Goal: Answer question/provide support

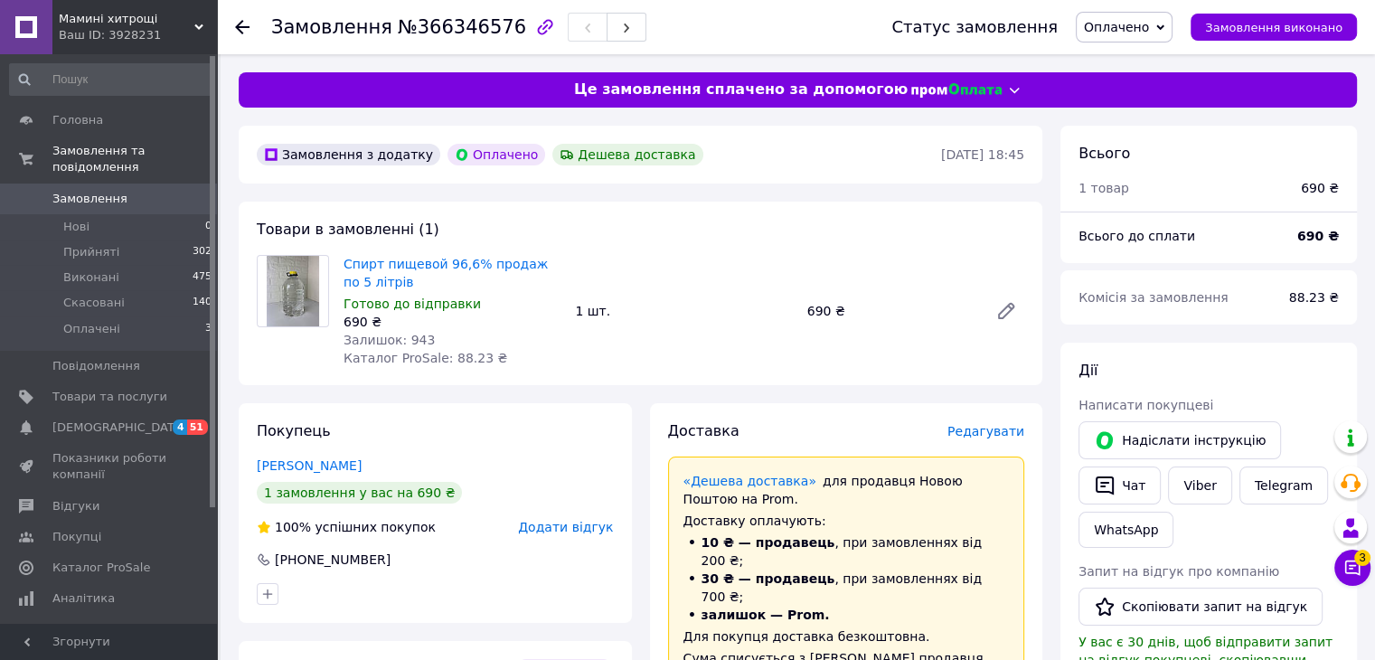
click at [81, 191] on span "Замовлення" at bounding box center [89, 199] width 75 height 16
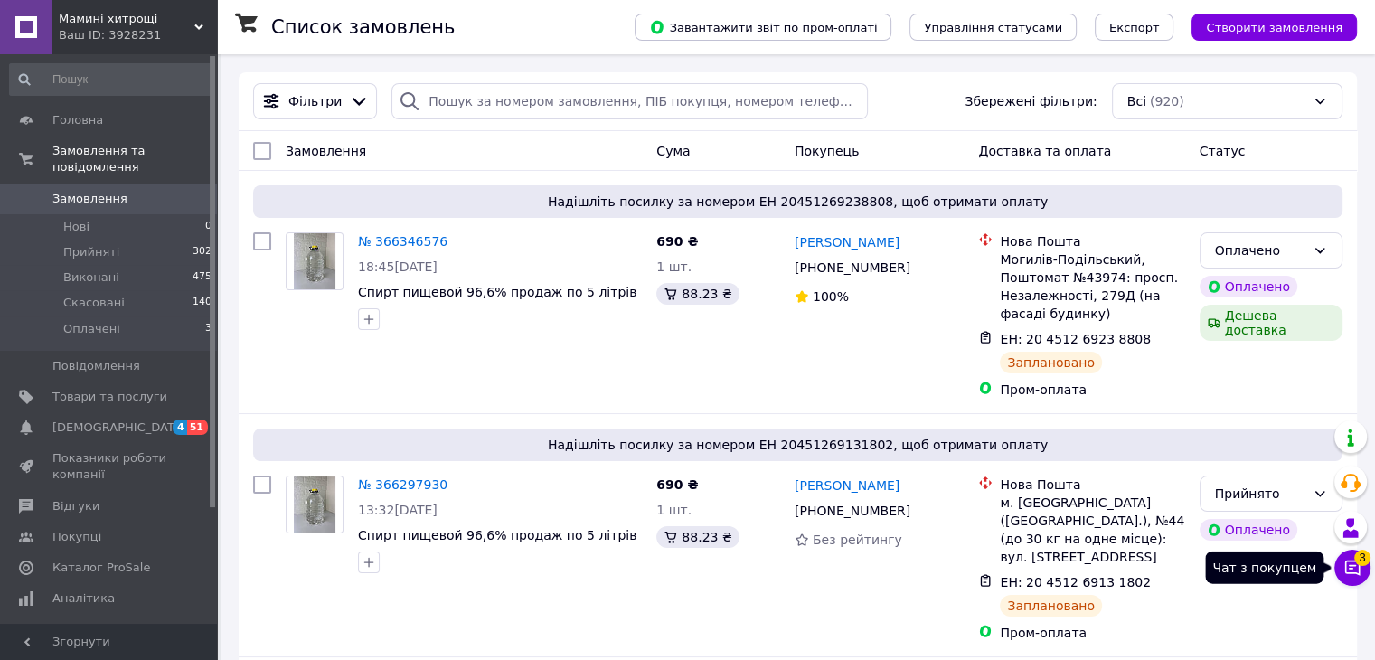
click at [1352, 572] on icon at bounding box center [1352, 567] width 15 height 15
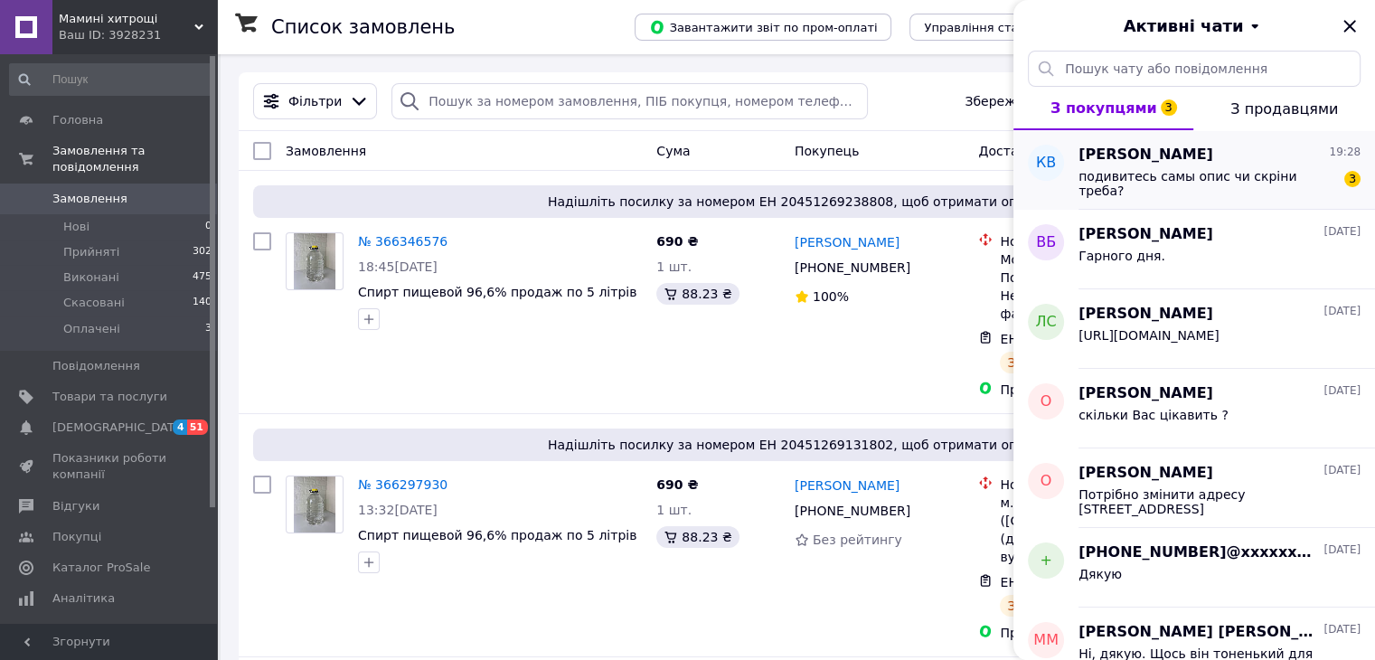
click at [1182, 170] on span "подивитесь самы опис чи скріни треба?" at bounding box center [1206, 183] width 257 height 29
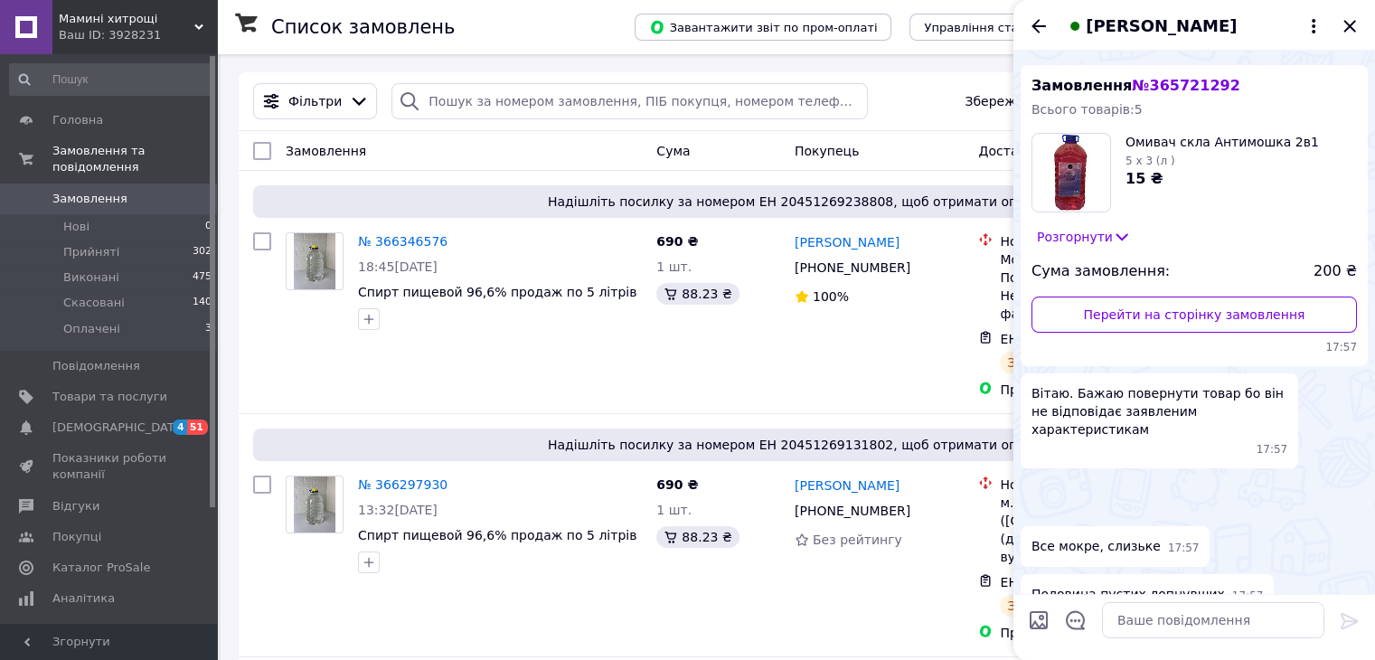
scroll to position [14, 0]
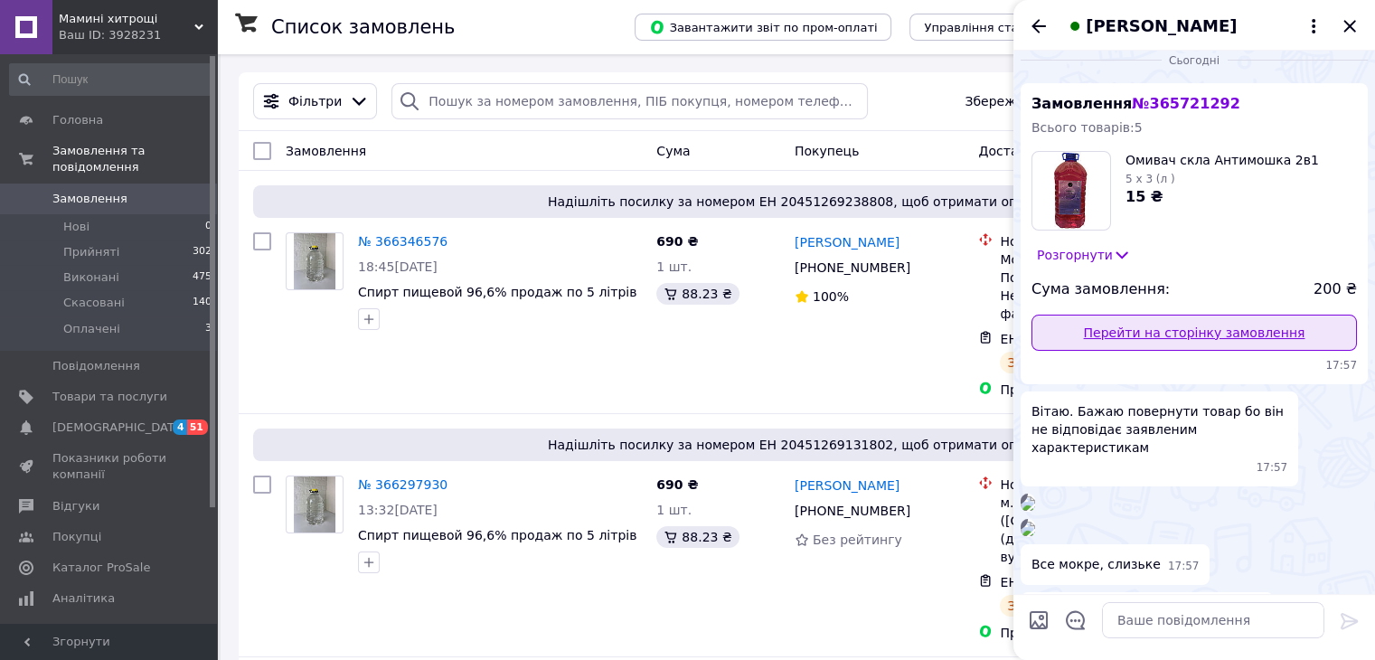
click at [1176, 334] on link "Перейти на сторінку замовлення" at bounding box center [1193, 333] width 325 height 36
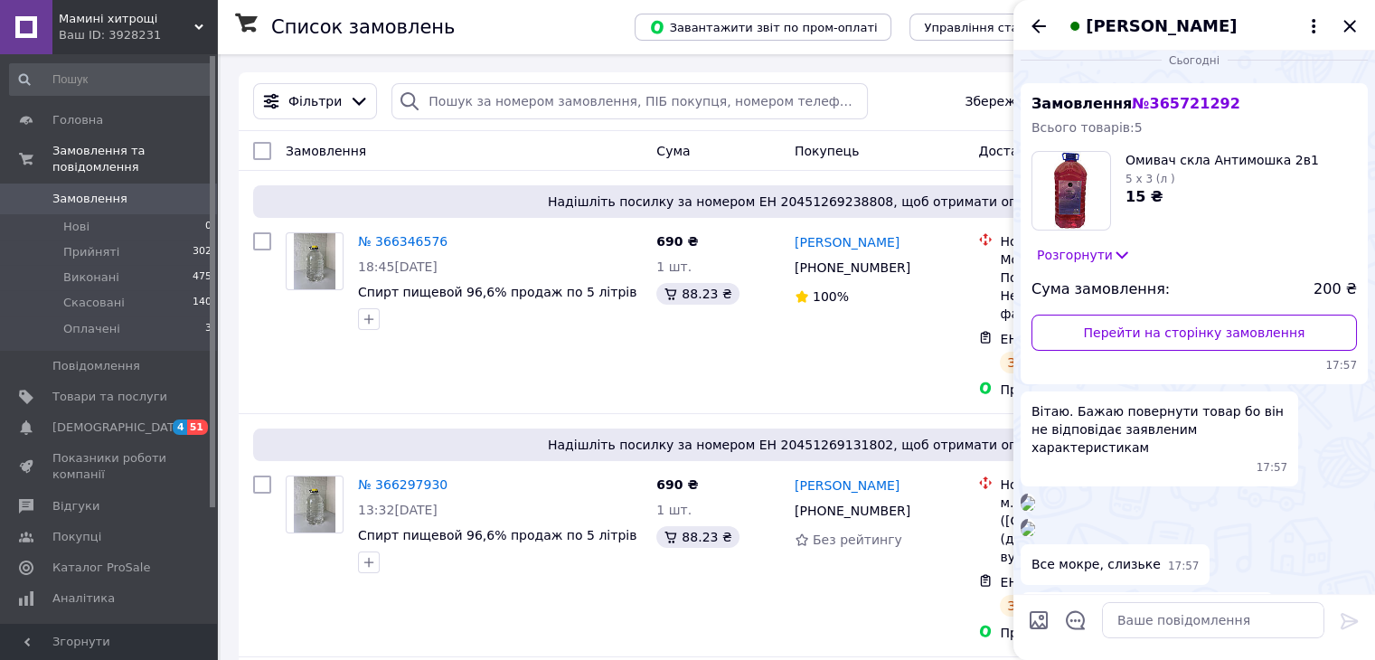
drag, startPoint x: 92, startPoint y: 174, endPoint x: 528, endPoint y: 171, distance: 435.7
click at [92, 191] on span "Замовлення" at bounding box center [89, 199] width 75 height 16
click at [1347, 31] on icon "Закрити" at bounding box center [1350, 26] width 22 height 22
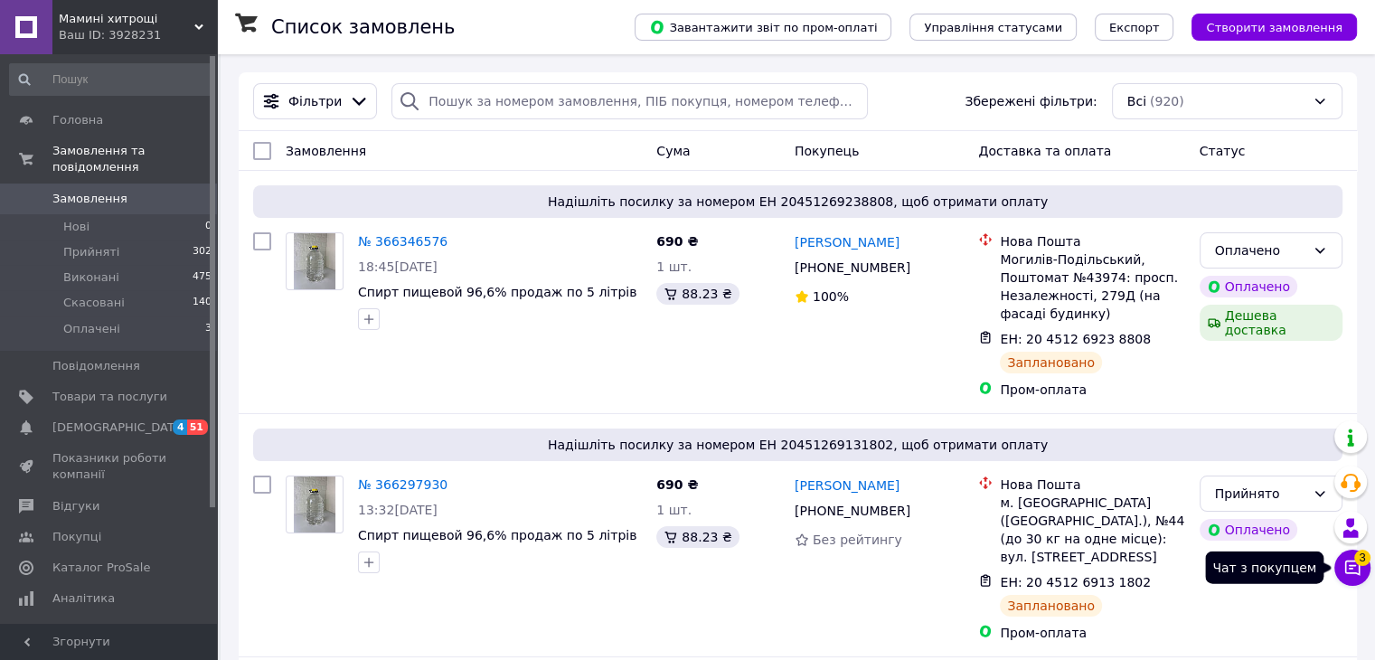
click at [1356, 565] on icon at bounding box center [1352, 568] width 18 height 18
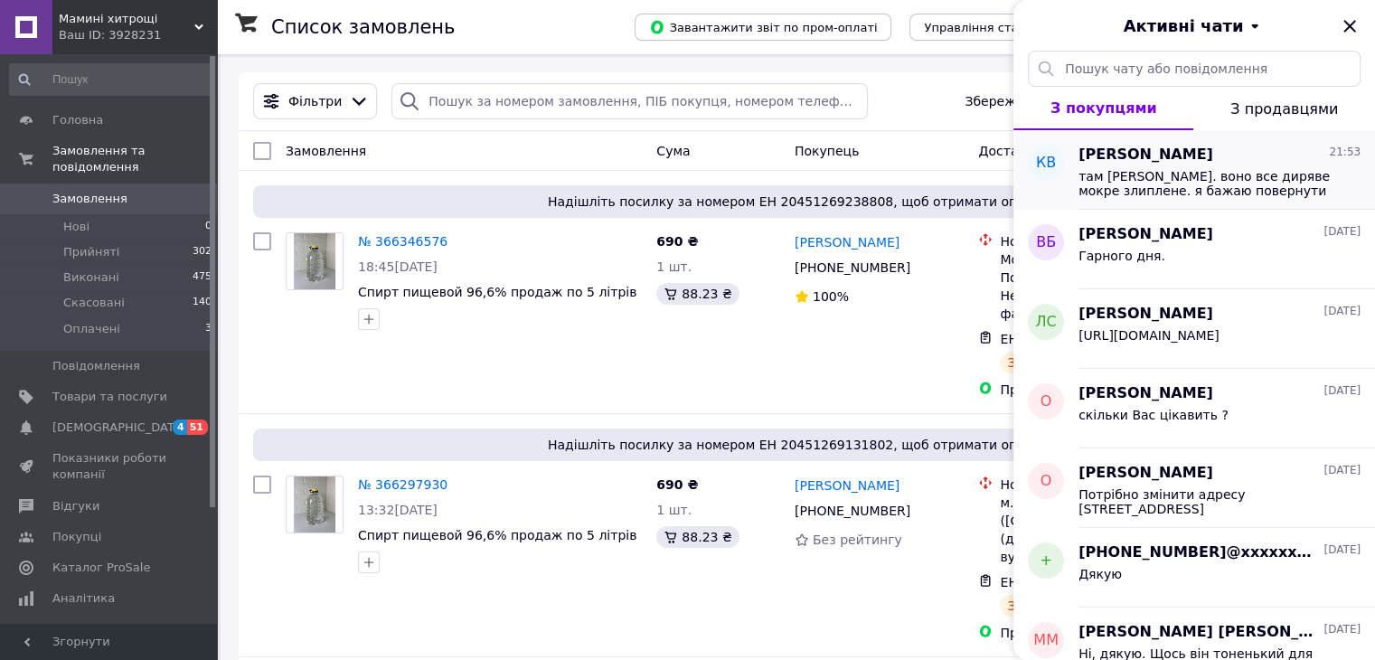
click at [1103, 190] on span "там [PERSON_NAME]. воно все диряве мокре злиплене. я бажаю повернути товар та к…" at bounding box center [1206, 183] width 257 height 29
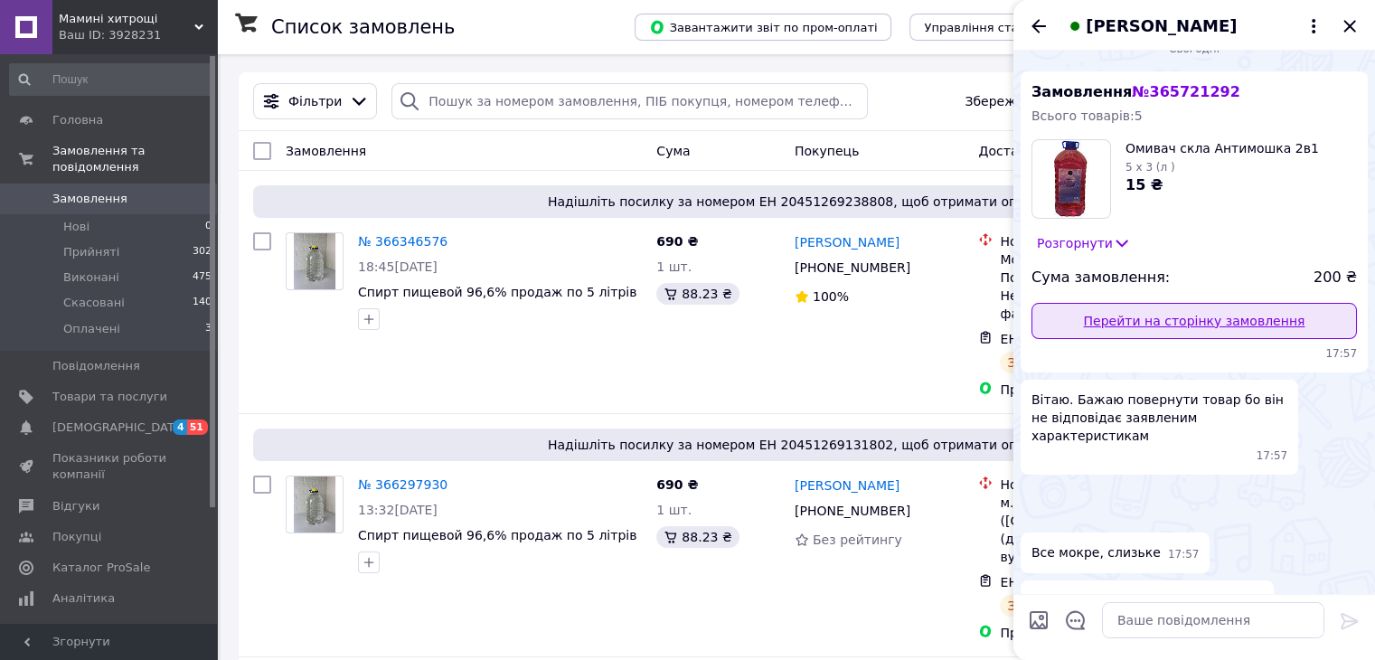
scroll to position [17, 0]
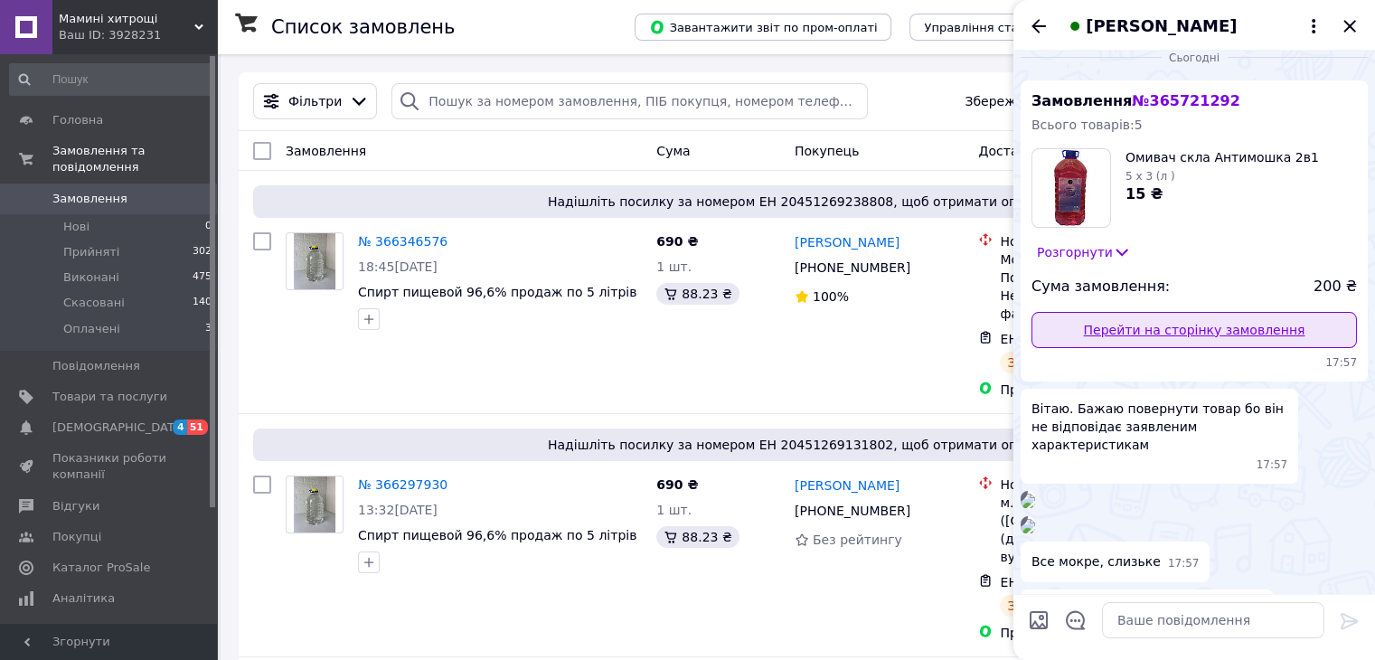
click at [1215, 334] on link "Перейти на сторінку замовлення" at bounding box center [1193, 330] width 325 height 36
click at [1351, 31] on icon "Закрити" at bounding box center [1350, 26] width 22 height 22
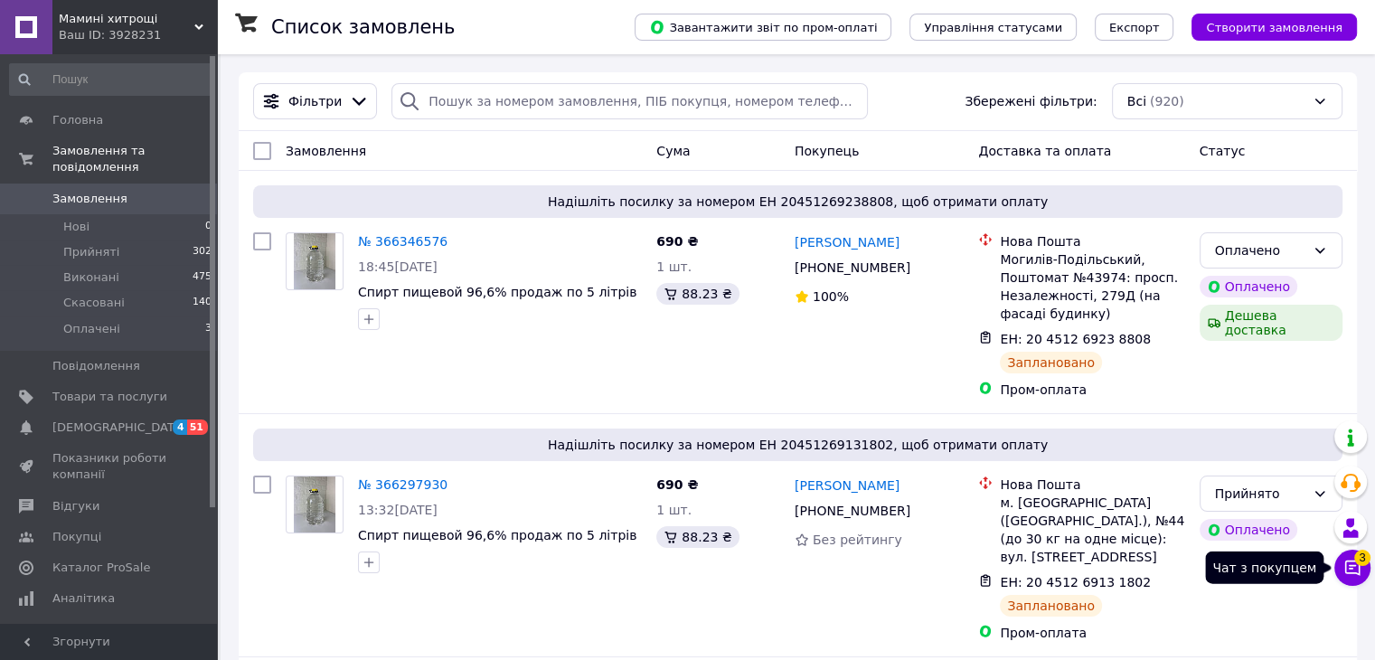
click at [1360, 560] on span "3" at bounding box center [1362, 553] width 16 height 16
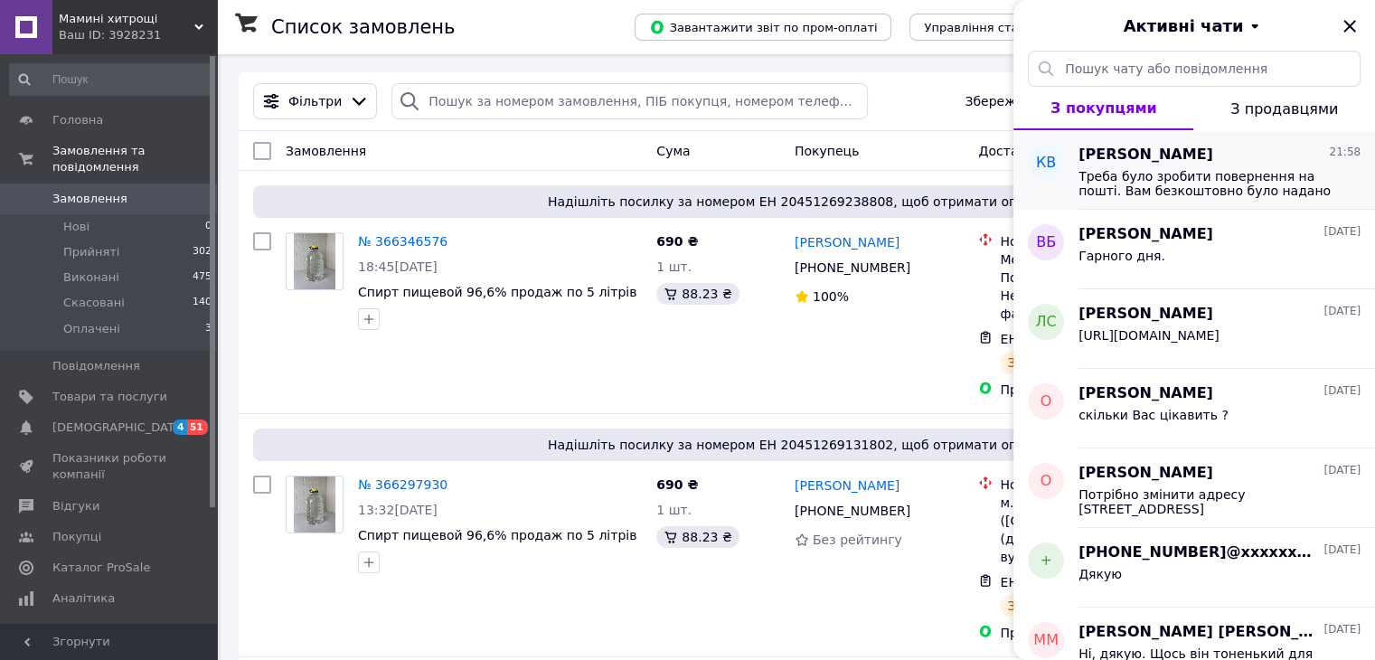
click at [1165, 177] on span "Треба було зробити повернення на пошті. Вам безкоштовно було надано тару для ом…" at bounding box center [1206, 183] width 257 height 29
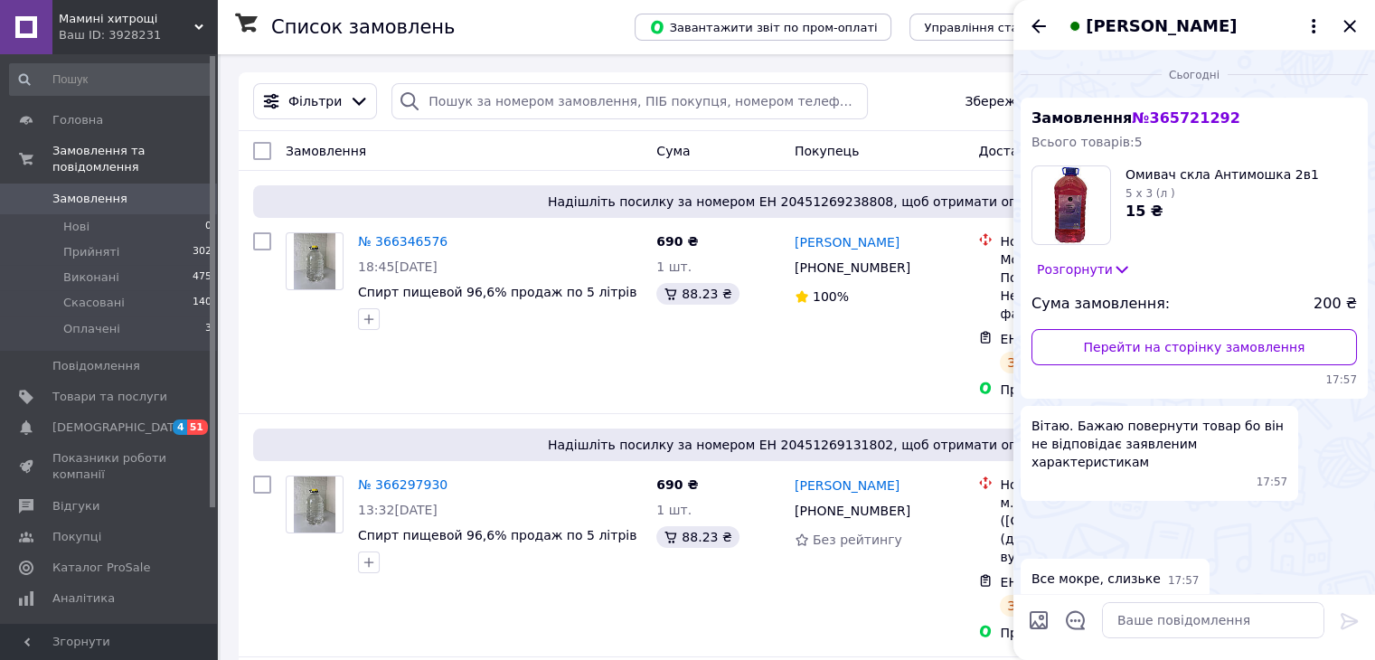
scroll to position [1403, 0]
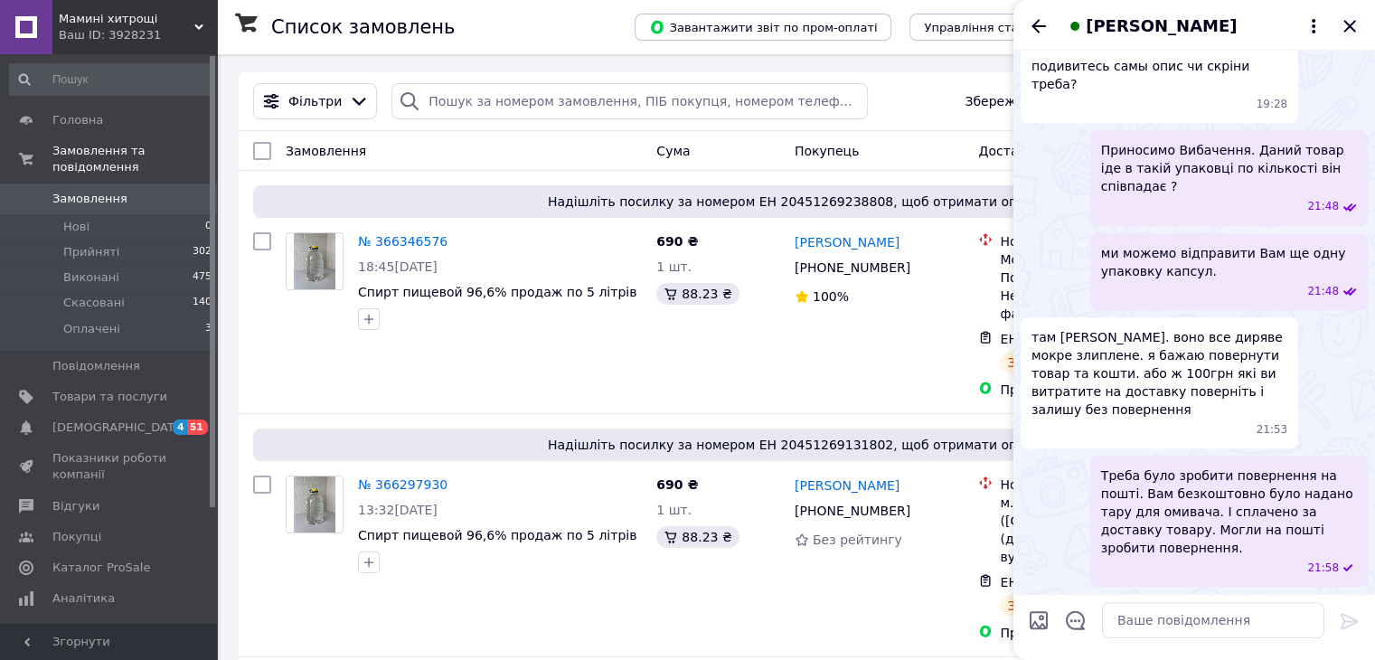
click at [1352, 26] on icon "Закрити" at bounding box center [1350, 26] width 22 height 22
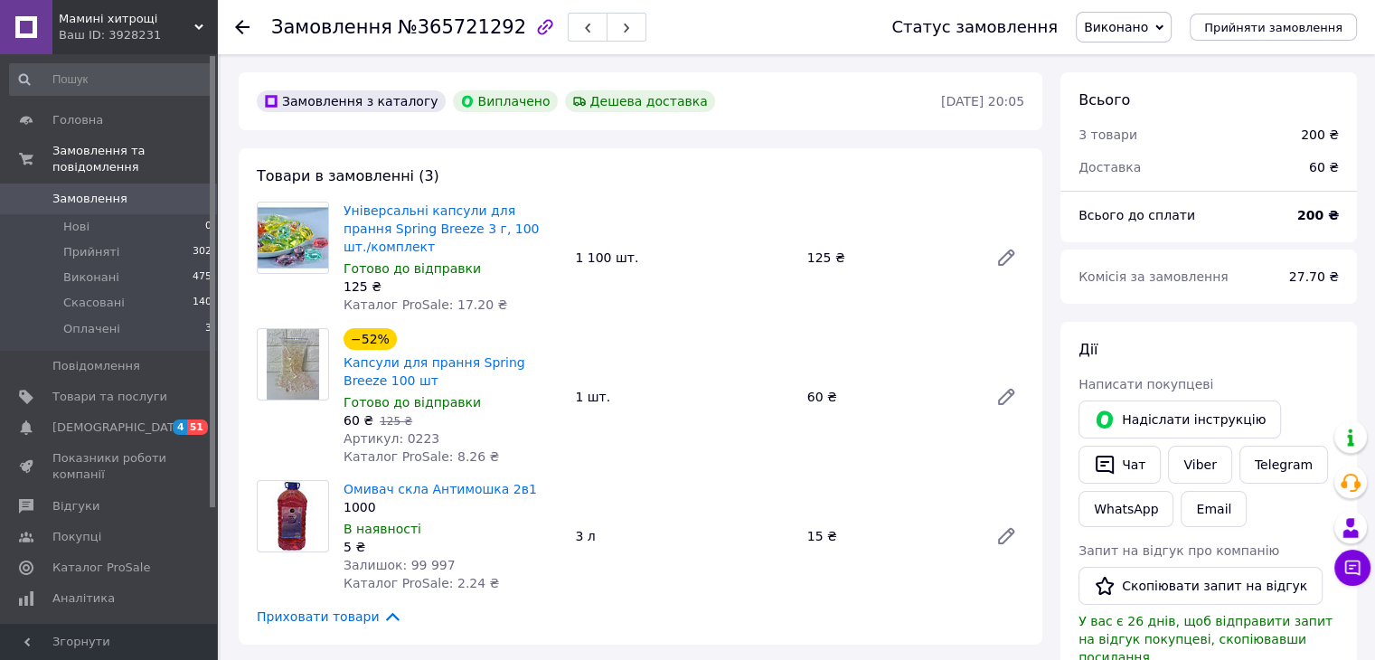
scroll to position [90, 0]
click at [440, 355] on link "Капсули для прання Spring Breeze 100 шт" at bounding box center [434, 371] width 182 height 33
drag, startPoint x: 372, startPoint y: 362, endPoint x: 340, endPoint y: 345, distance: 36.8
click at [340, 345] on div "−52% Капсули для прання Spring Breeze 100 шт Готово до відправки 60 ₴   125 ₴ А…" at bounding box center [451, 396] width 231 height 145
copy link "Капсули для прання Spring Breeze 100 шт"
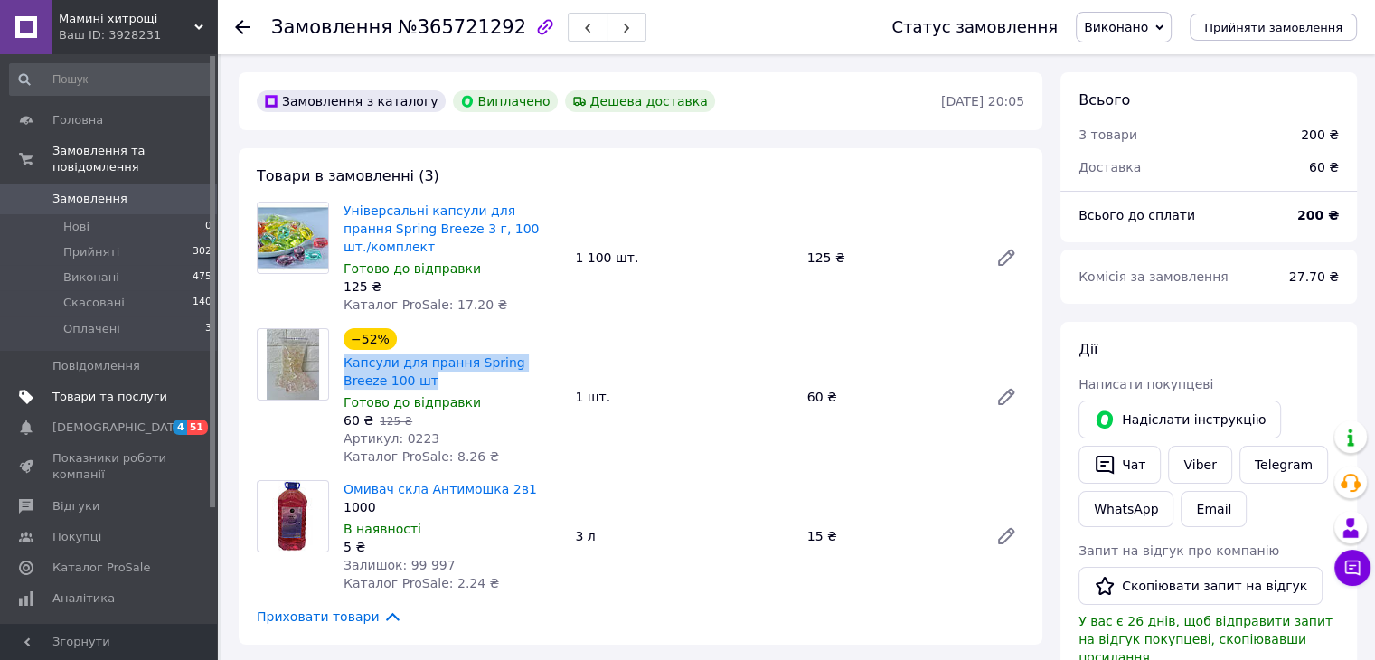
click at [80, 389] on span "Товари та послуги" at bounding box center [109, 397] width 115 height 16
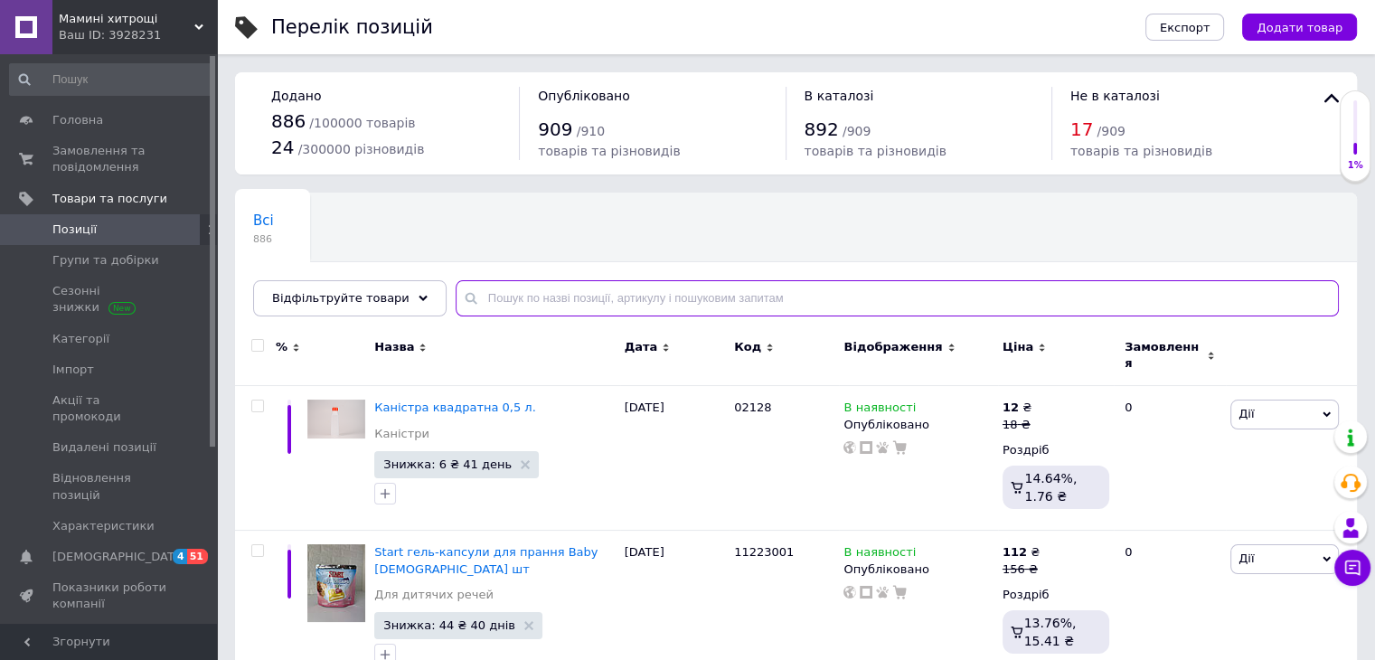
click at [583, 297] on input "text" at bounding box center [897, 298] width 883 height 36
paste input "Капсули для прання Spring Breeze 100 шт"
type input "Капсули для прання Spring Breeze 100 шт"
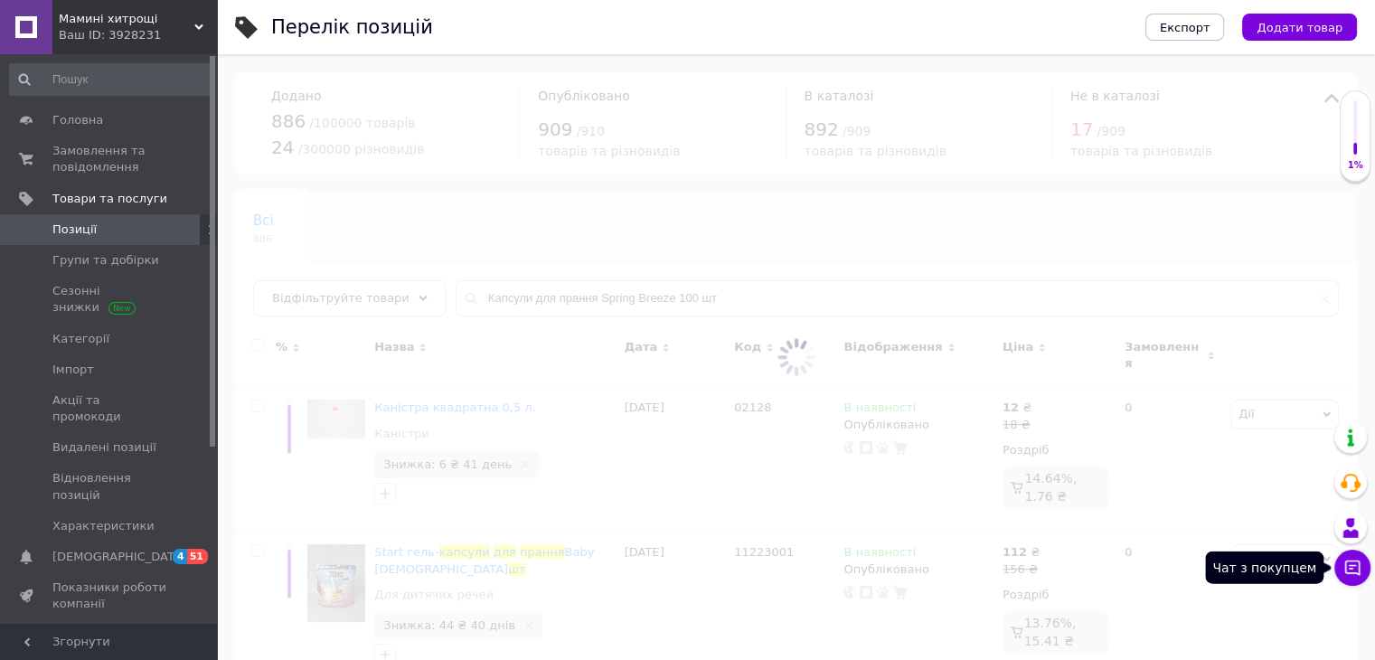
click at [1359, 571] on icon at bounding box center [1352, 567] width 15 height 15
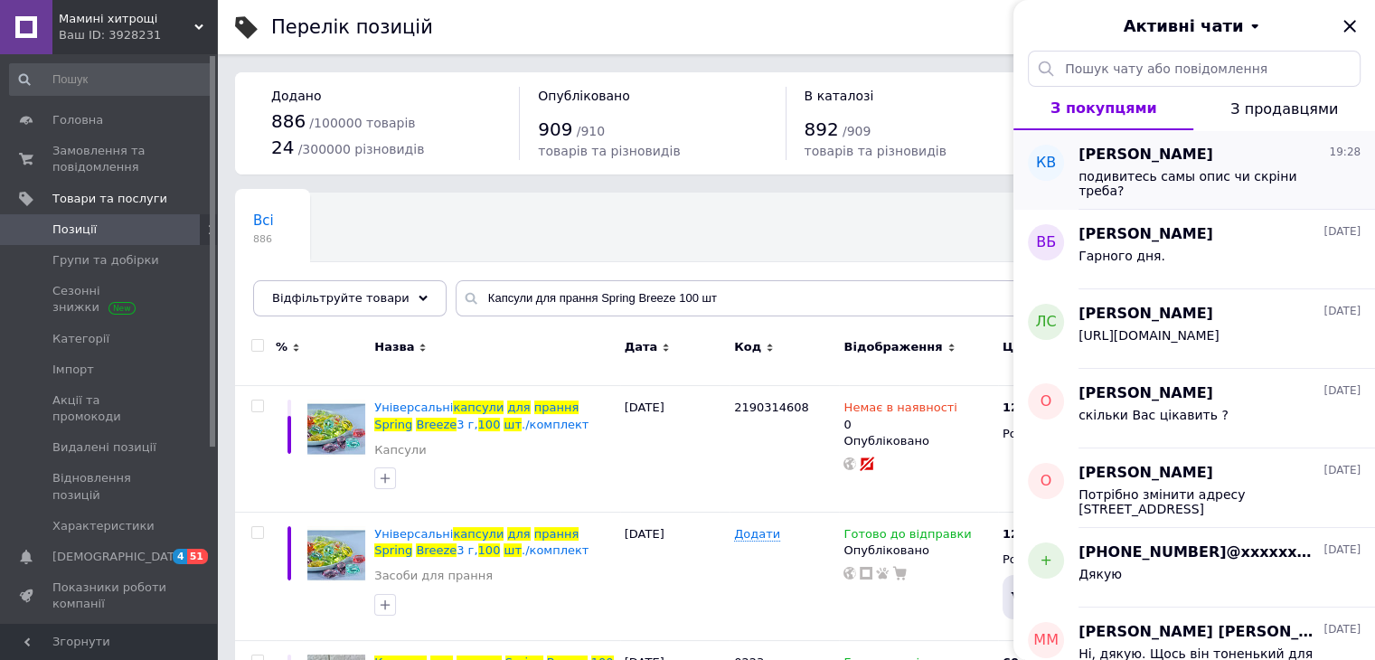
click at [1185, 169] on span "подивитесь самы опис чи скріни треба?" at bounding box center [1206, 183] width 257 height 29
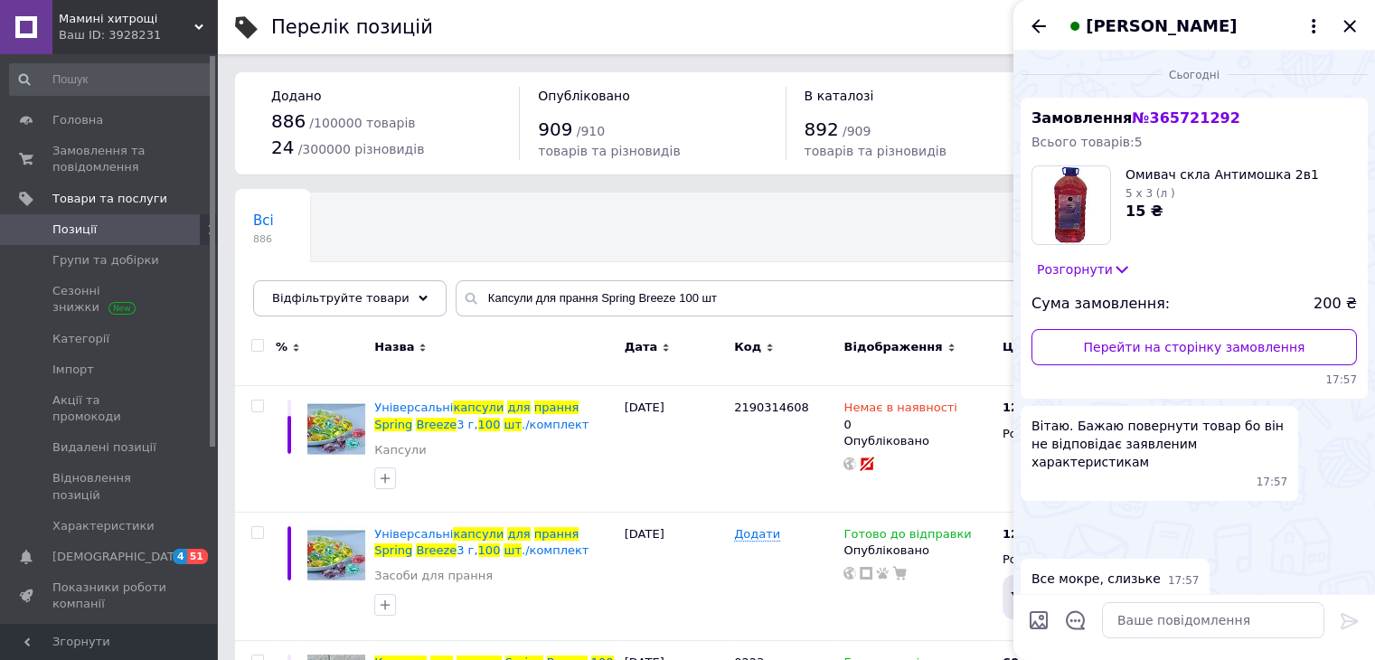
scroll to position [975, 0]
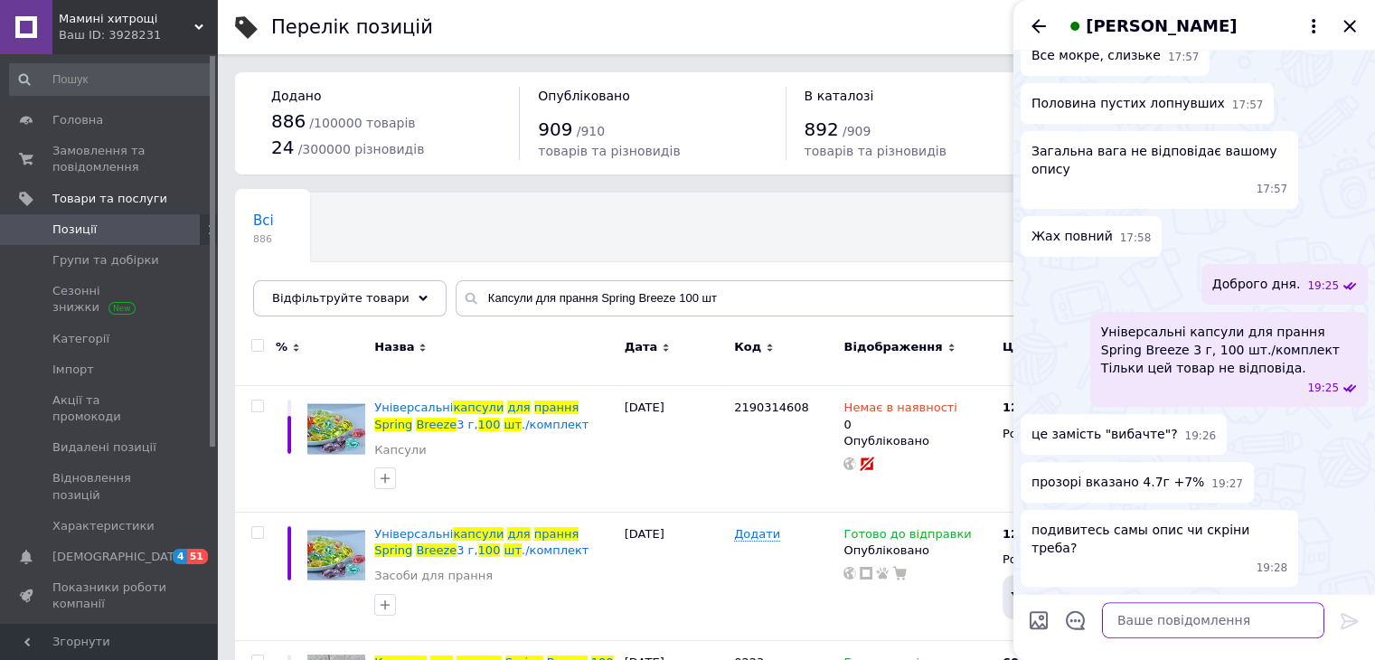
click at [1166, 621] on textarea at bounding box center [1213, 620] width 222 height 36
click at [1179, 623] on textarea "Приносимо Виб ачення" at bounding box center [1195, 620] width 259 height 36
click at [1219, 616] on textarea "Приносимо Вибачення" at bounding box center [1195, 620] width 259 height 36
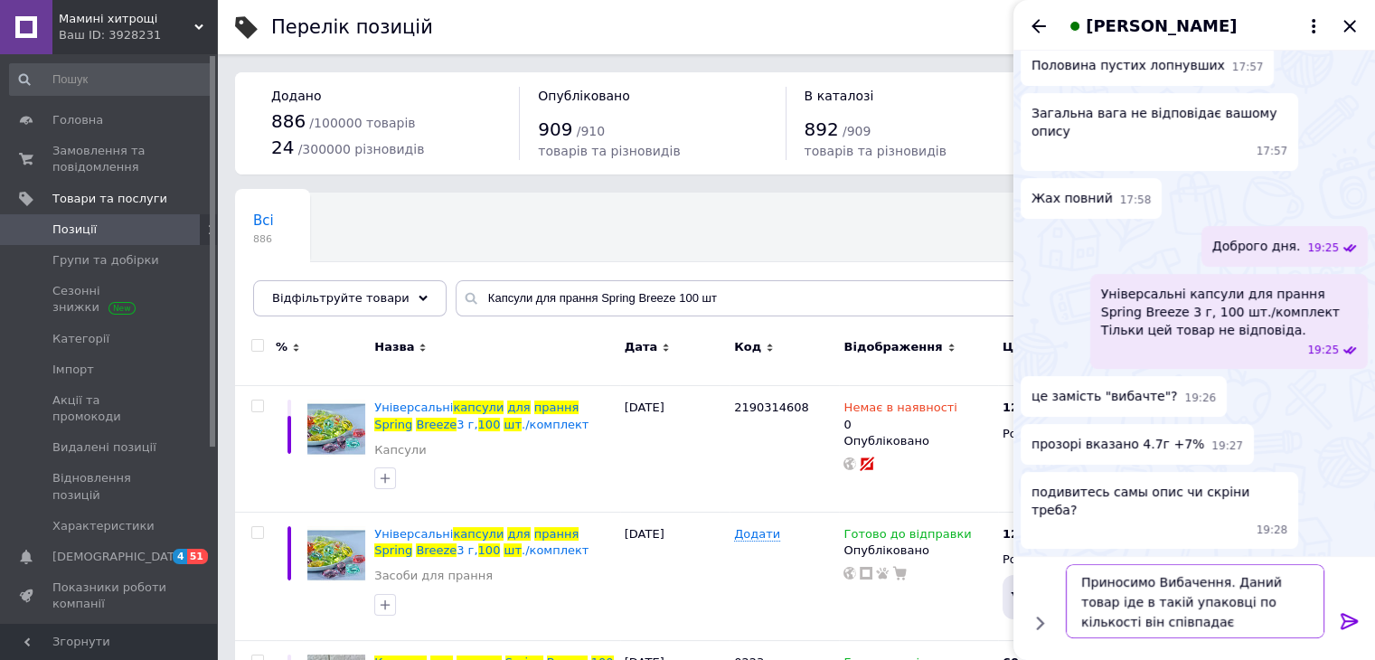
type textarea "Приносимо Вибачення. Даний товар іде в такій упаковці по кількості він співпада…"
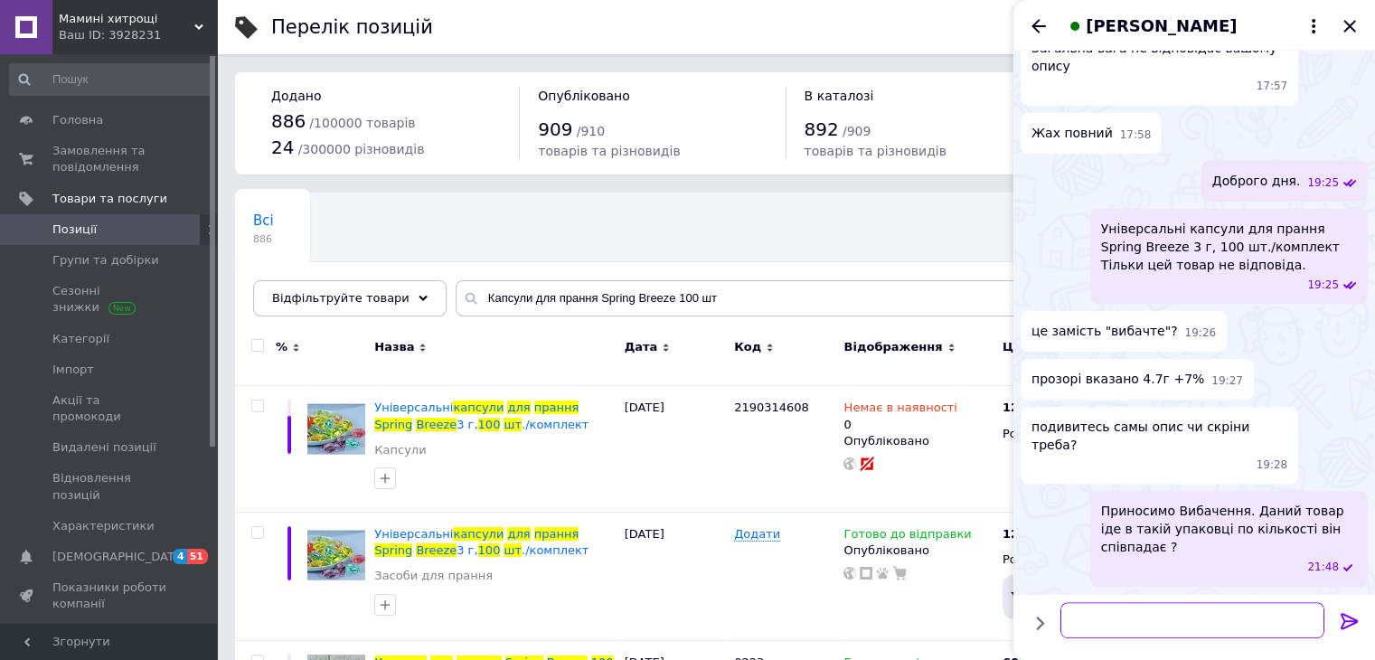
scroll to position [1059, 0]
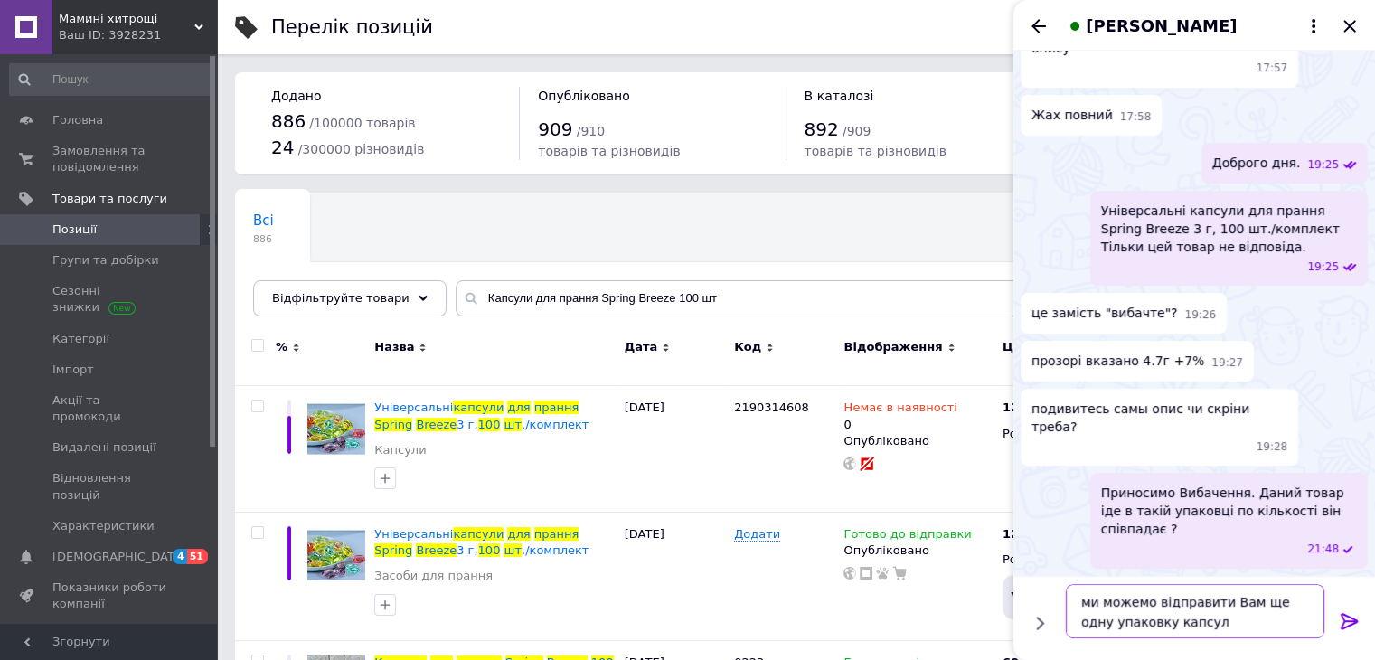
type textarea "ми можемо відправити Вам ще одну упаковку капсул."
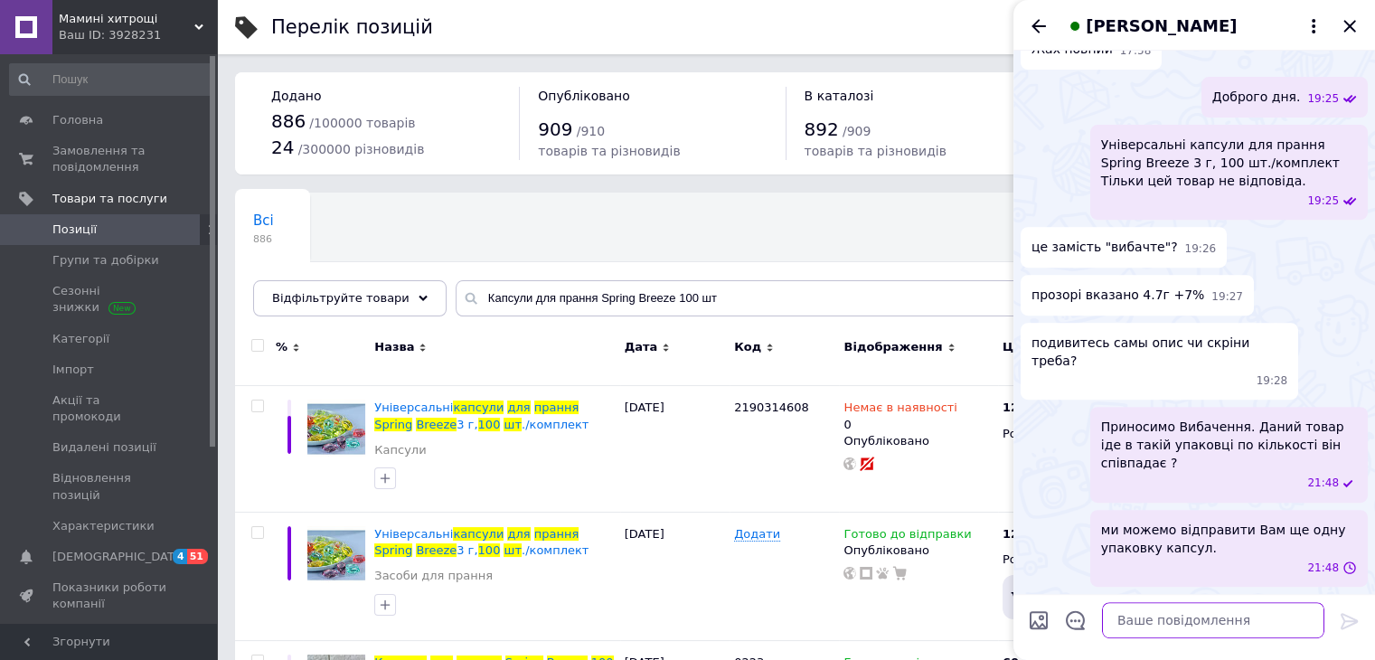
scroll to position [1143, 0]
click at [1360, 33] on div "[PERSON_NAME]" at bounding box center [1194, 25] width 362 height 51
click at [1347, 24] on icon "Закрити" at bounding box center [1349, 26] width 12 height 12
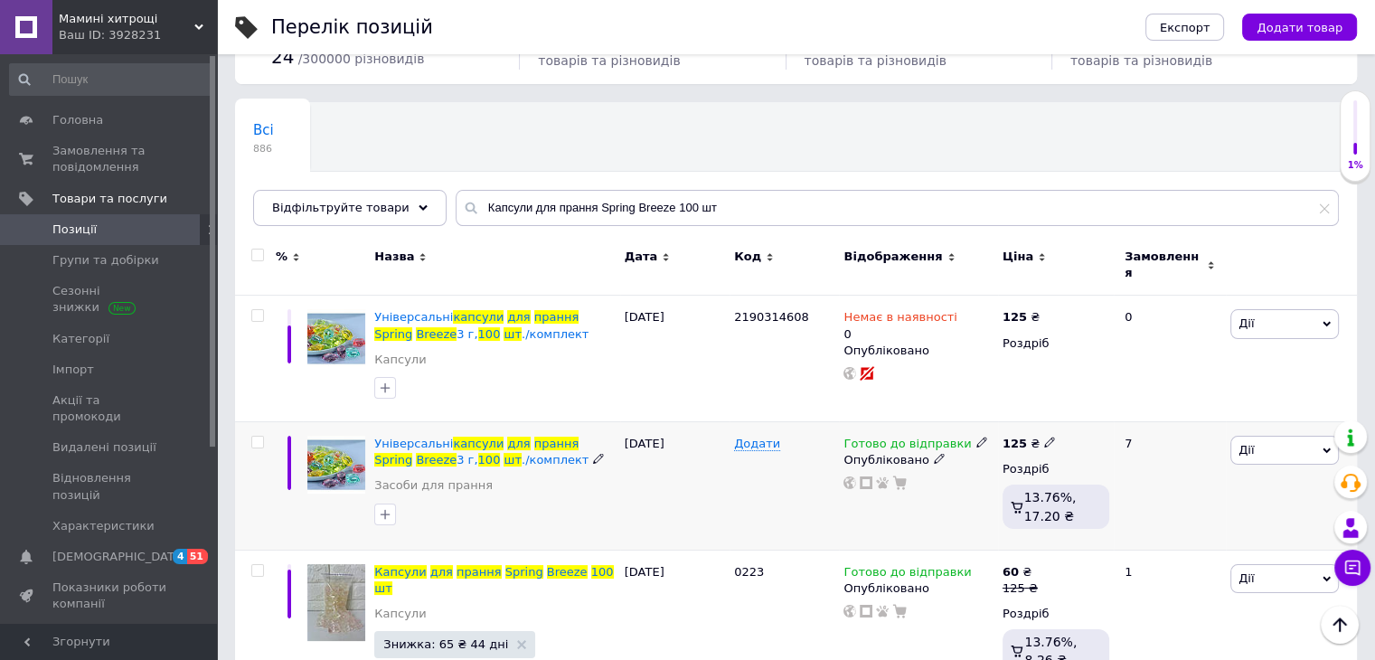
scroll to position [130, 0]
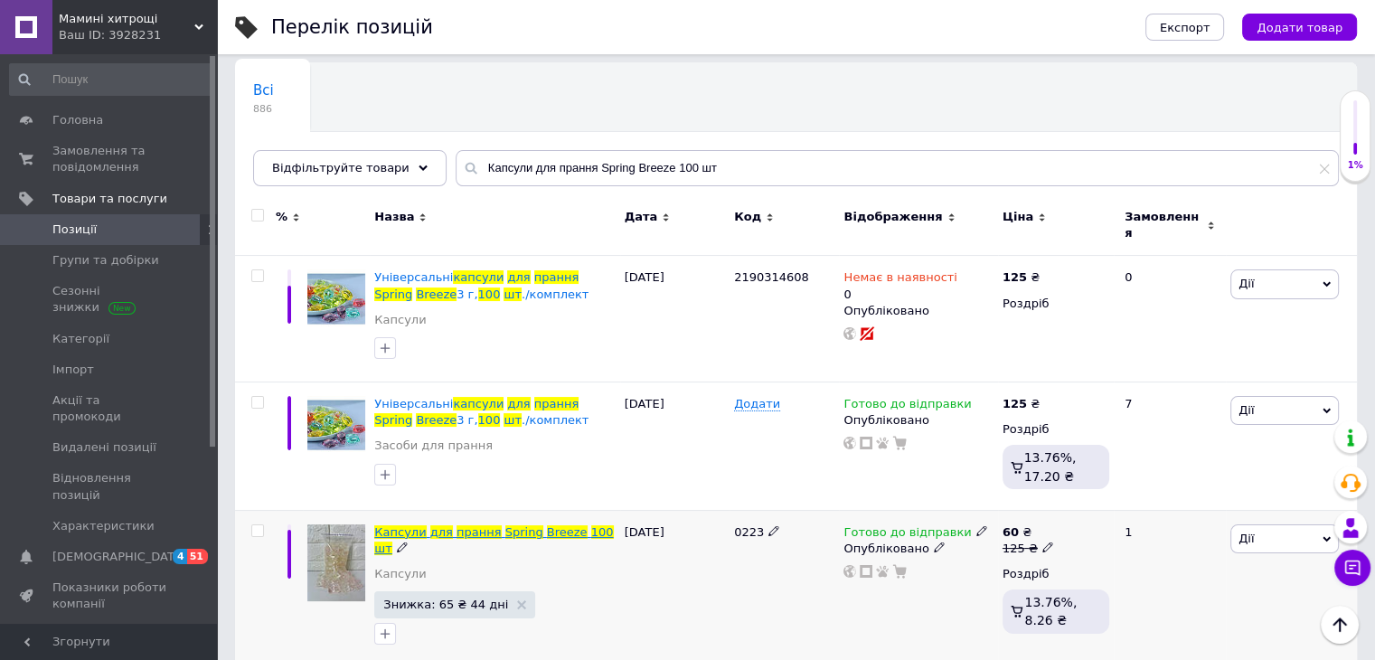
click at [436, 525] on span "для" at bounding box center [441, 532] width 23 height 14
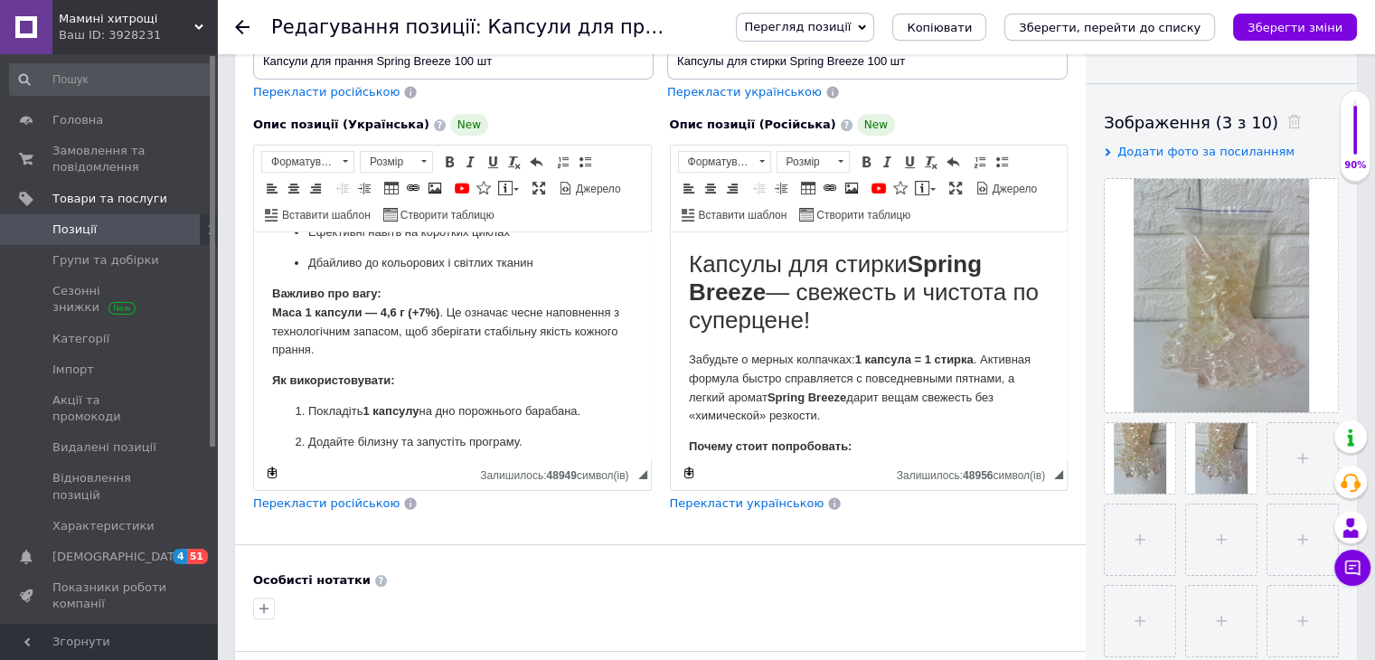
scroll to position [362, 0]
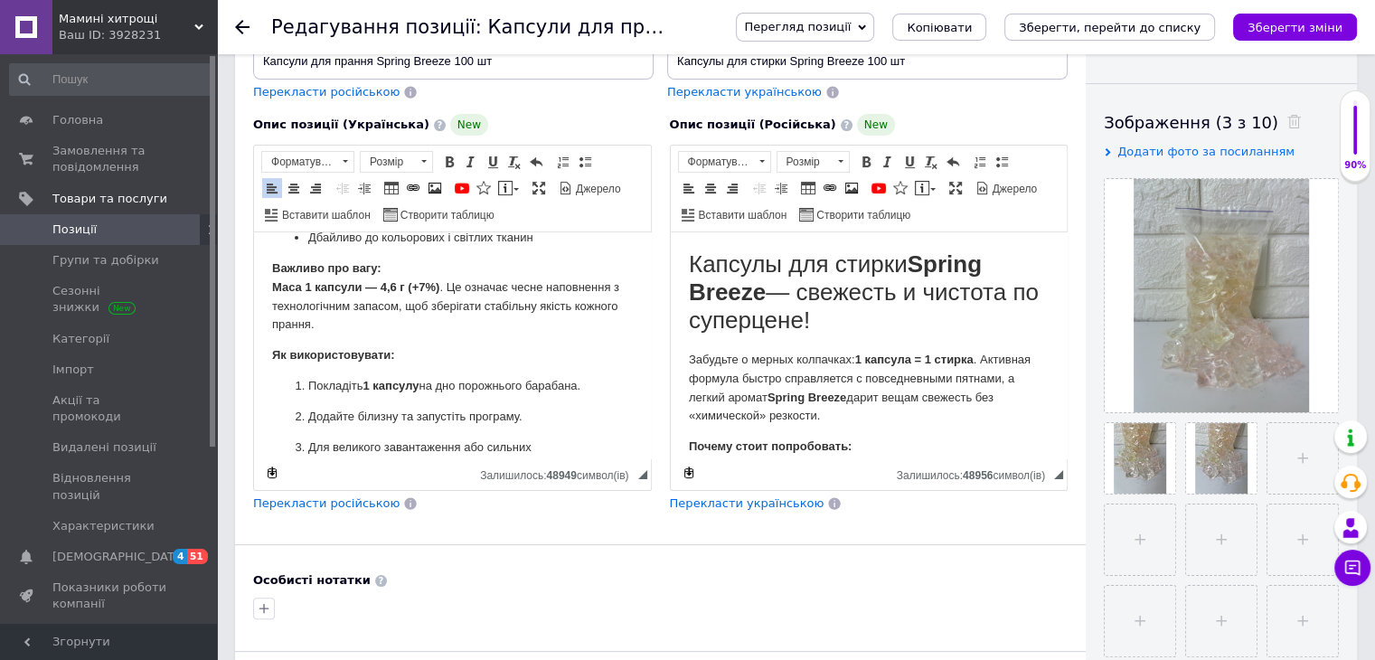
click at [385, 294] on strong "Маса 1 капсули — 4,6 г (+7%)" at bounding box center [355, 287] width 167 height 14
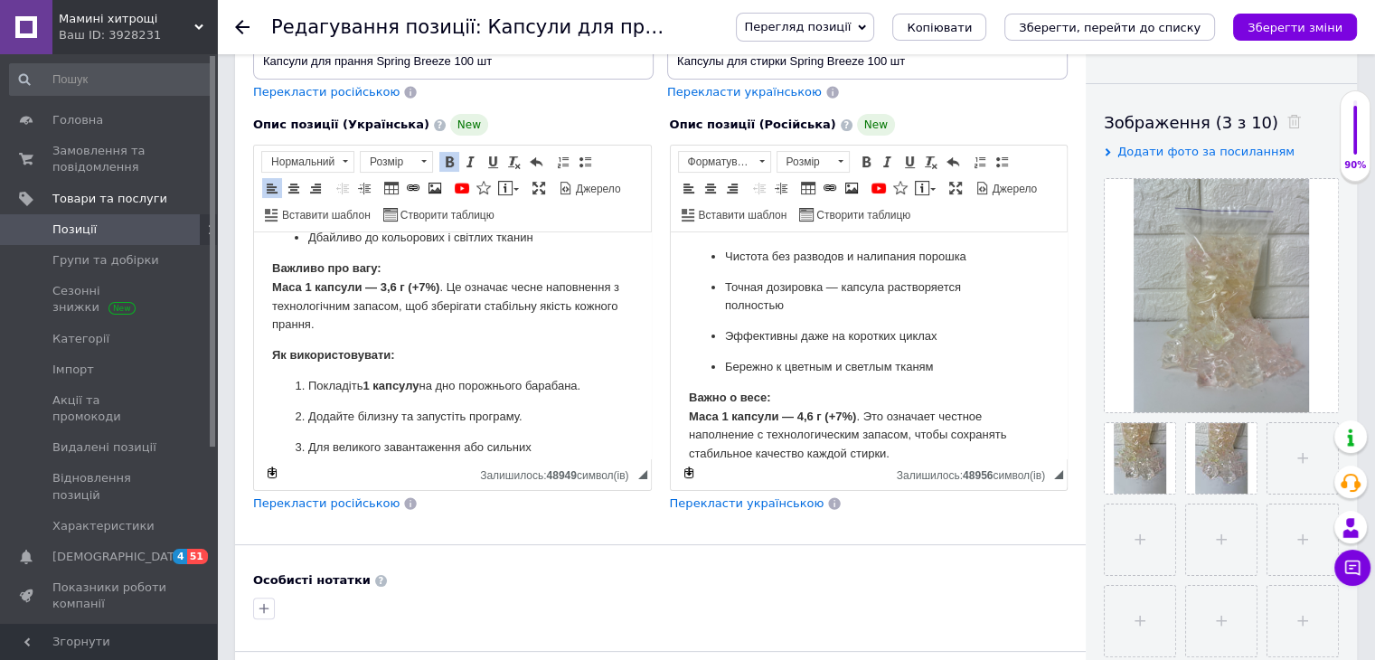
scroll to position [271, 0]
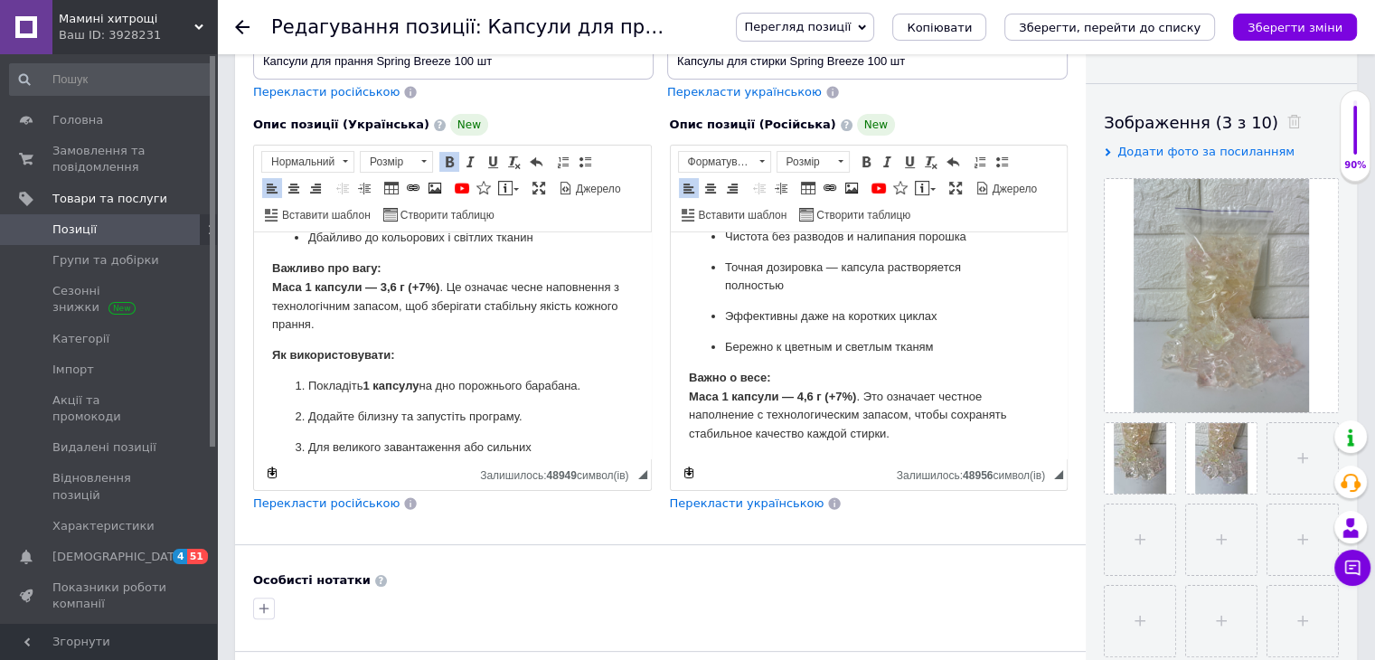
click at [800, 398] on strong "Маса 1 капсули — 4,6 г (+7%)" at bounding box center [771, 397] width 167 height 14
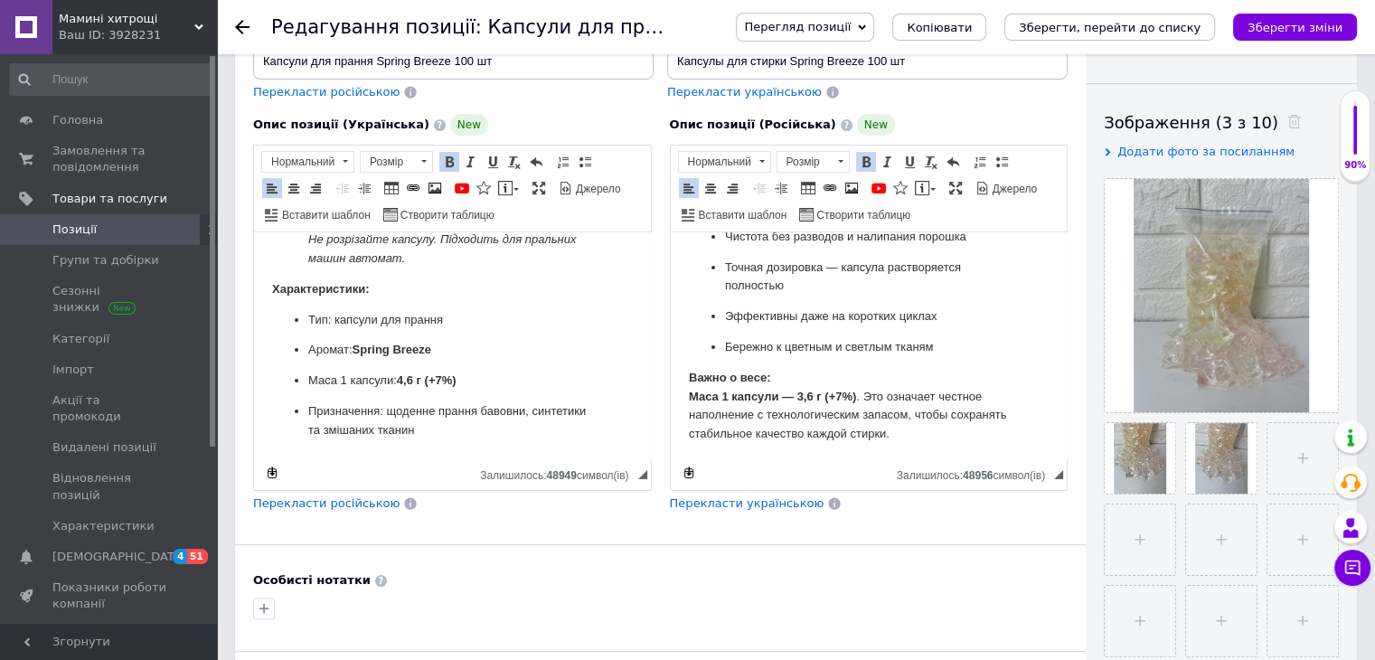
scroll to position [644, 0]
click at [404, 381] on strong "4,6 г (+7%)" at bounding box center [427, 380] width 60 height 14
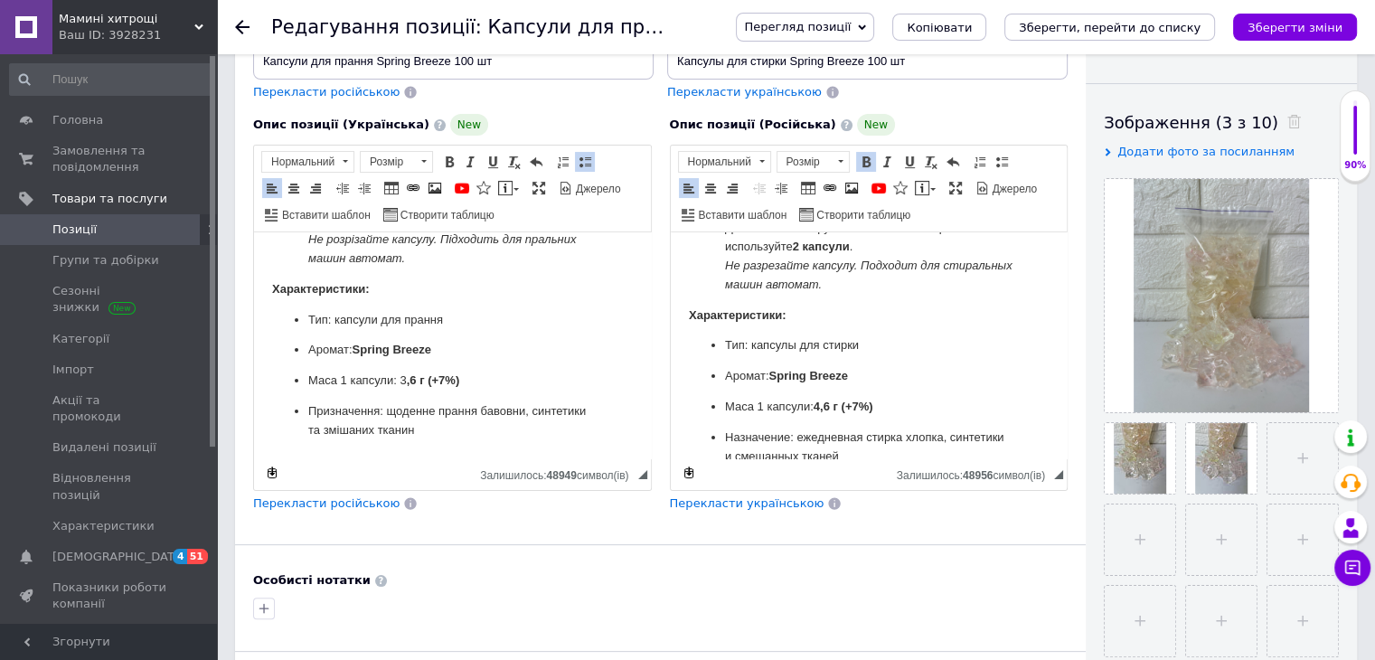
scroll to position [625, 0]
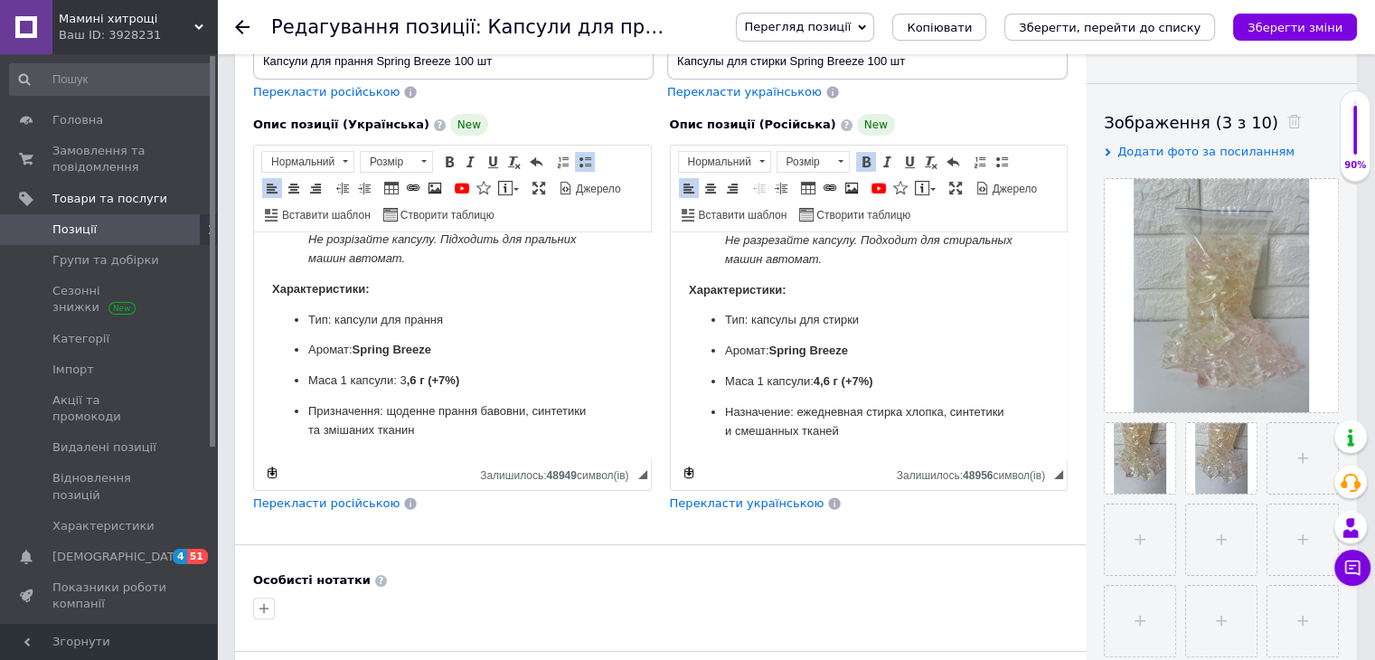
click at [822, 381] on strong "4,6 г (+7%)" at bounding box center [843, 381] width 60 height 14
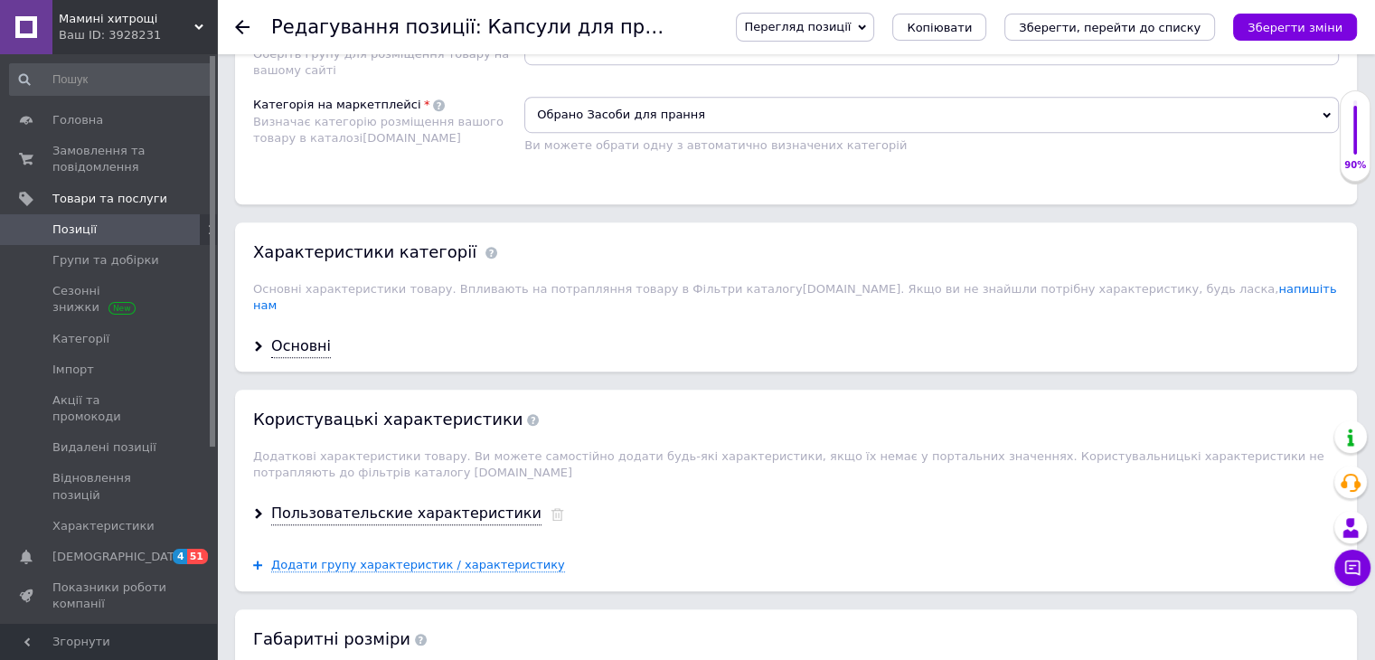
scroll to position [1356, 0]
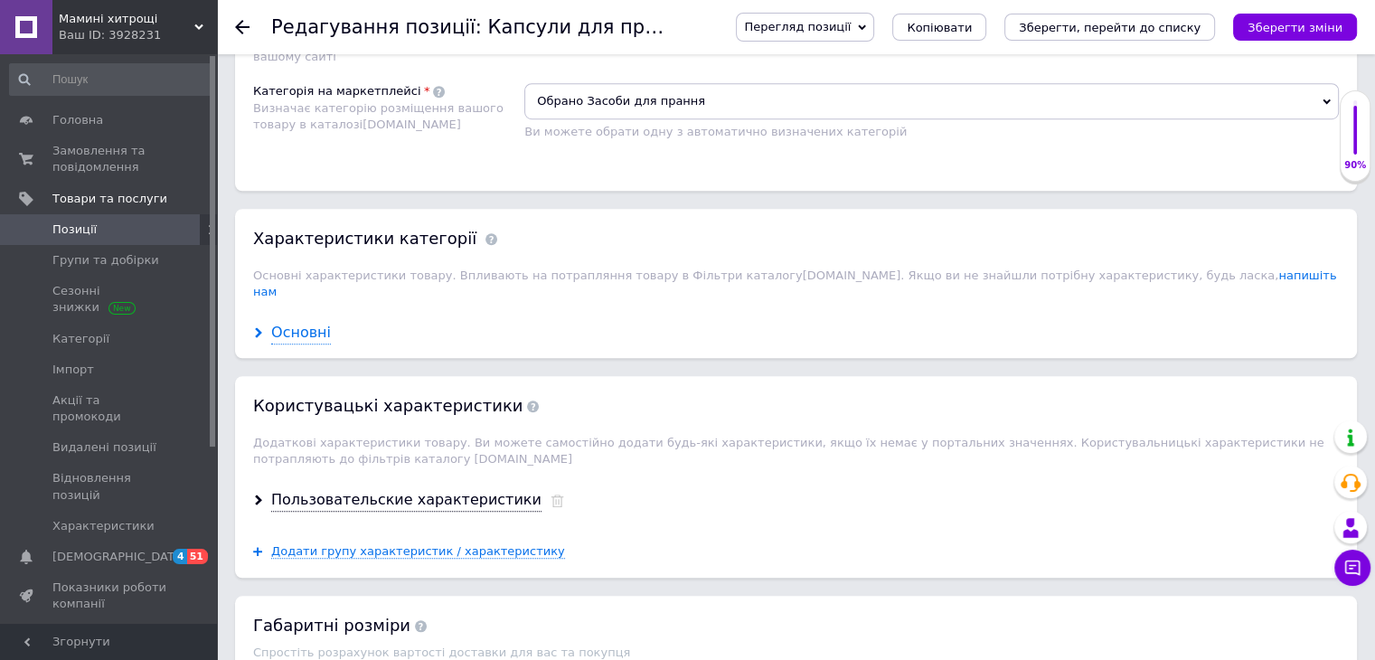
drag, startPoint x: 300, startPoint y: 308, endPoint x: 311, endPoint y: 306, distance: 11.0
click at [300, 323] on div "Основні" at bounding box center [301, 333] width 60 height 21
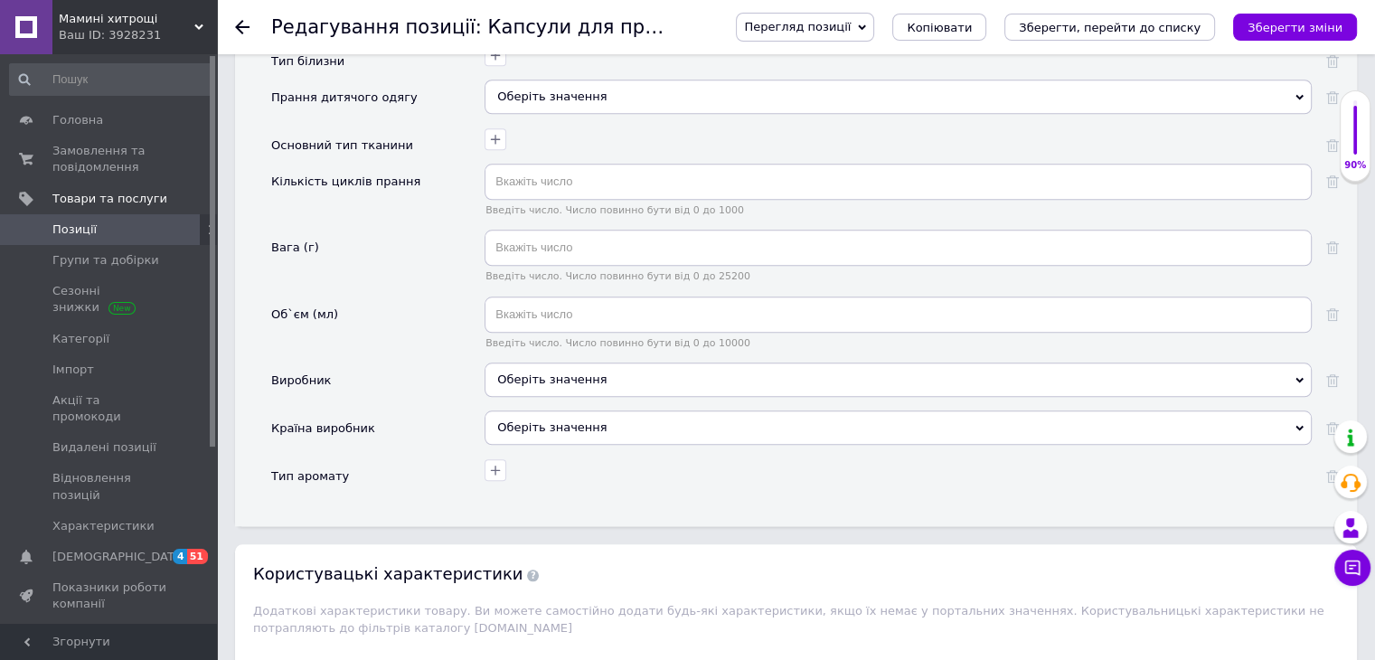
scroll to position [1808, 0]
click at [670, 409] on div "Оберіть значення" at bounding box center [897, 426] width 827 height 34
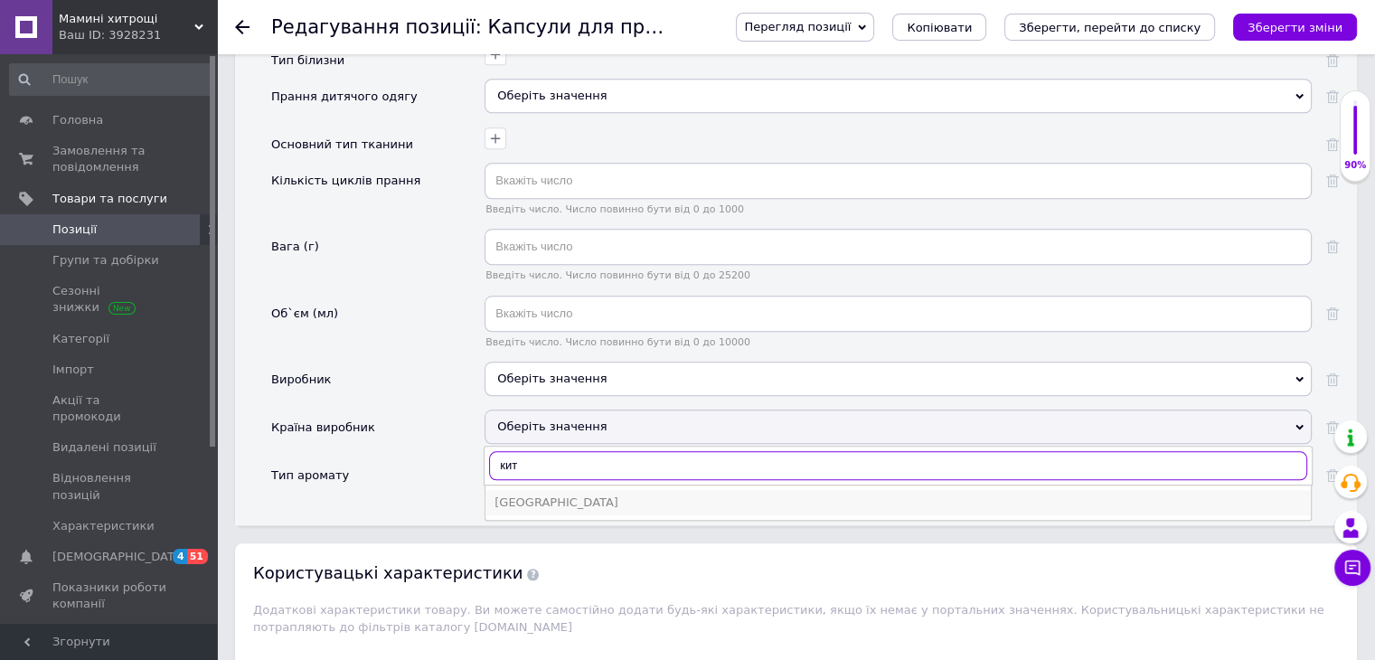
type input "кит"
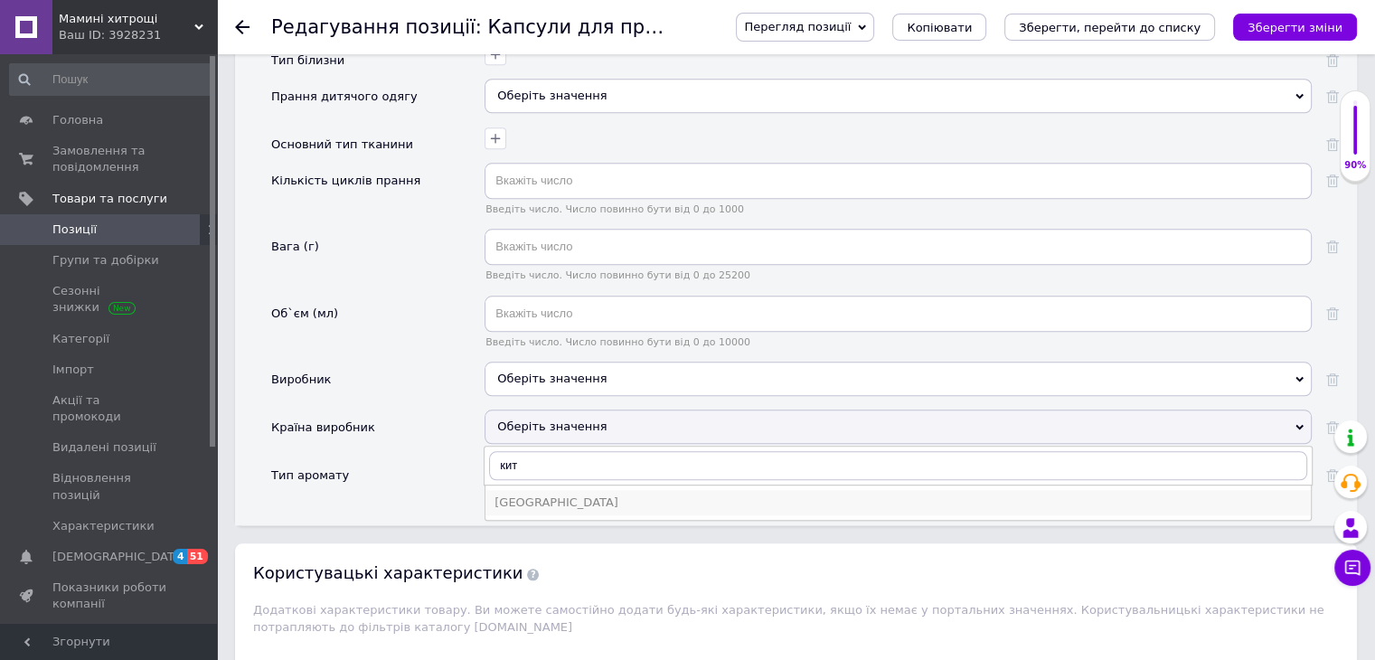
click at [550, 494] on div "Китай" at bounding box center [897, 502] width 807 height 16
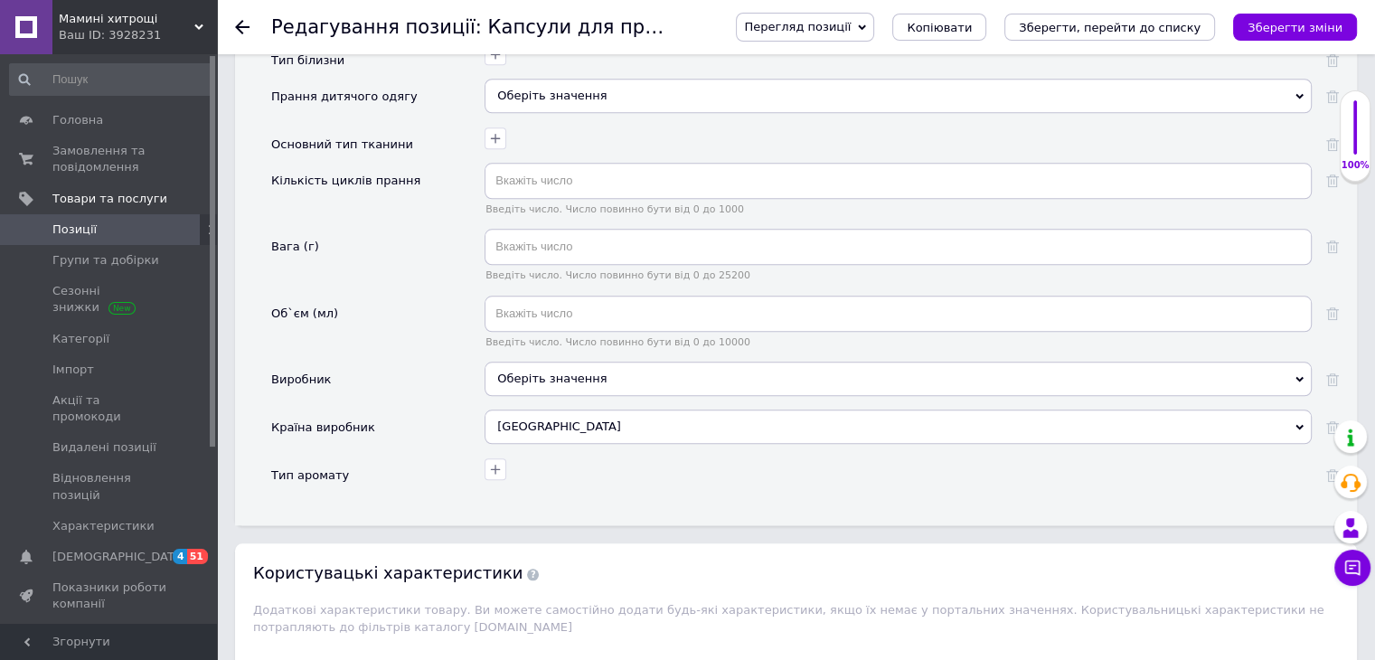
click at [635, 362] on div "Оберіть значення" at bounding box center [897, 379] width 827 height 34
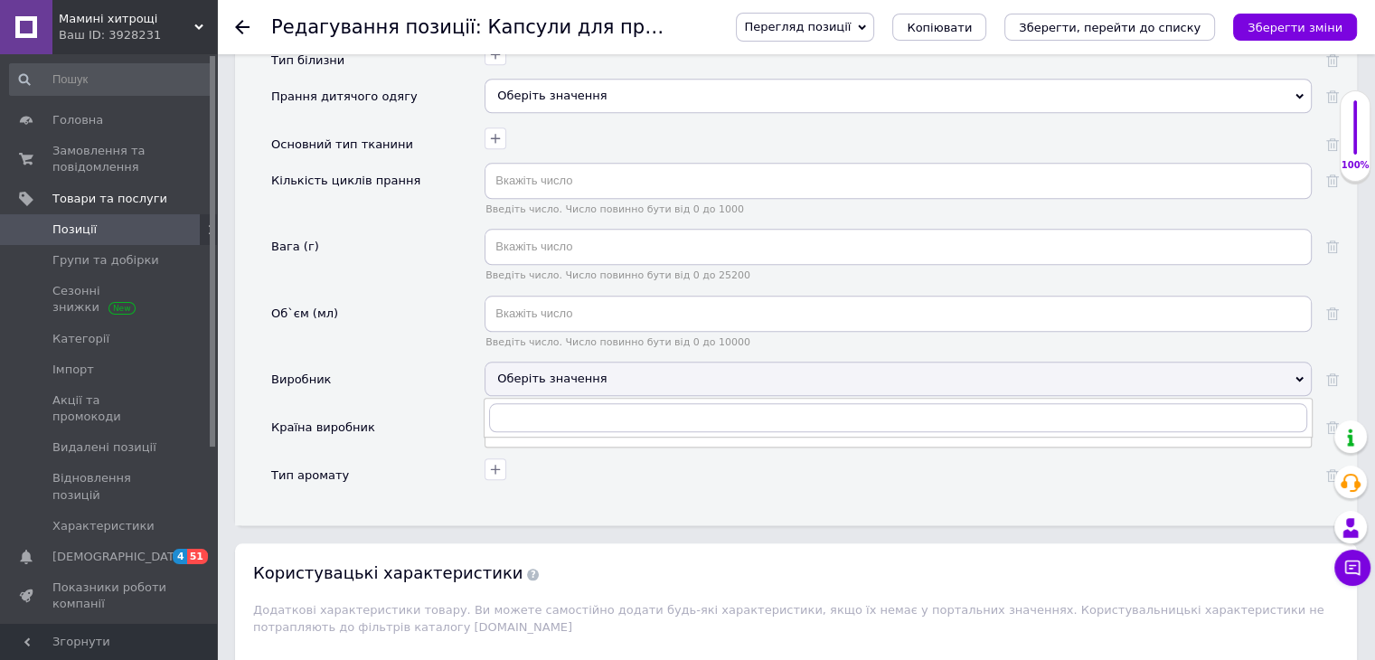
click at [400, 316] on div "Об`єм (мл)" at bounding box center [377, 329] width 213 height 66
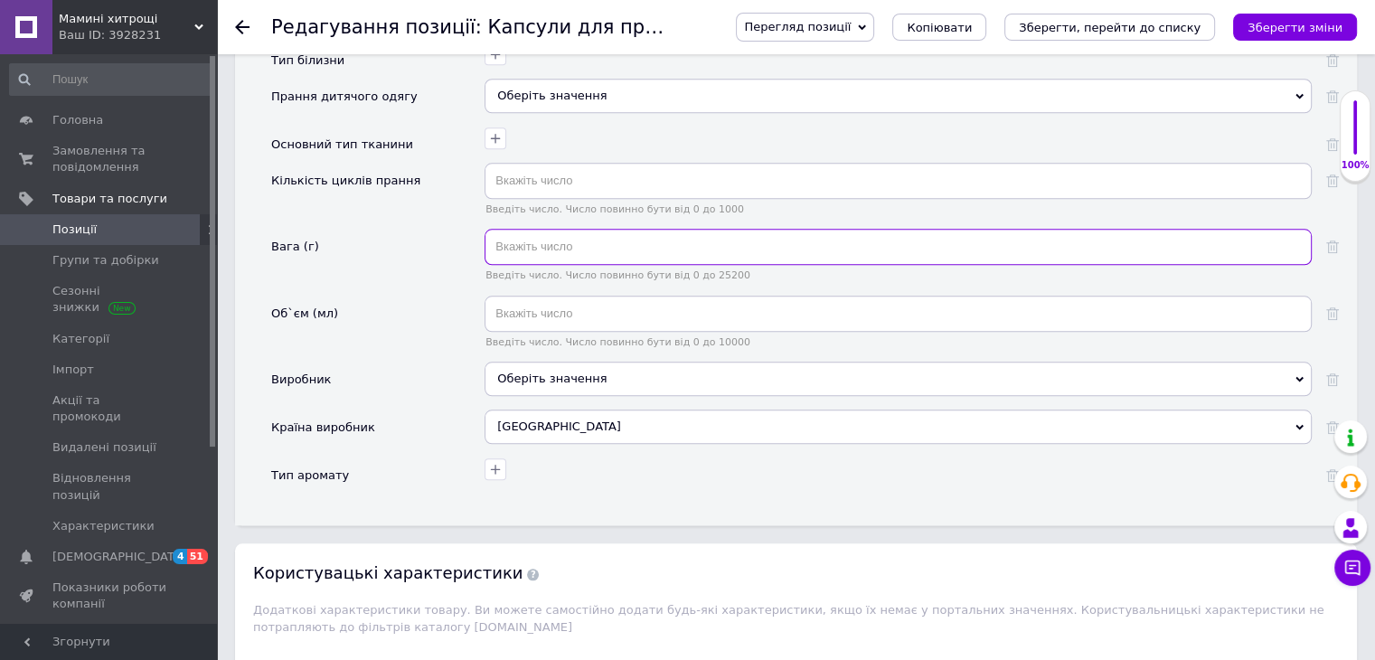
click at [534, 229] on input "text" at bounding box center [897, 247] width 827 height 36
type input "3.6"
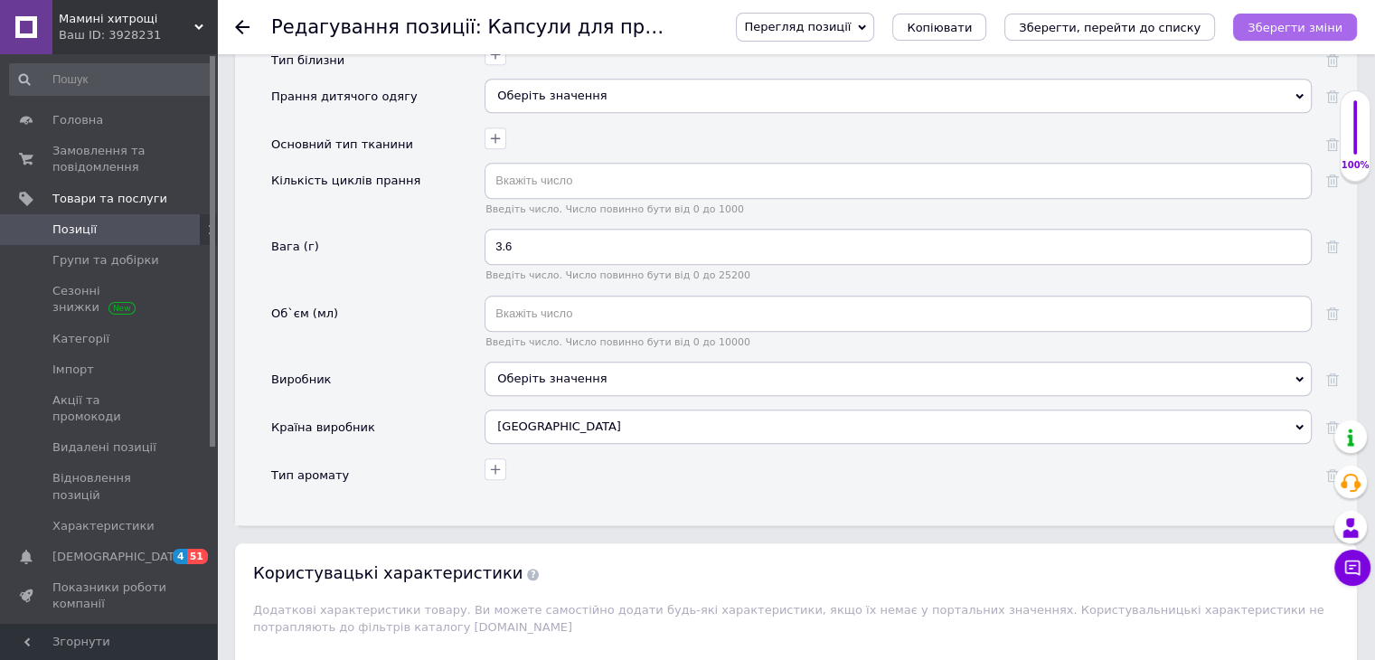
click at [1292, 27] on icon "Зберегти зміни" at bounding box center [1294, 28] width 95 height 14
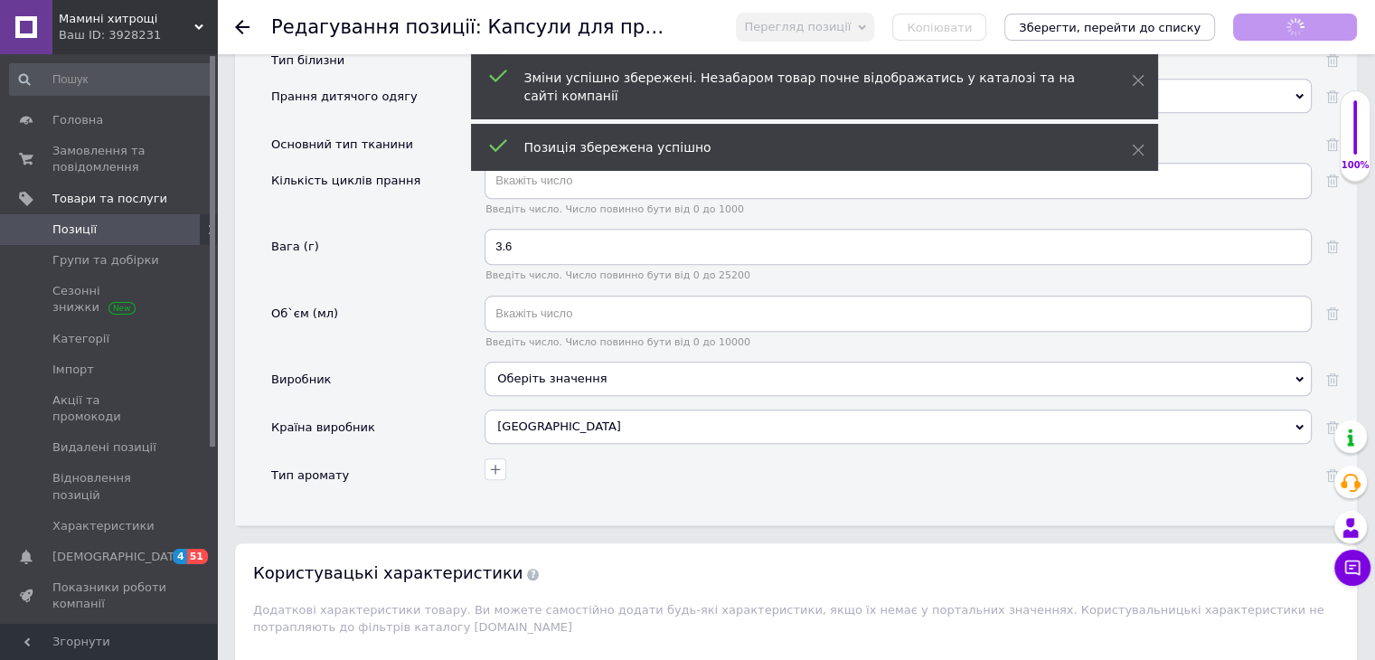
scroll to position [419, 0]
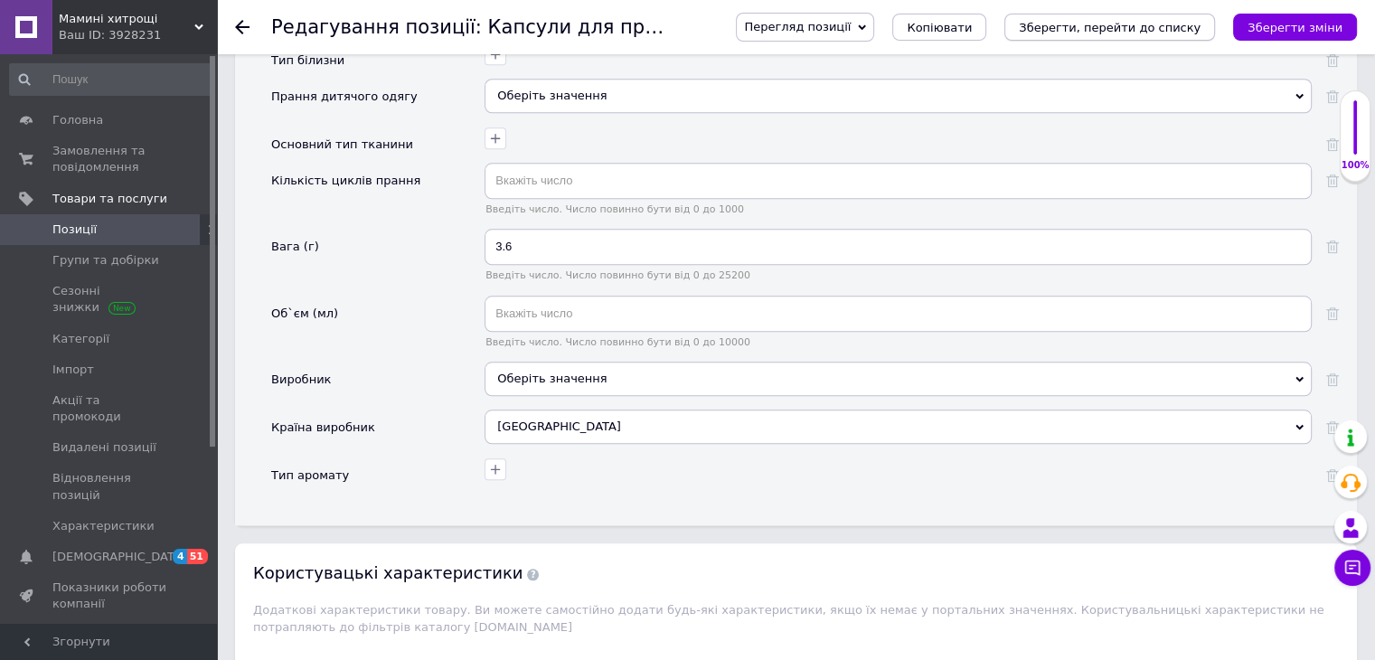
click at [1128, 25] on icon "Зберегти, перейти до списку" at bounding box center [1110, 28] width 182 height 14
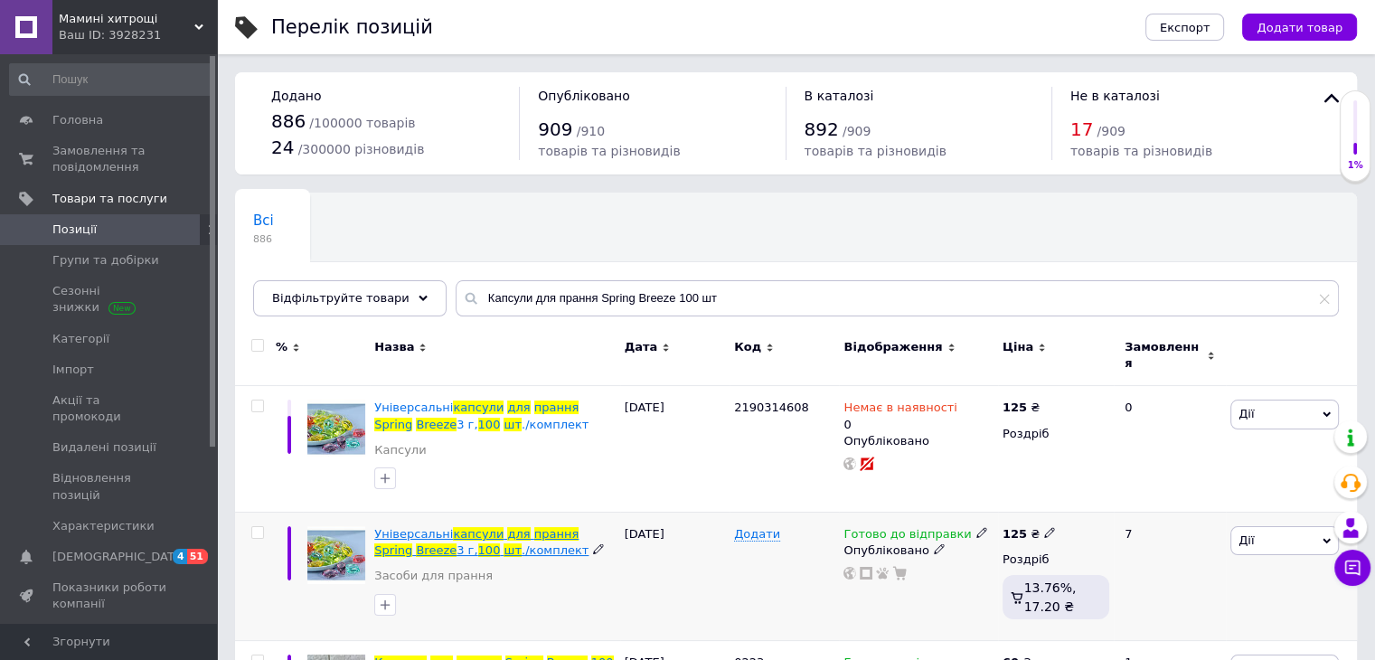
click at [477, 527] on span "капсули" at bounding box center [478, 534] width 51 height 14
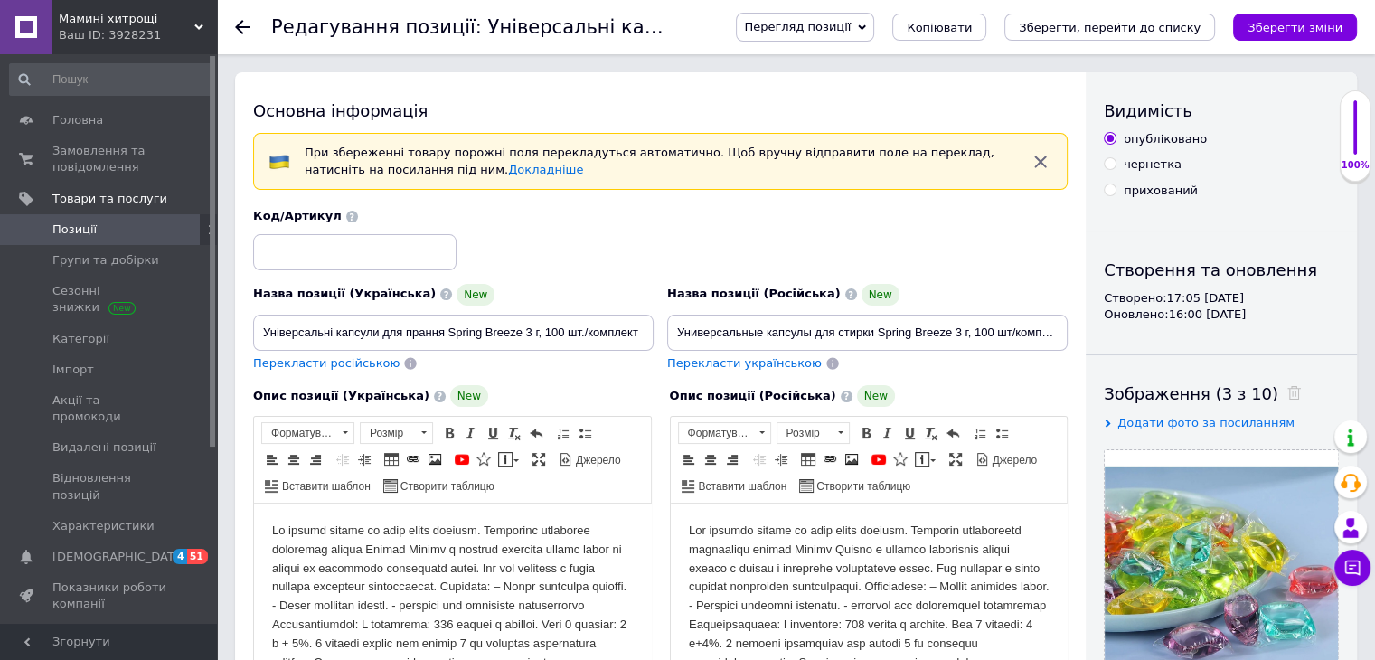
scroll to position [72, 0]
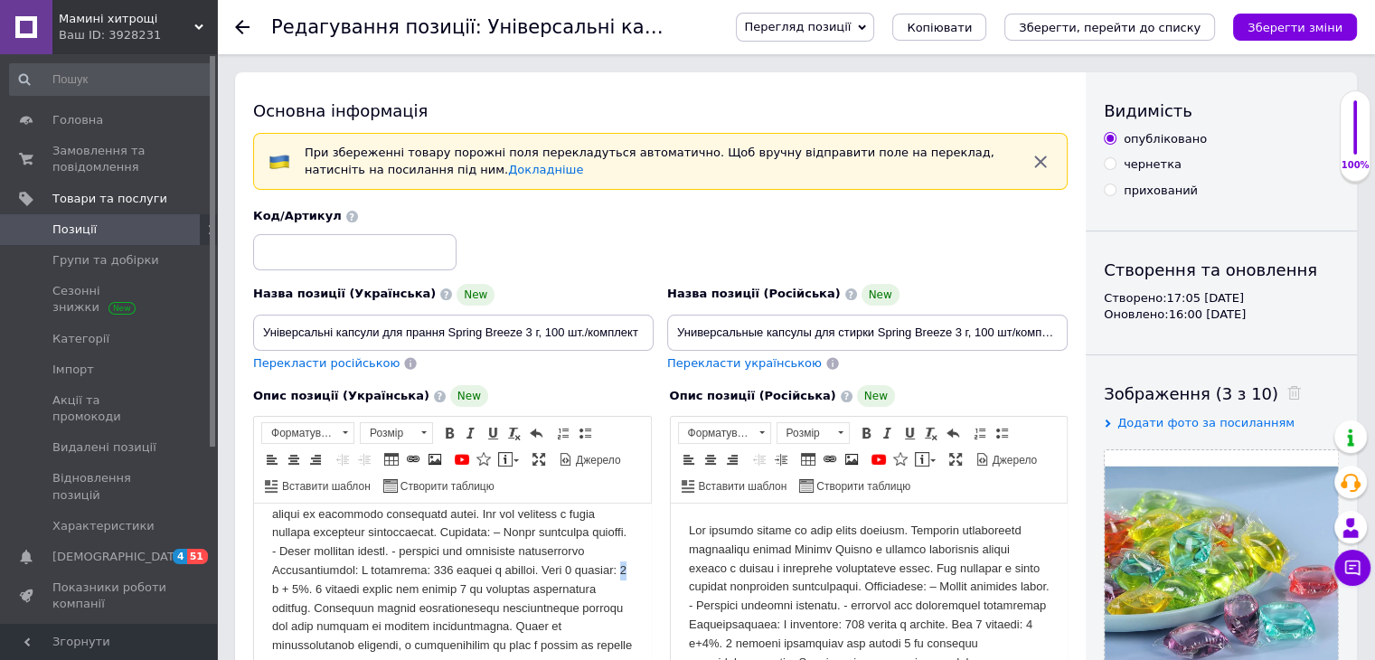
click at [460, 569] on body "Редактор, F3DBBA70-09A2-4F28-BA50-CF18B80FD090" at bounding box center [452, 589] width 361 height 244
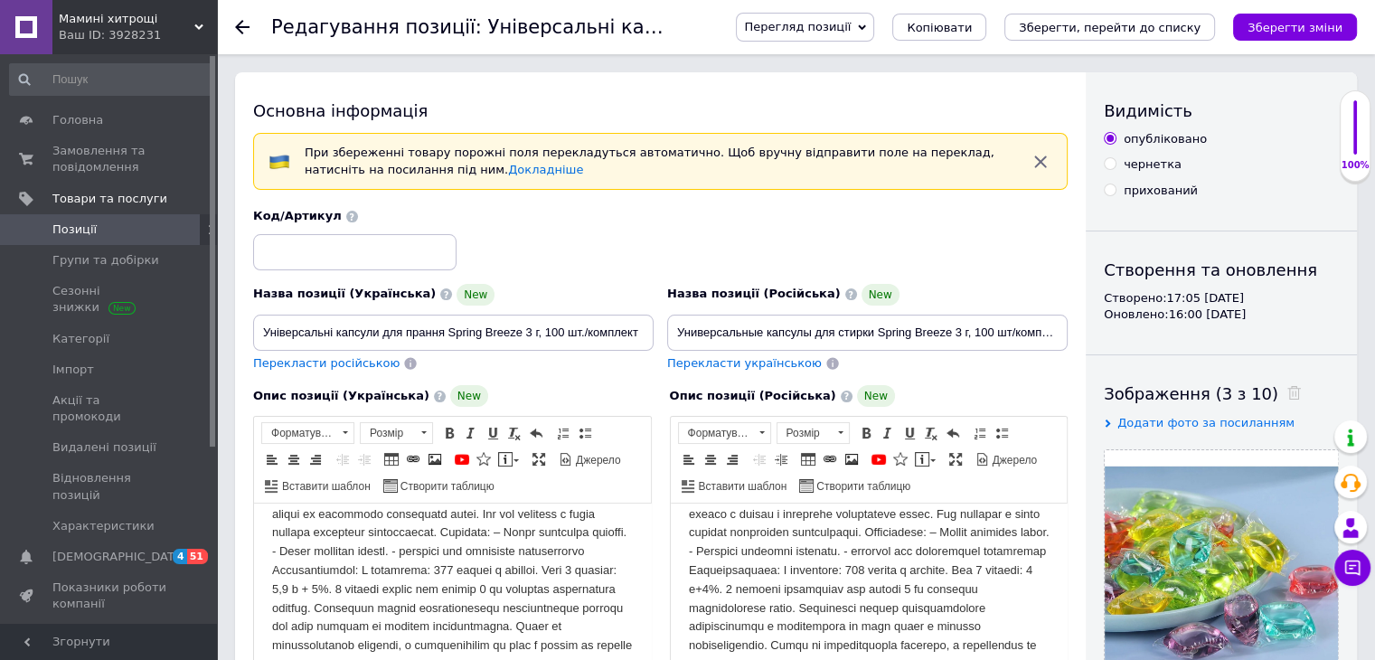
scroll to position [110, 0]
click at [881, 550] on body "Редактор, F793CF98-E3FC-4841-B112-56BDFC8D3D24" at bounding box center [868, 589] width 361 height 244
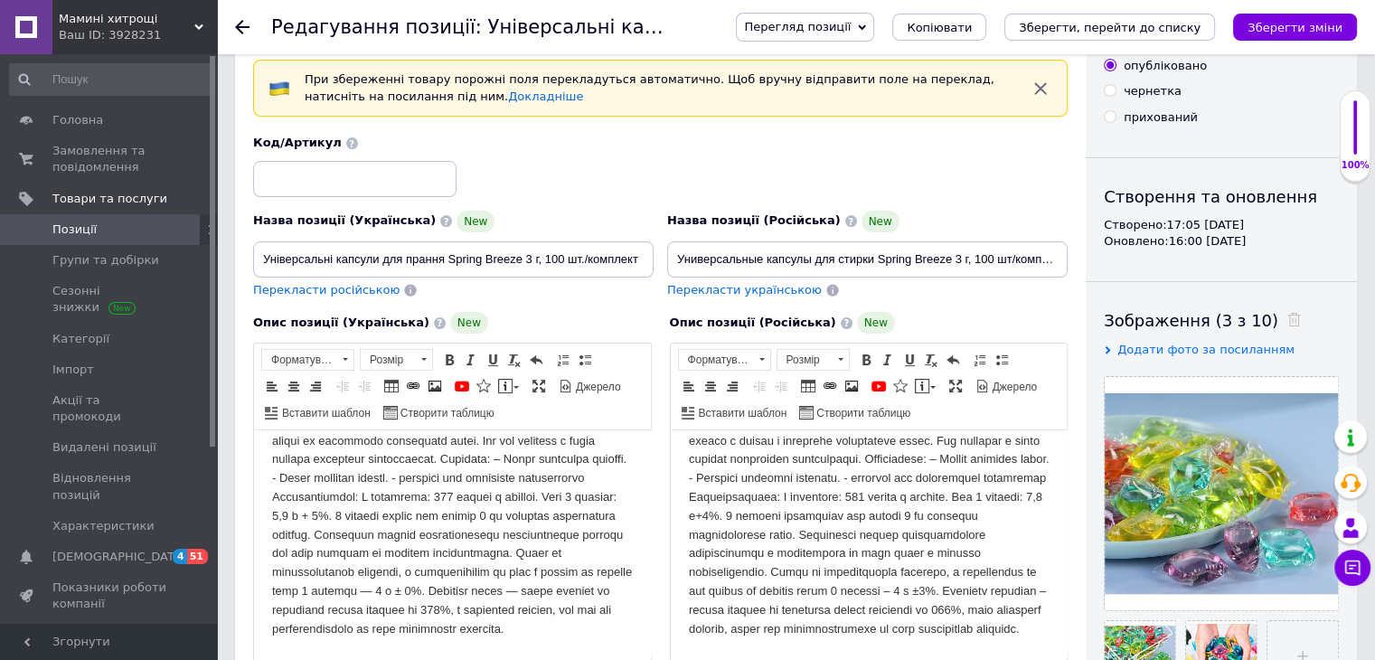
scroll to position [181, 0]
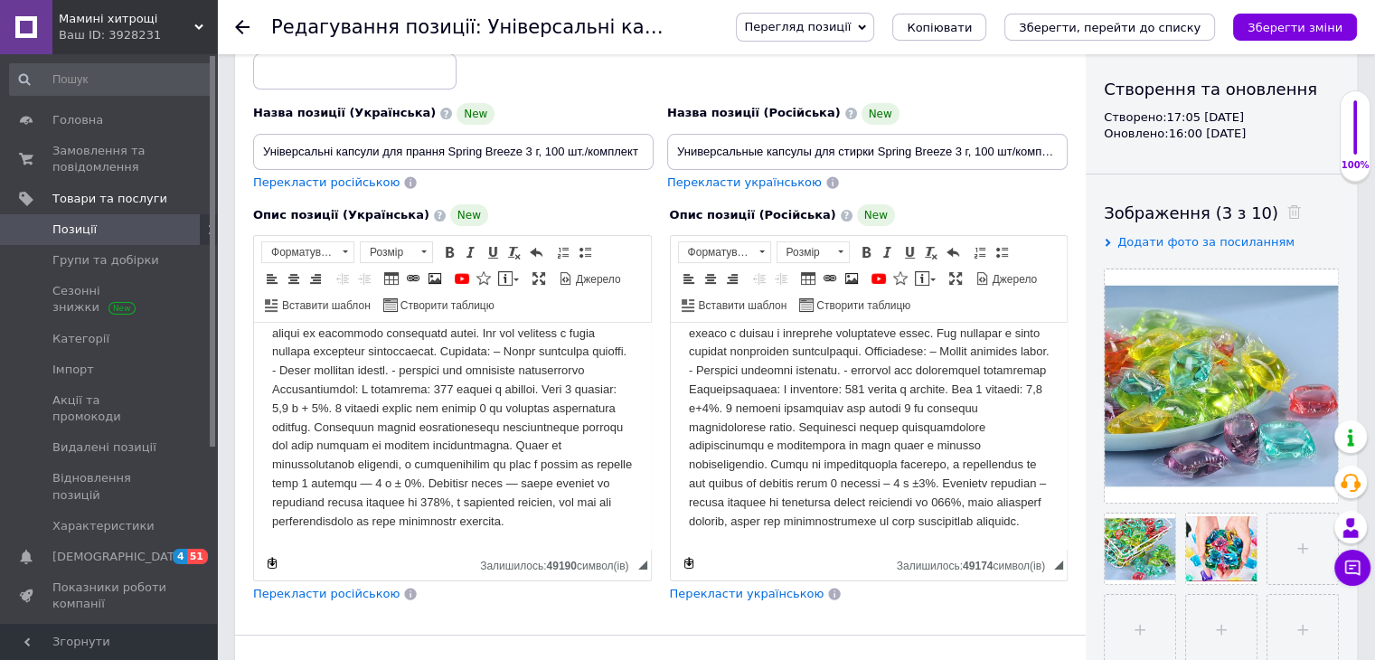
click at [849, 468] on body "Редактор, F793CF98-E3FC-4841-B112-56BDFC8D3D24" at bounding box center [868, 409] width 361 height 244
click at [277, 484] on body "Редактор, F3DBBA70-09A2-4F28-BA50-CF18B80FD090" at bounding box center [452, 409] width 361 height 244
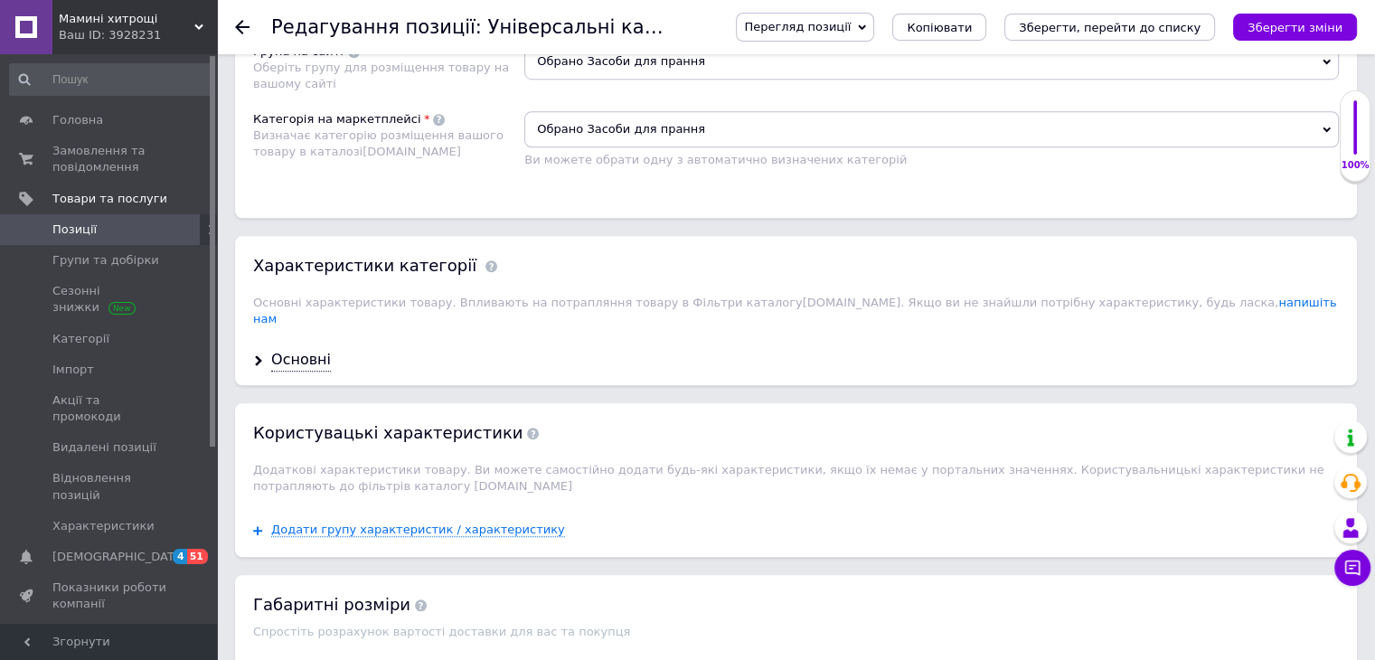
scroll to position [1446, 0]
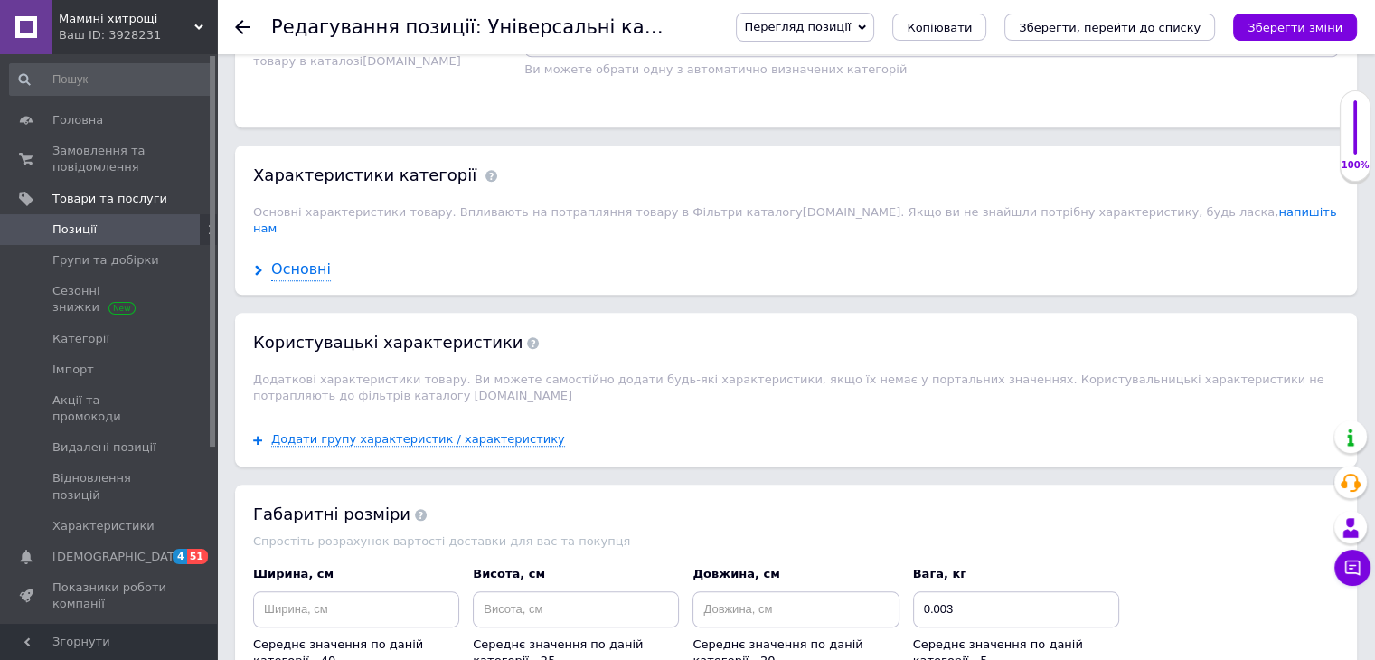
click at [290, 259] on div "Основні" at bounding box center [301, 269] width 60 height 21
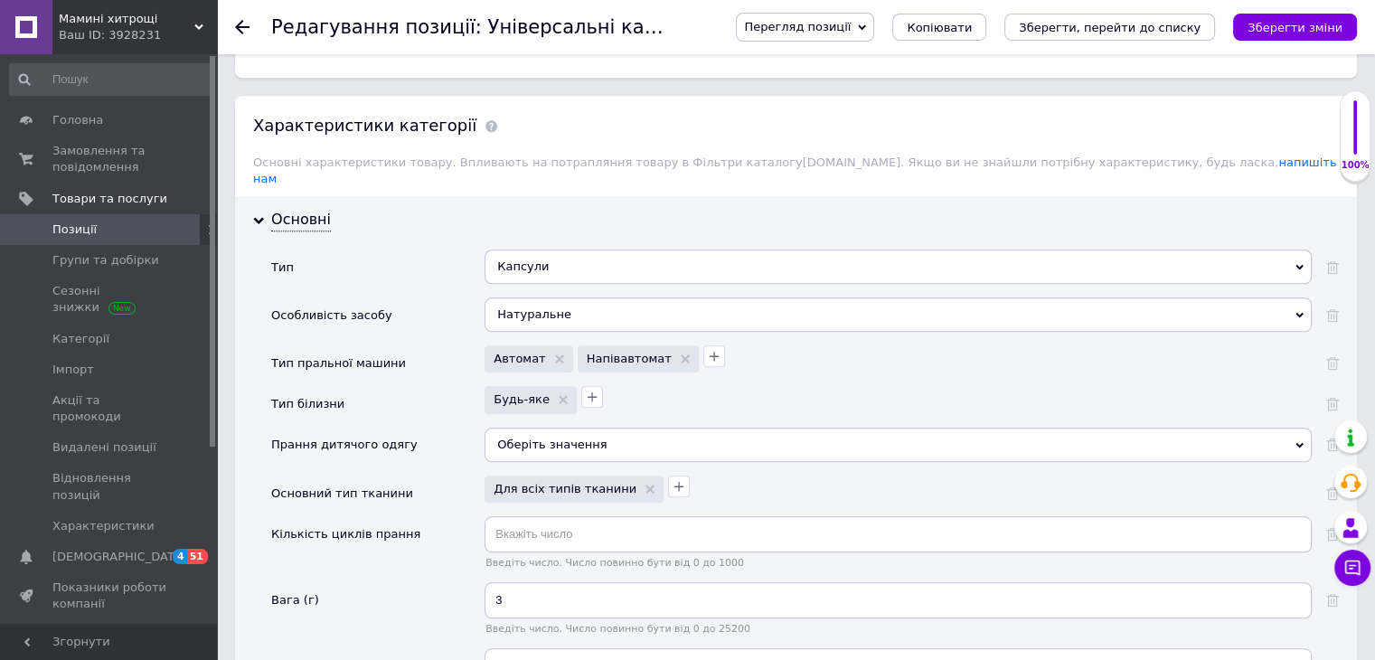
scroll to position [1537, 0]
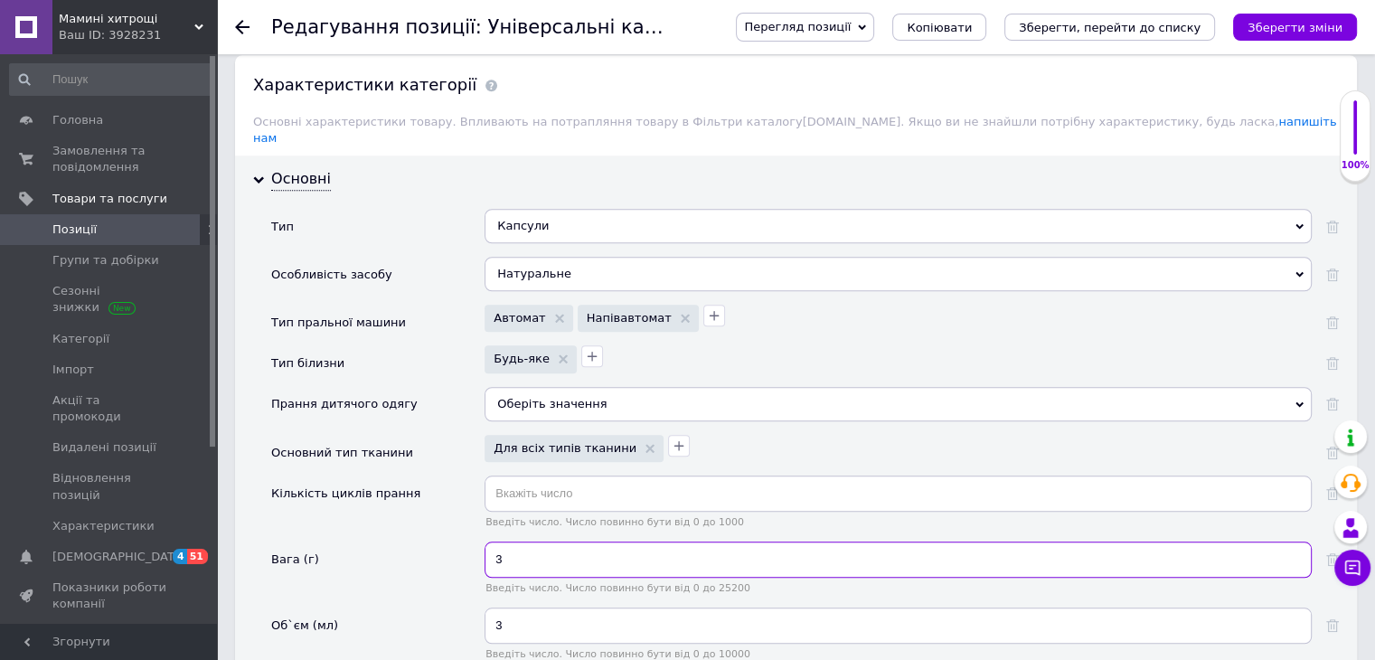
drag, startPoint x: 509, startPoint y: 530, endPoint x: 457, endPoint y: 531, distance: 51.5
click at [477, 541] on div "Вага (г) 3 Введіть число. Число повинно бути від 0 до 25200" at bounding box center [804, 574] width 1067 height 66
type input "2.5"
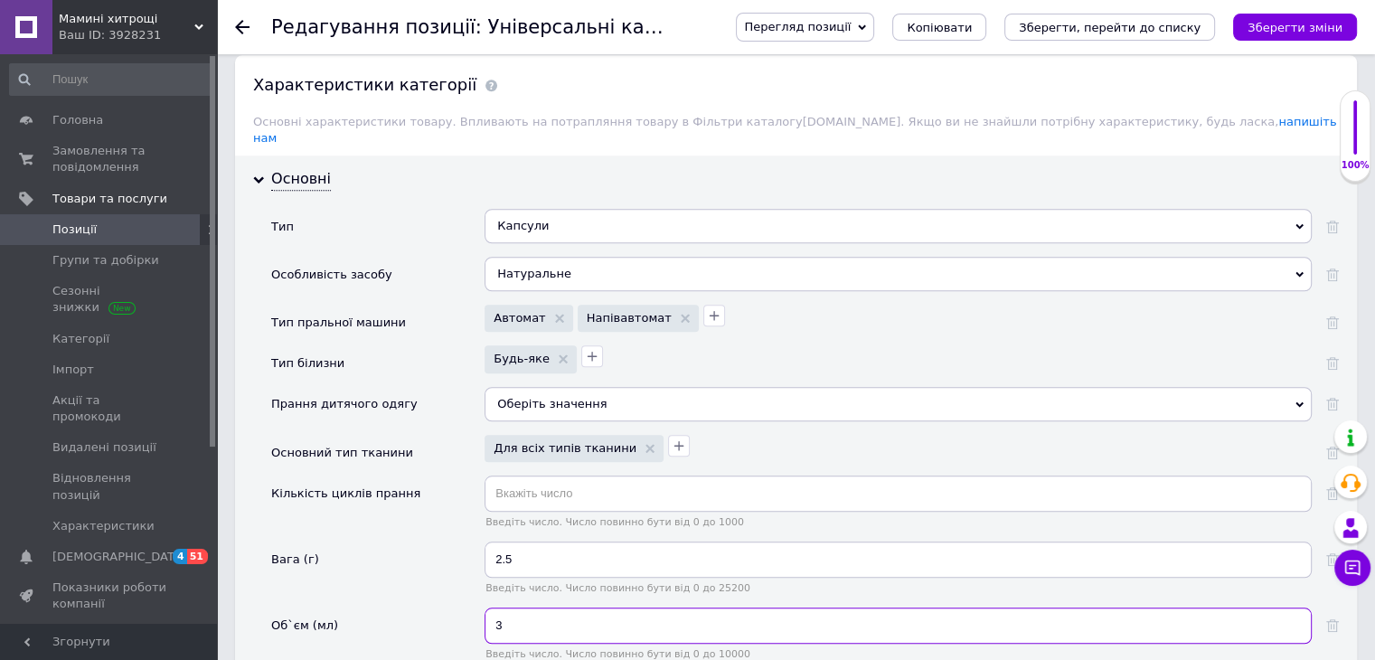
drag, startPoint x: 516, startPoint y: 592, endPoint x: 488, endPoint y: 597, distance: 28.5
click at [488, 607] on input "3" at bounding box center [897, 625] width 827 height 36
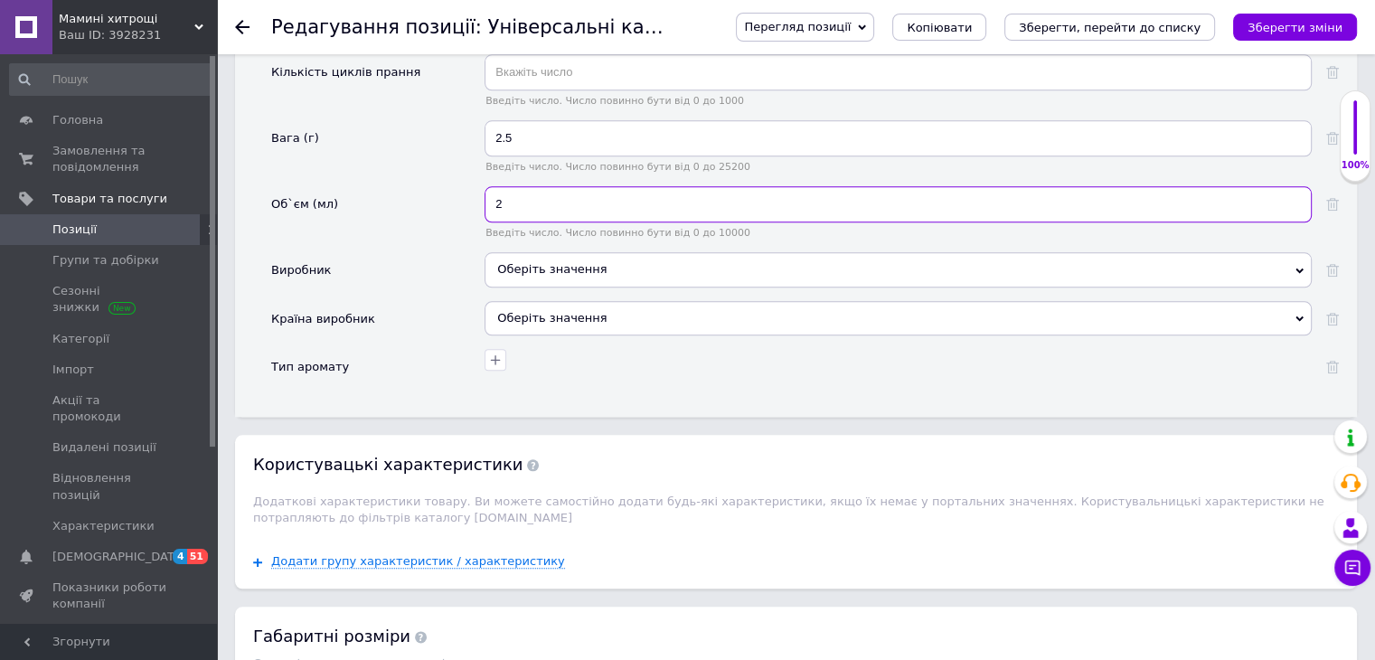
scroll to position [1989, 0]
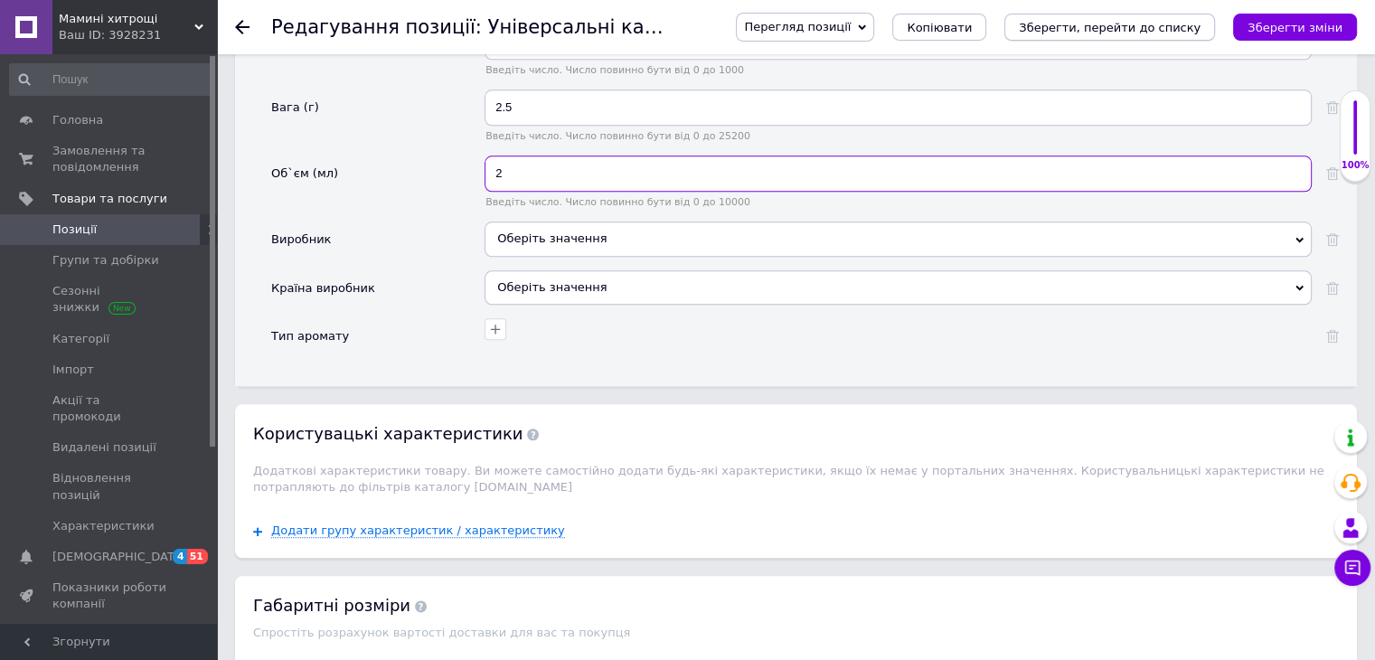
type input "2"
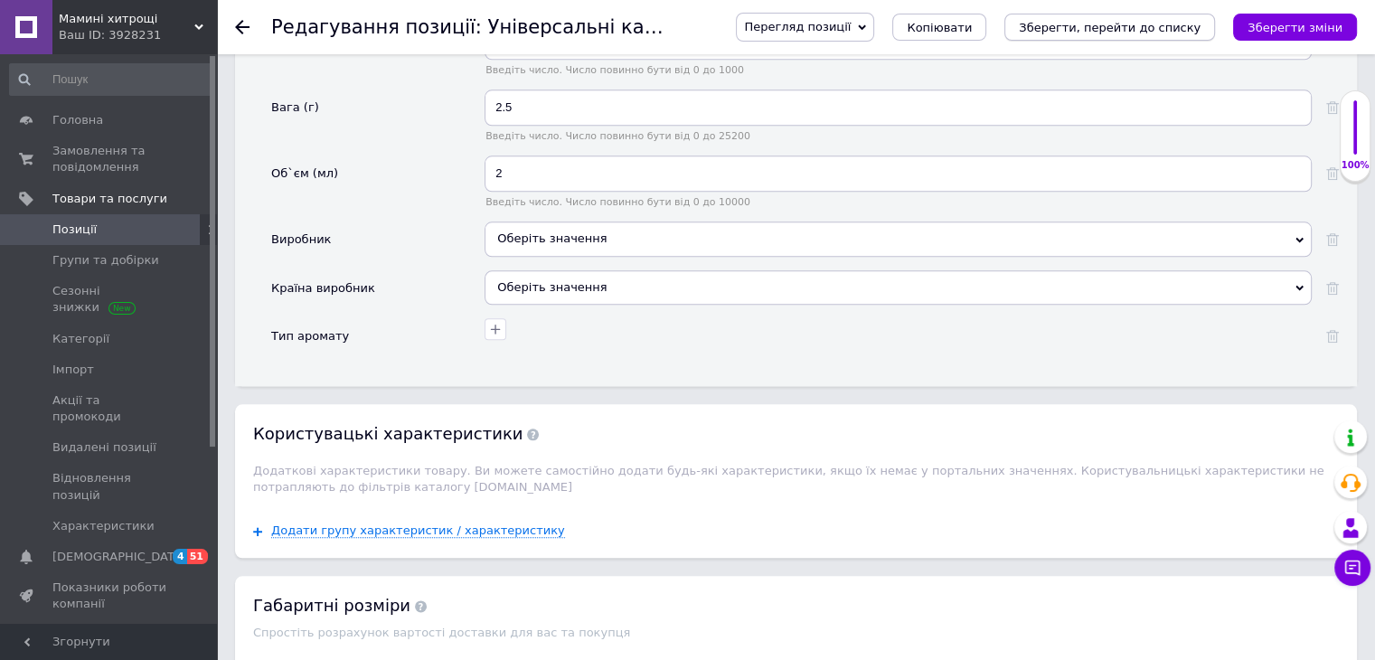
click at [1099, 21] on icon "Зберегти, перейти до списку" at bounding box center [1110, 28] width 182 height 14
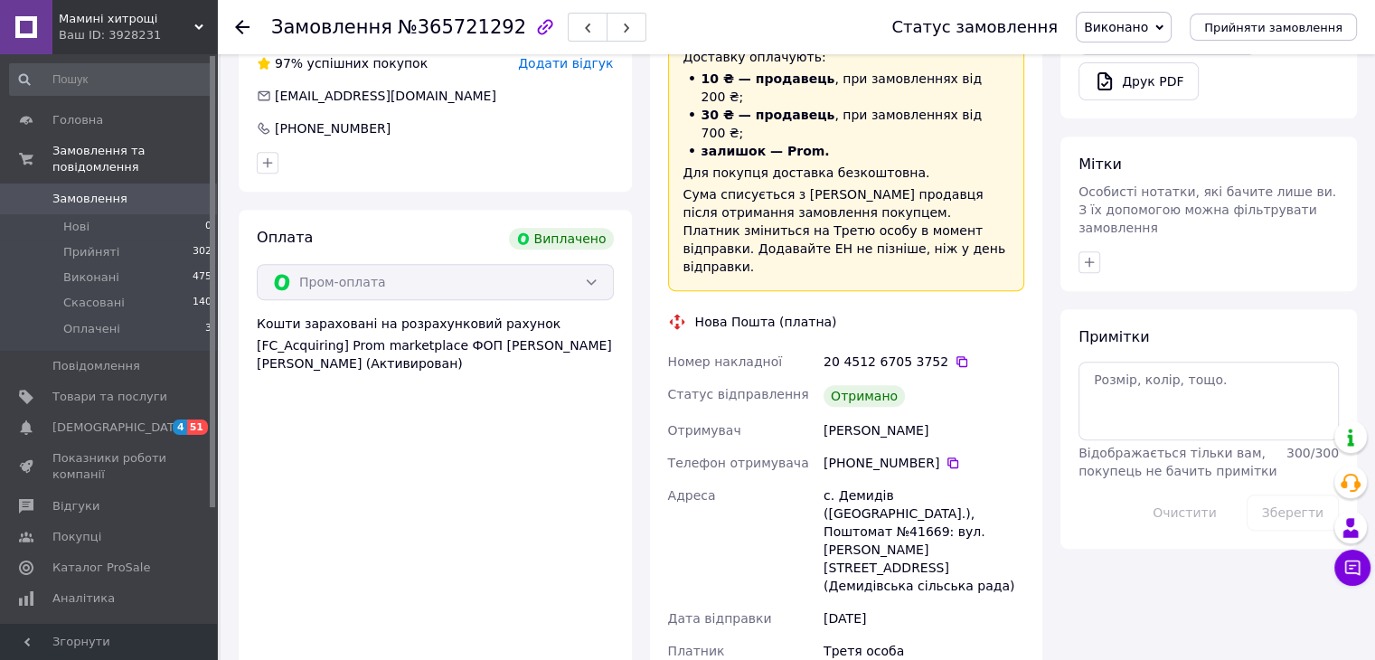
scroll to position [723, 0]
click at [955, 354] on icon at bounding box center [962, 361] width 14 height 14
click at [1349, 569] on icon at bounding box center [1352, 568] width 18 height 18
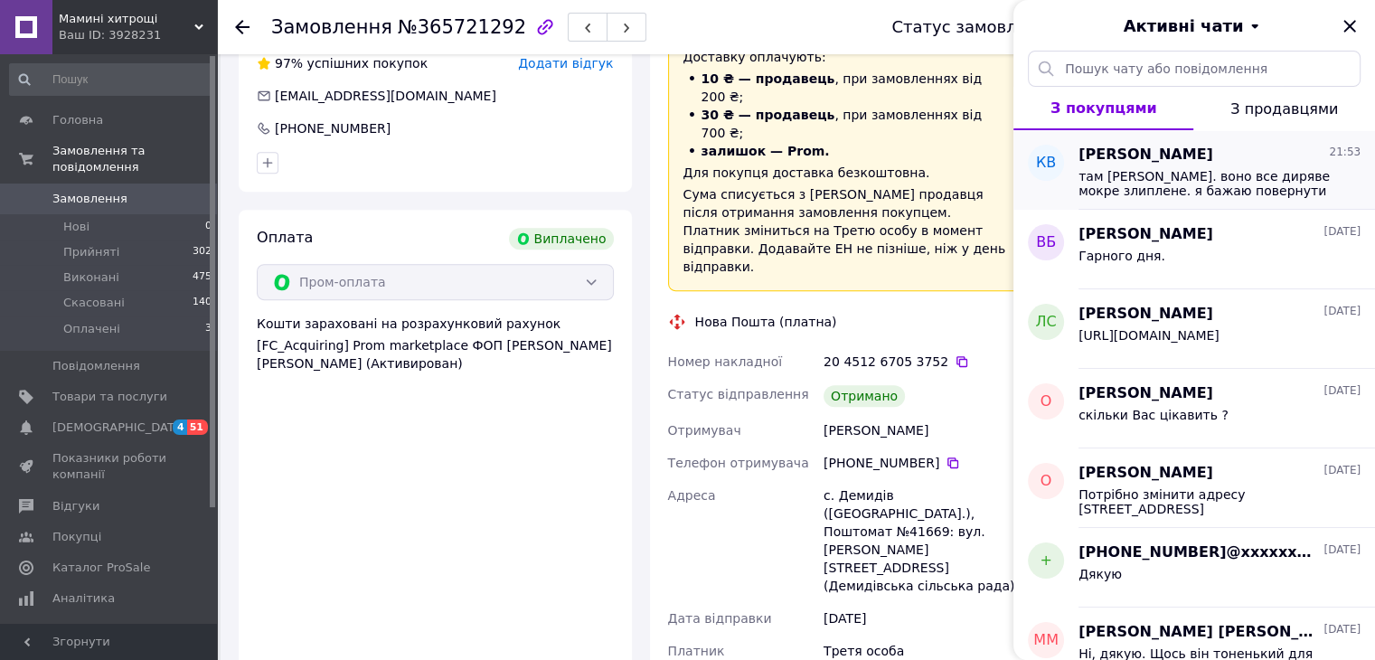
click at [1179, 141] on div "Куліш Владислав 21:53 там кисіль. воно все диряве мокре злиплене. я бажаю повер…" at bounding box center [1226, 170] width 296 height 80
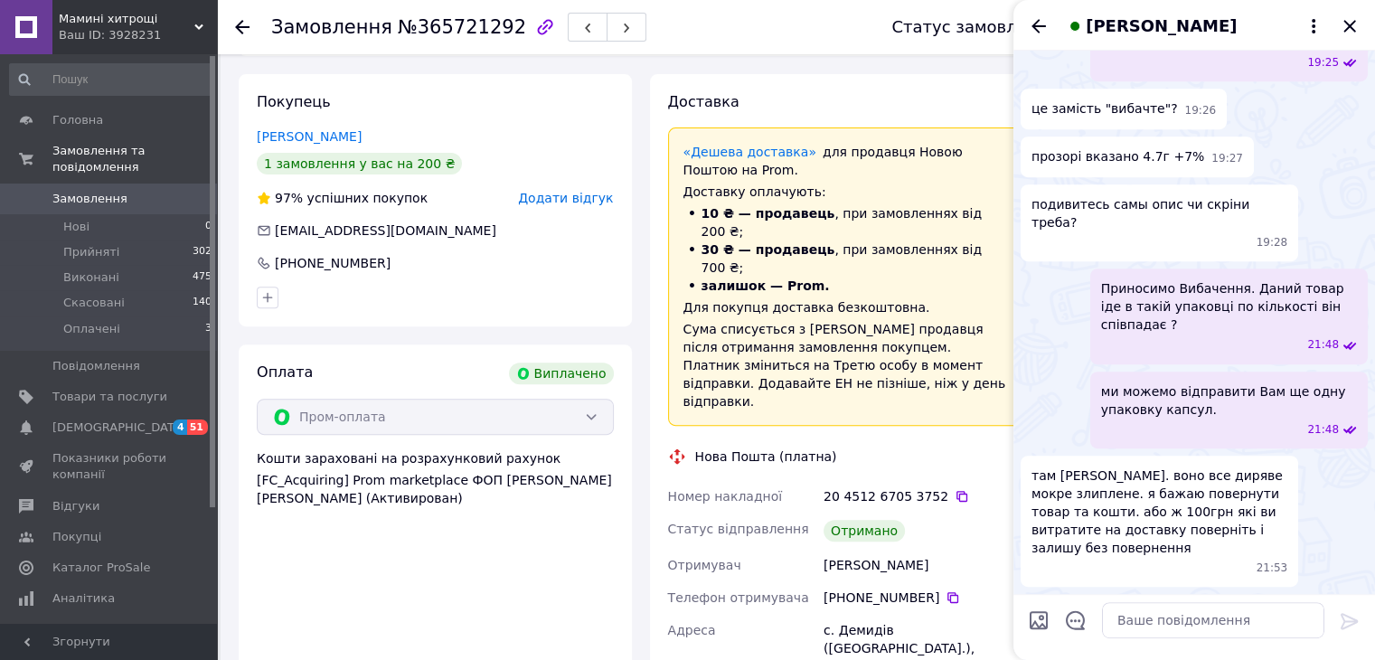
scroll to position [452, 0]
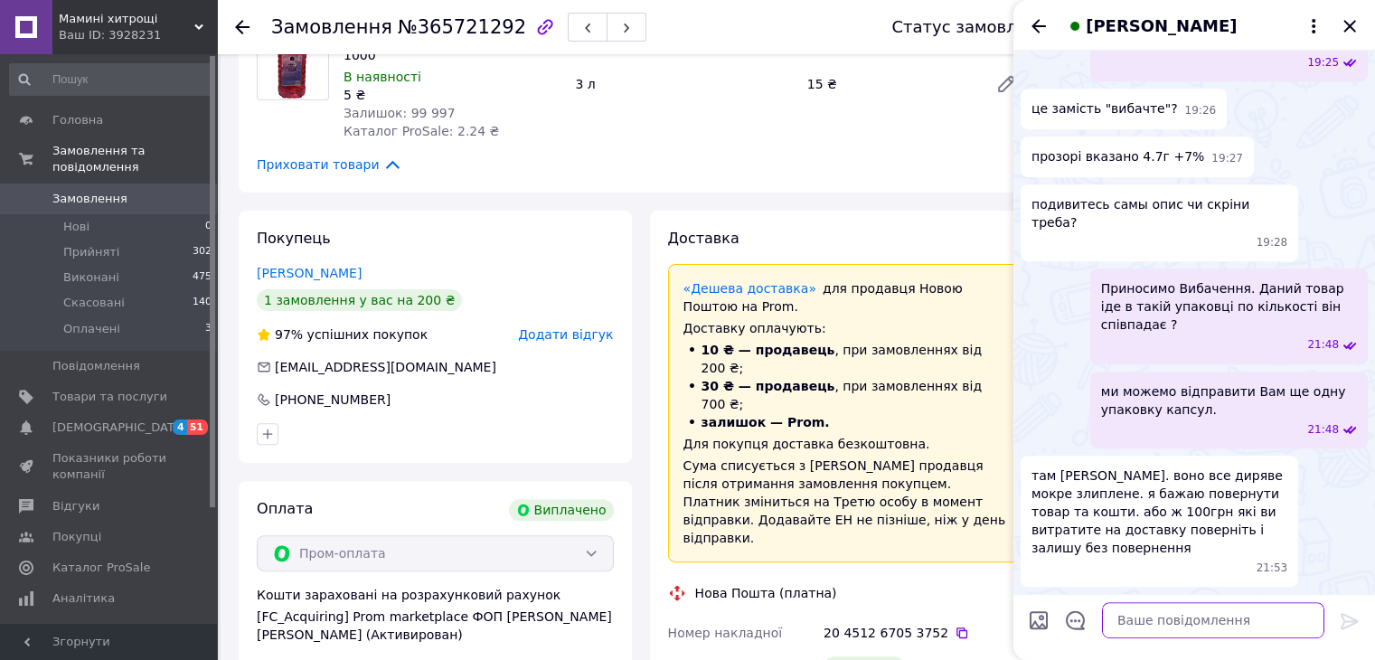
click at [1150, 615] on textarea at bounding box center [1213, 620] width 222 height 36
type textarea "Доставка для Вас була безкоштовна"
drag, startPoint x: 1280, startPoint y: 621, endPoint x: 1048, endPoint y: 628, distance: 232.4
click at [1046, 628] on div "Доставка для Вас була безкоштовна Доставка для Вас була безкоштовна" at bounding box center [1193, 620] width 347 height 51
type textarea "Р"
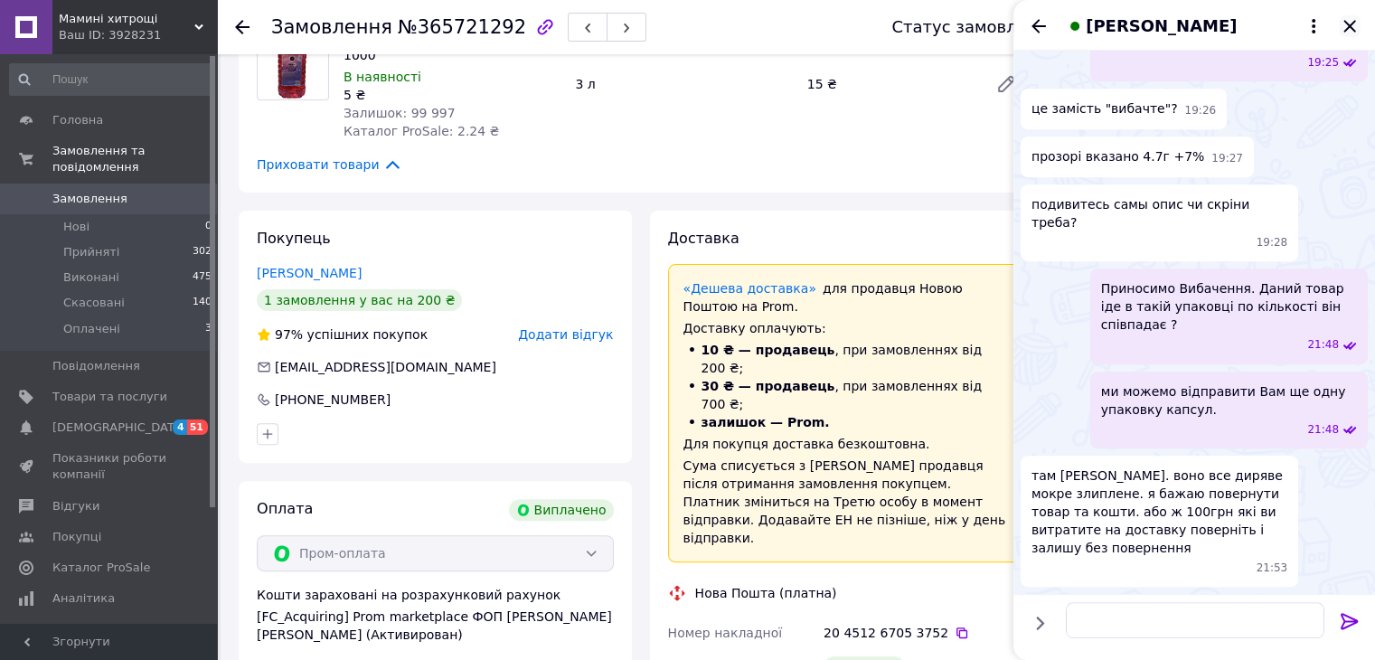
click at [1345, 26] on icon "Закрити" at bounding box center [1350, 26] width 22 height 22
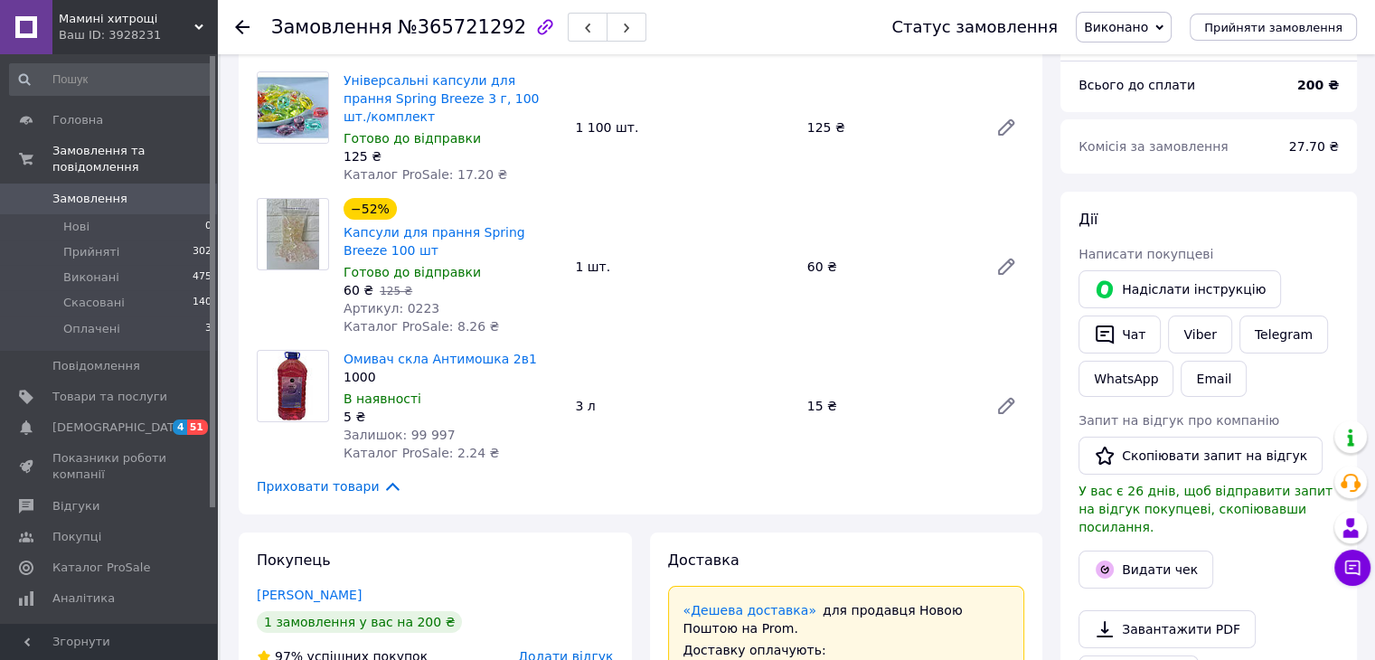
scroll to position [90, 0]
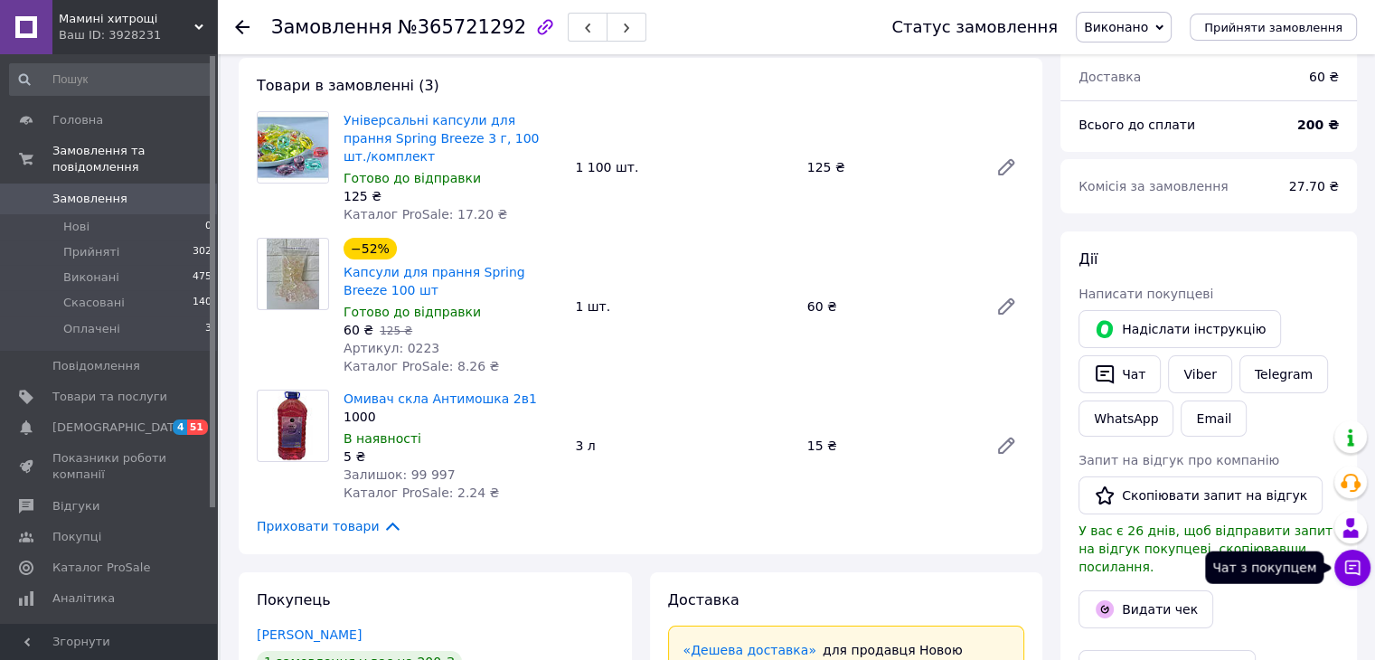
click at [1360, 565] on icon at bounding box center [1352, 568] width 18 height 18
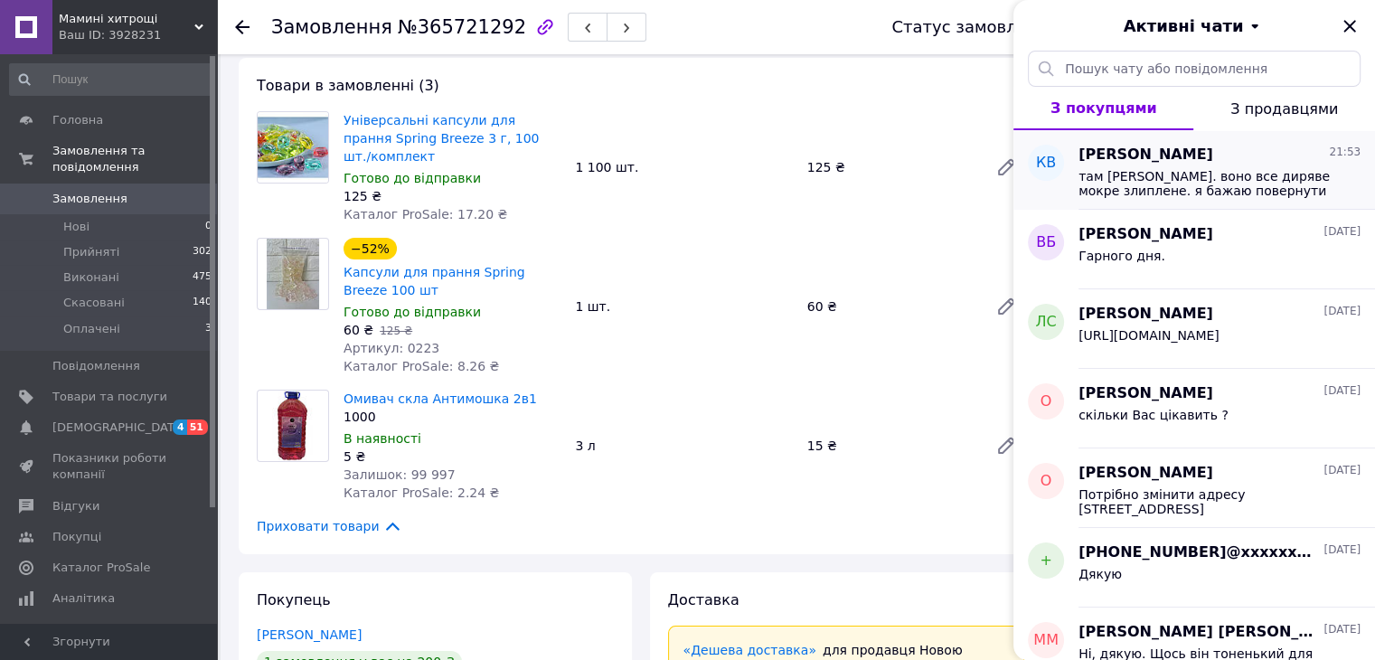
click at [1141, 157] on span "[PERSON_NAME]" at bounding box center [1145, 155] width 135 height 21
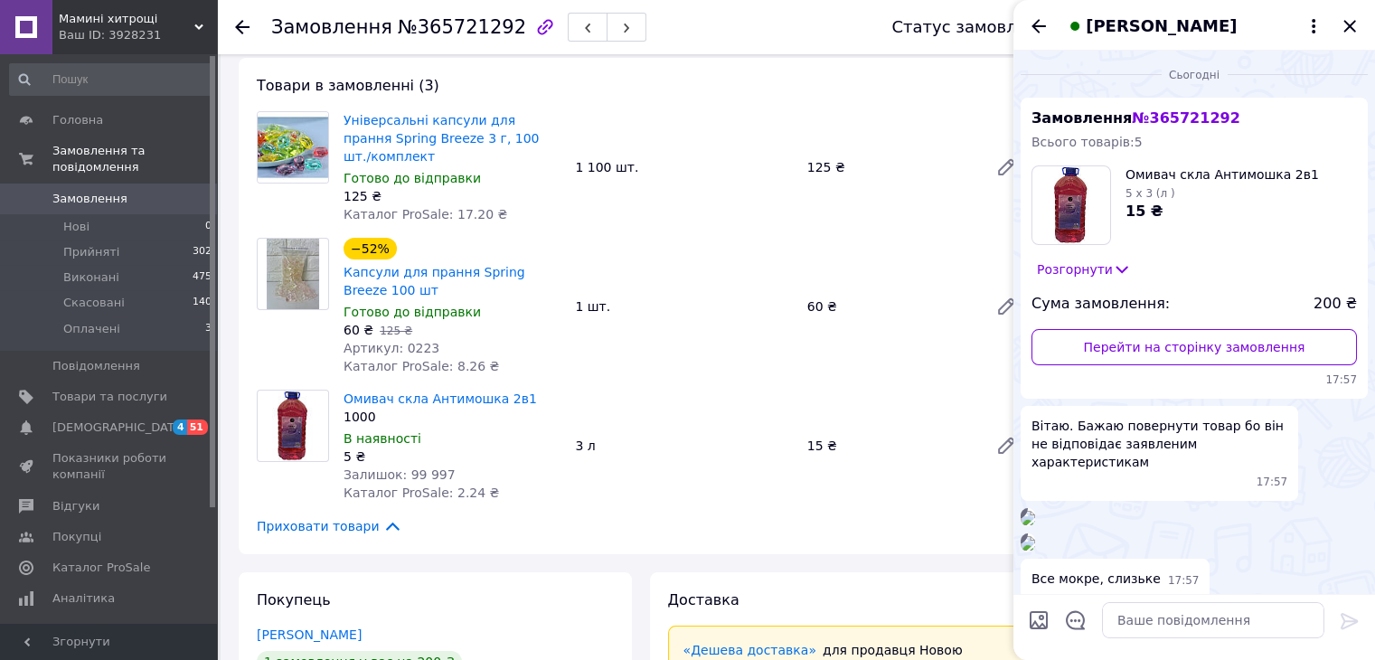
scroll to position [1283, 0]
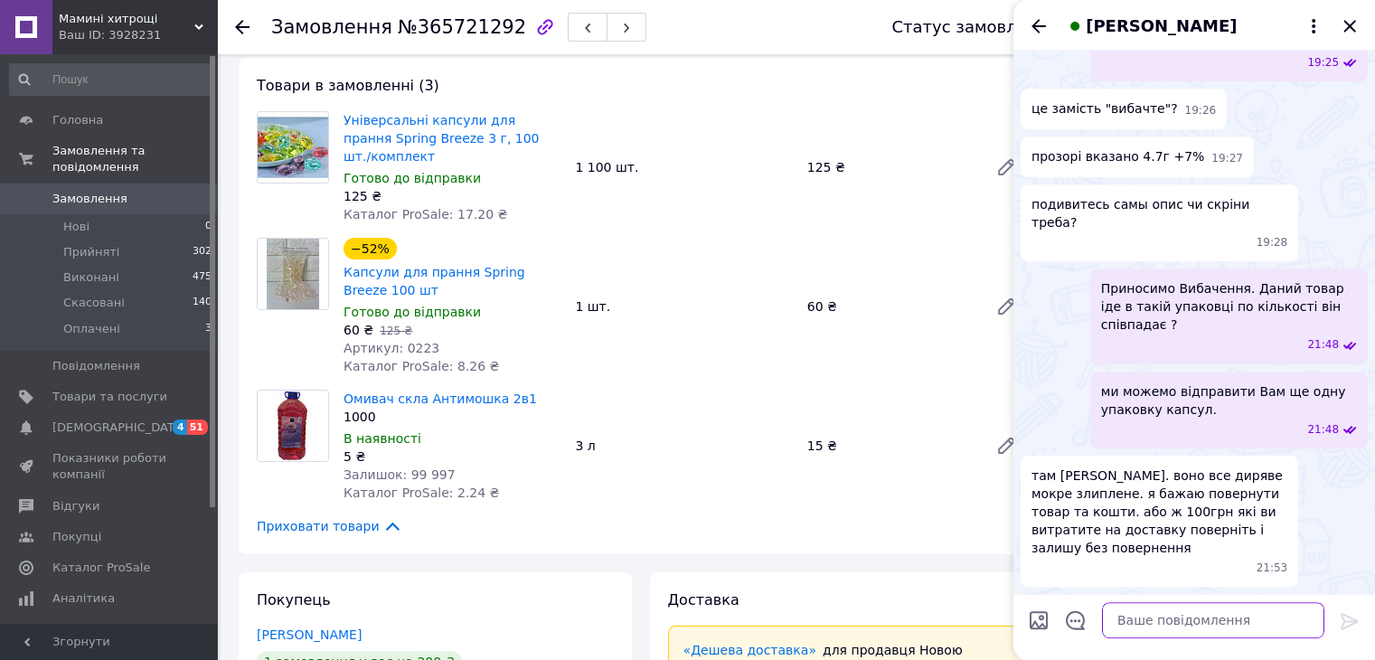
click at [1155, 609] on textarea at bounding box center [1213, 620] width 222 height 36
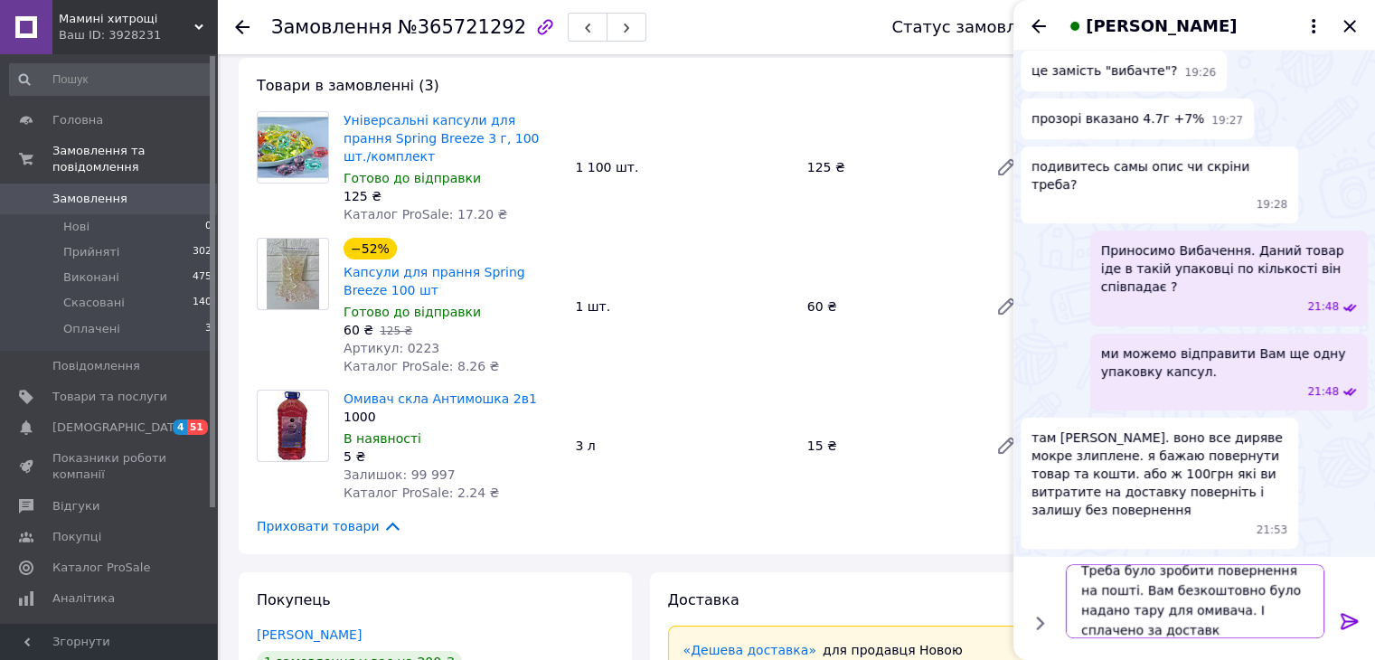
scroll to position [1, 0]
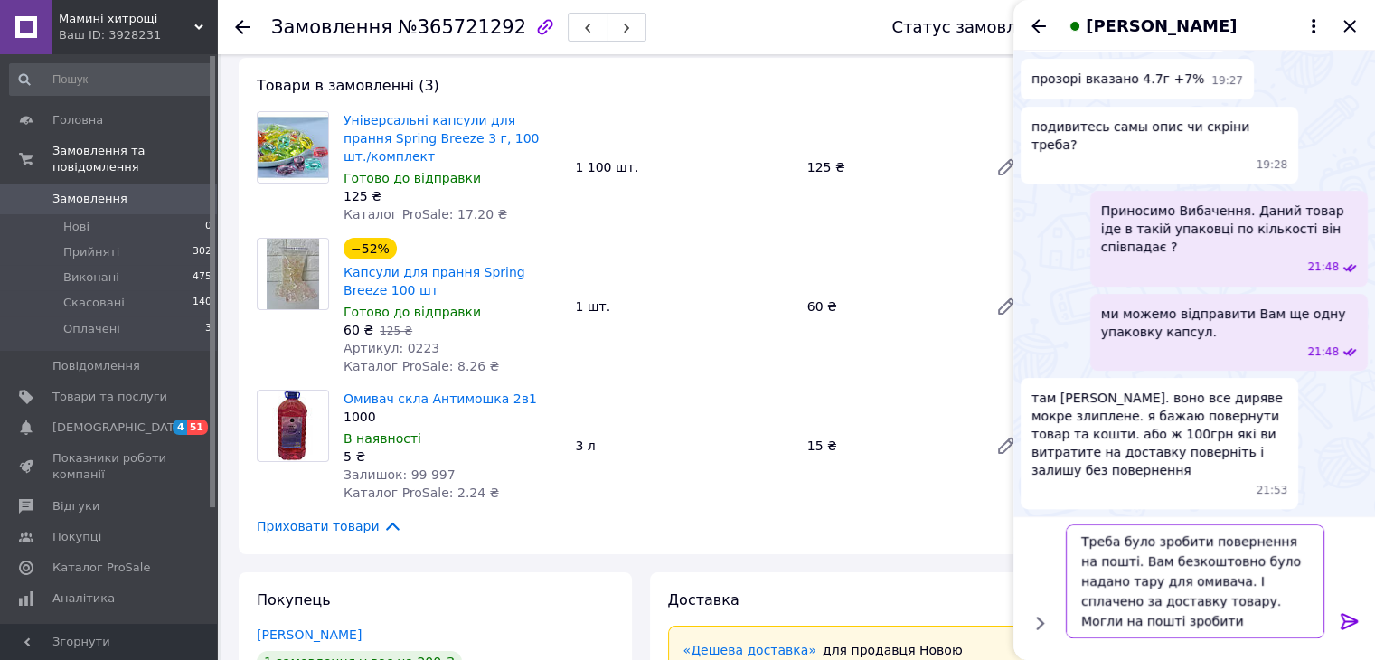
click at [1171, 622] on textarea "Треба було зробити повернення на пошті. Вам безкоштовно було надано тару для ом…" at bounding box center [1195, 581] width 259 height 114
click at [1216, 623] on textarea "Треба було зробити повернення на пошті. Вам безкоштовно було надано тару для ом…" at bounding box center [1195, 581] width 259 height 114
type textarea "Треба було зробити повернення на пошті. Вам безкоштовно було надано тару для ом…"
drag, startPoint x: 1352, startPoint y: 623, endPoint x: 1347, endPoint y: 579, distance: 43.7
click at [1352, 623] on icon at bounding box center [1348, 621] width 17 height 16
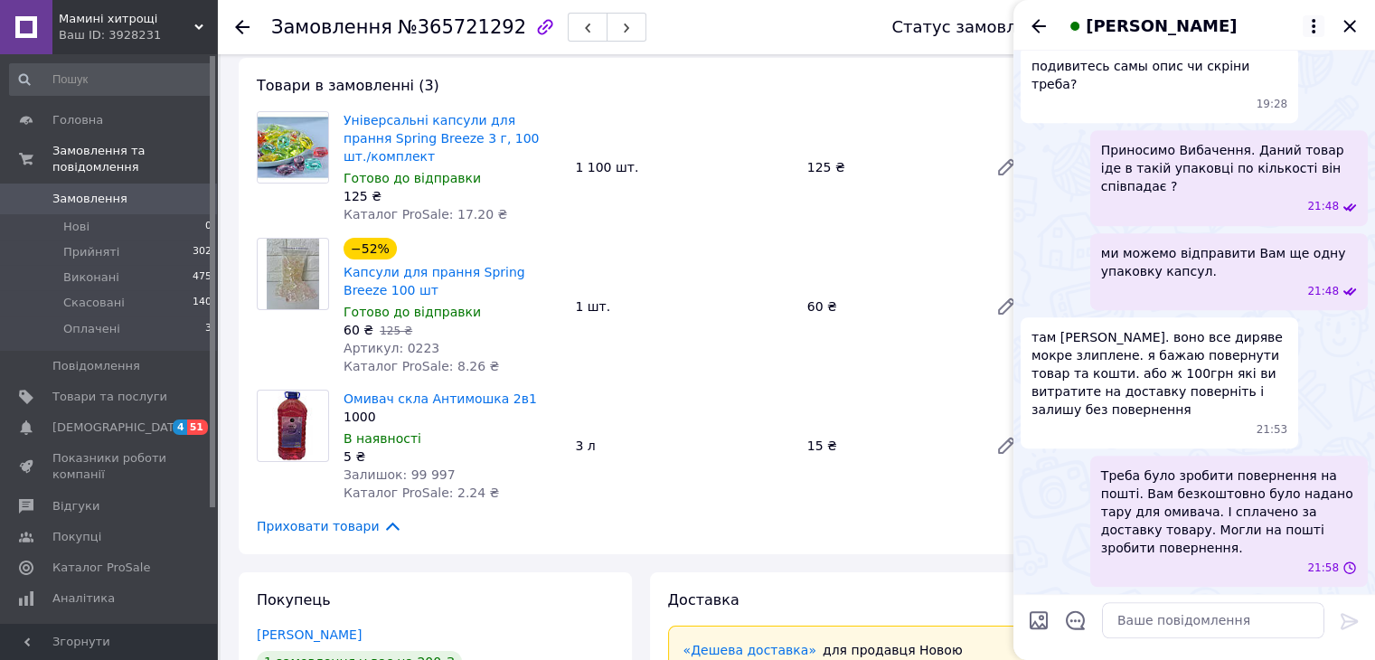
scroll to position [1403, 0]
click at [1351, 21] on icon "Закрити" at bounding box center [1350, 26] width 22 height 22
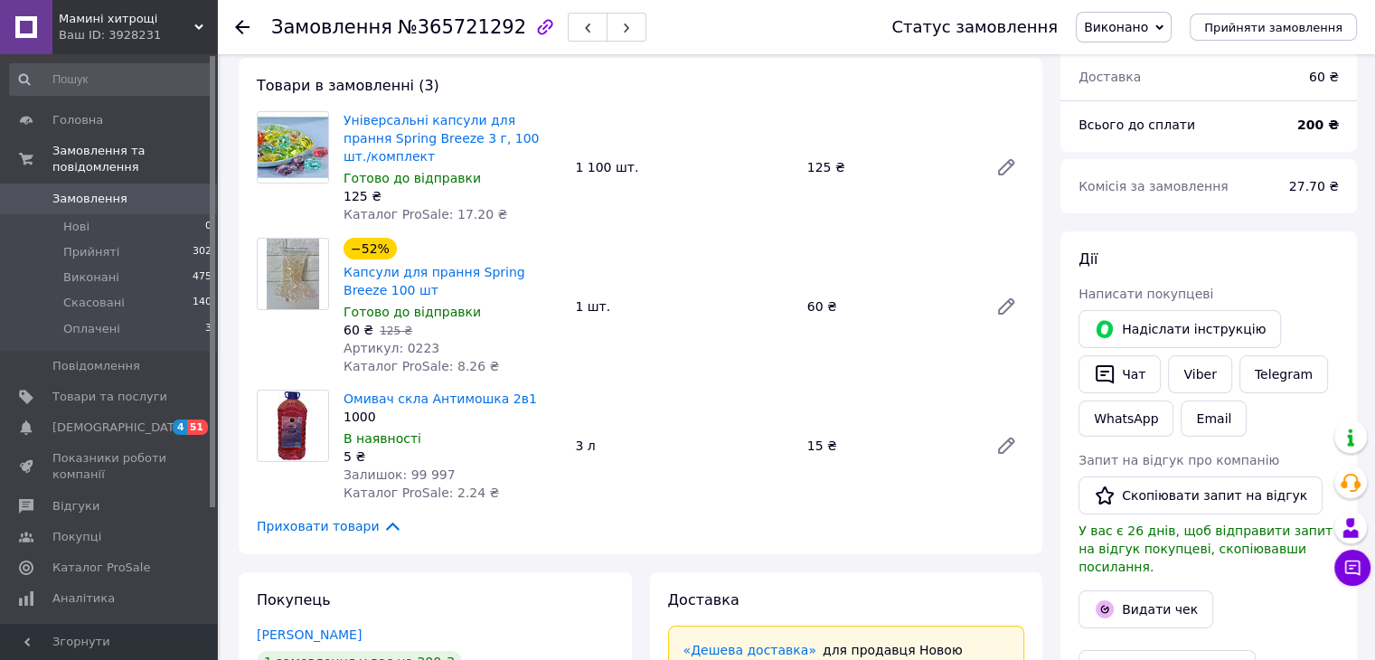
scroll to position [0, 0]
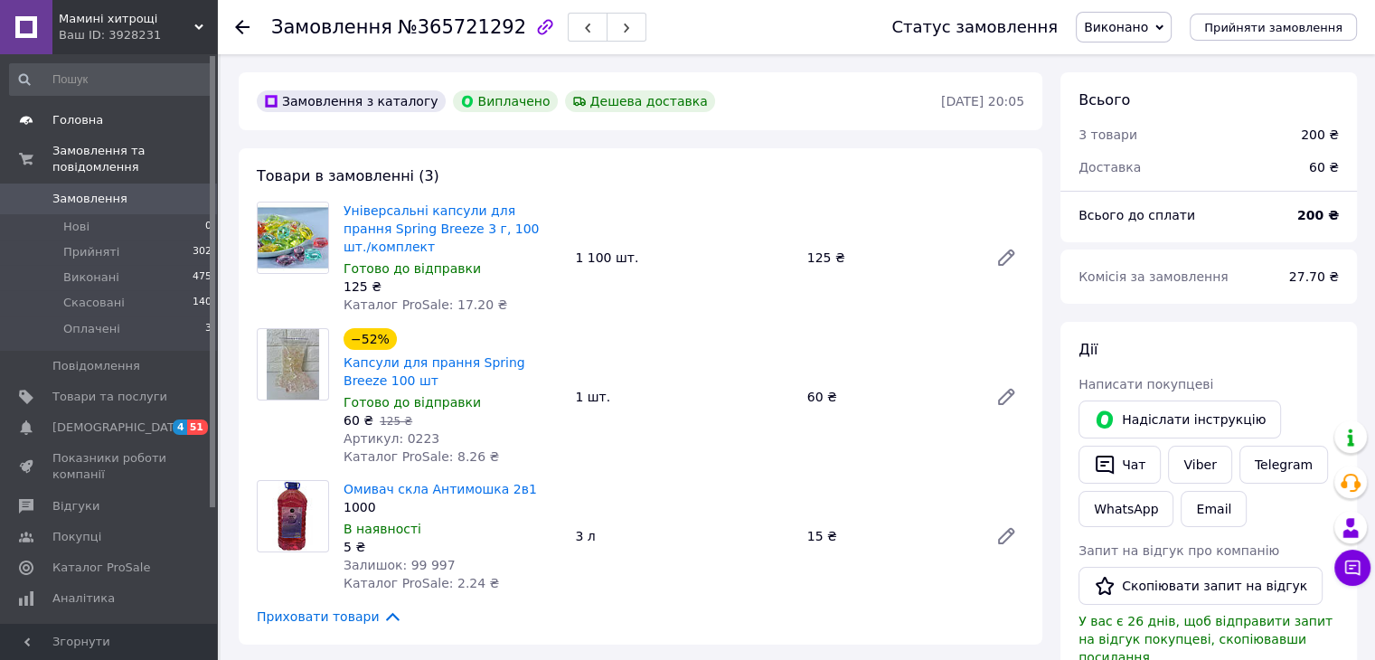
click at [69, 124] on span "Головна" at bounding box center [77, 120] width 51 height 16
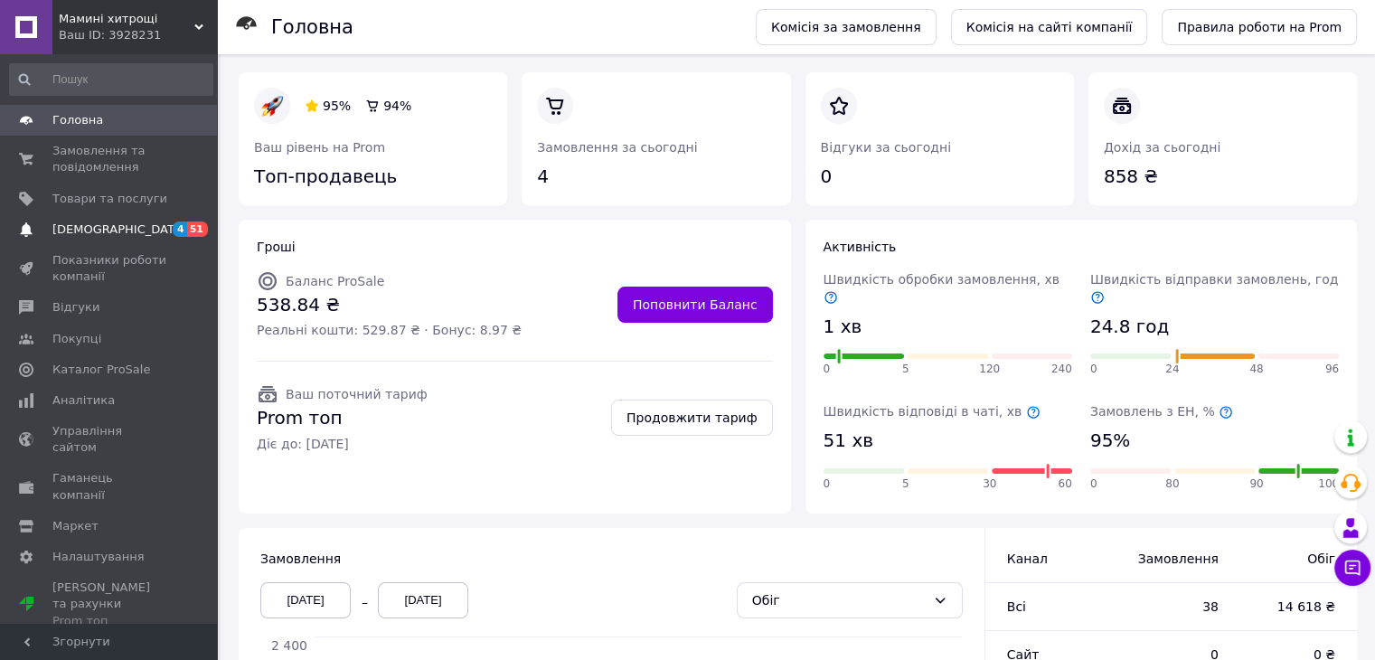
click at [69, 223] on span "[DEMOGRAPHIC_DATA]" at bounding box center [119, 229] width 134 height 16
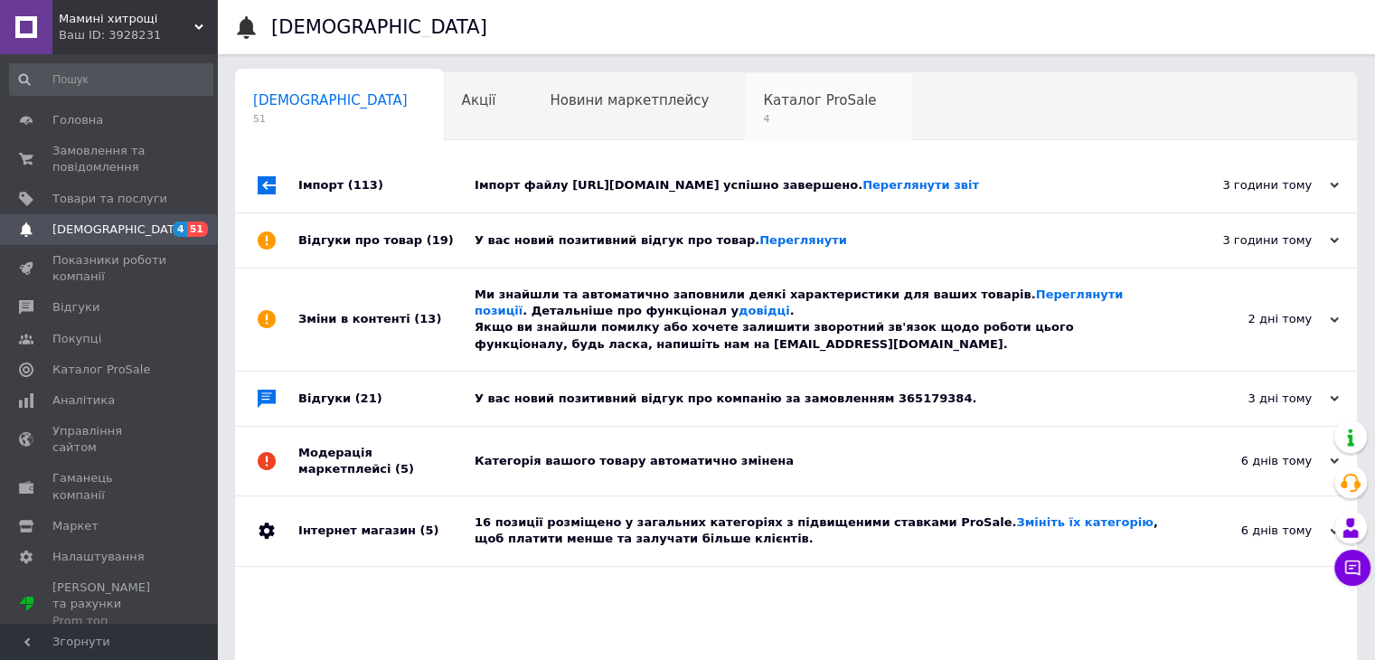
click at [763, 117] on span "4" at bounding box center [819, 119] width 113 height 14
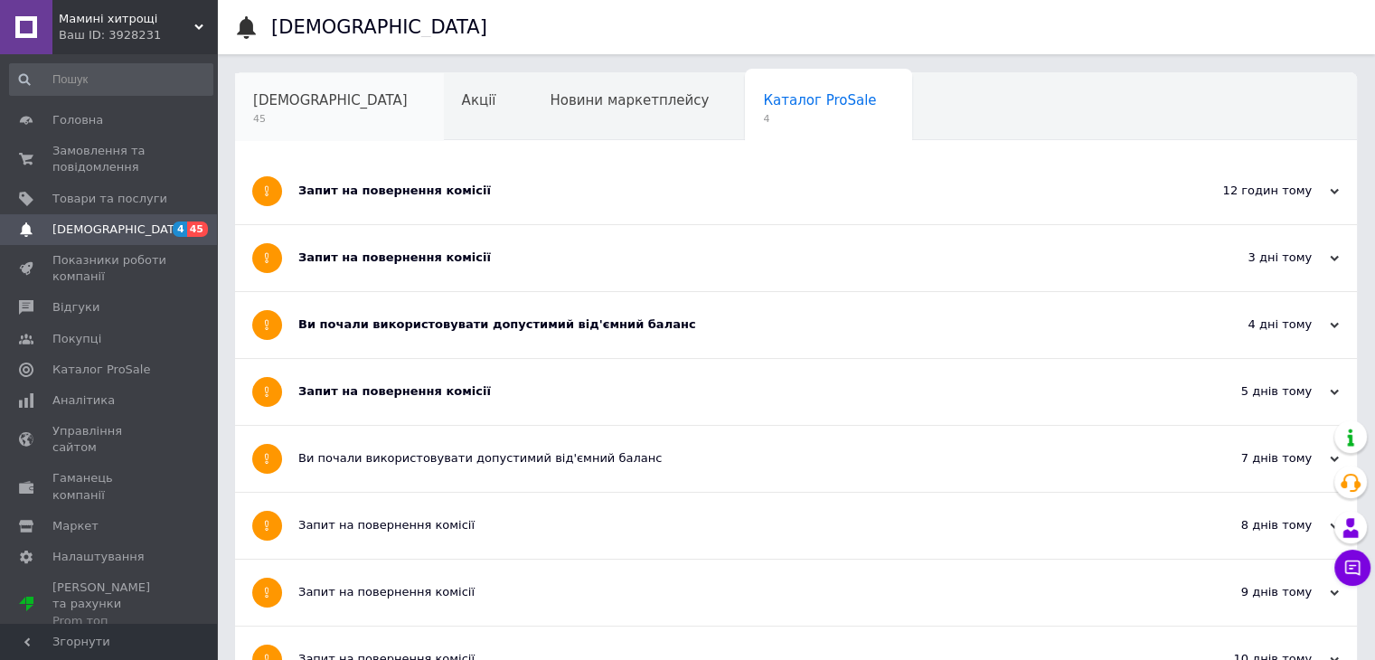
click at [297, 116] on span "45" at bounding box center [330, 119] width 155 height 14
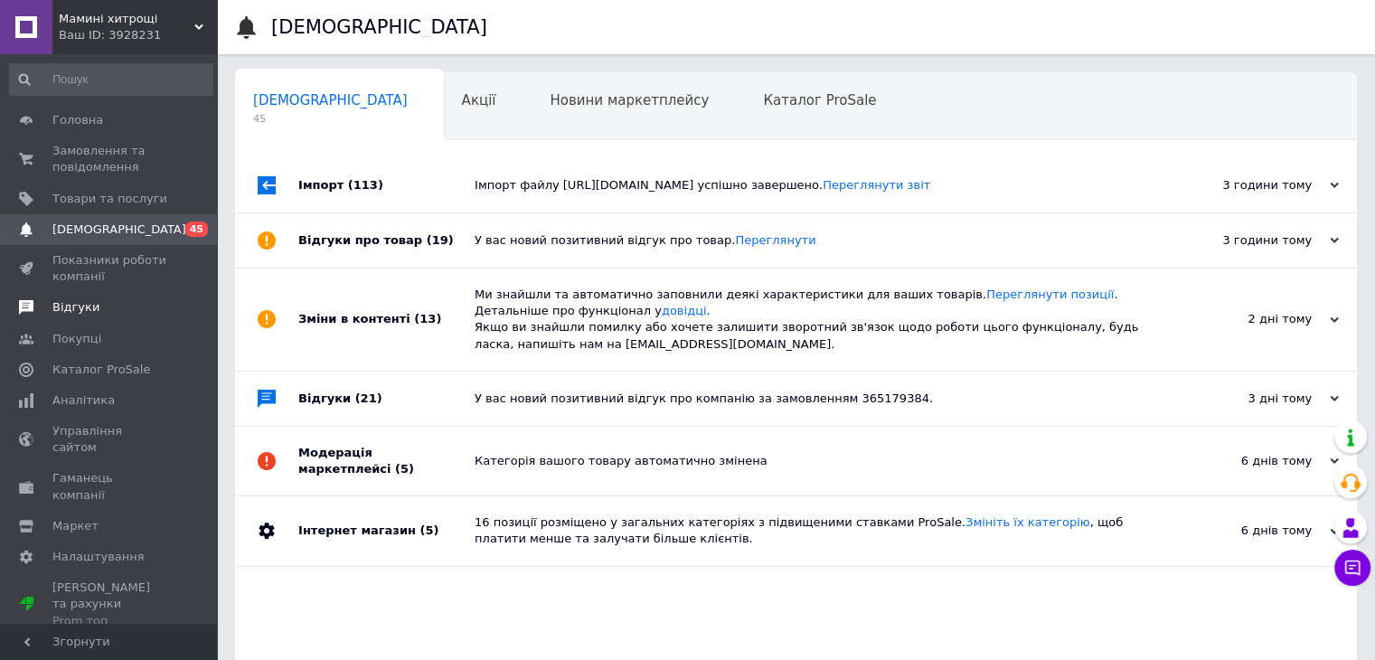
click at [69, 312] on span "Відгуки" at bounding box center [75, 307] width 47 height 16
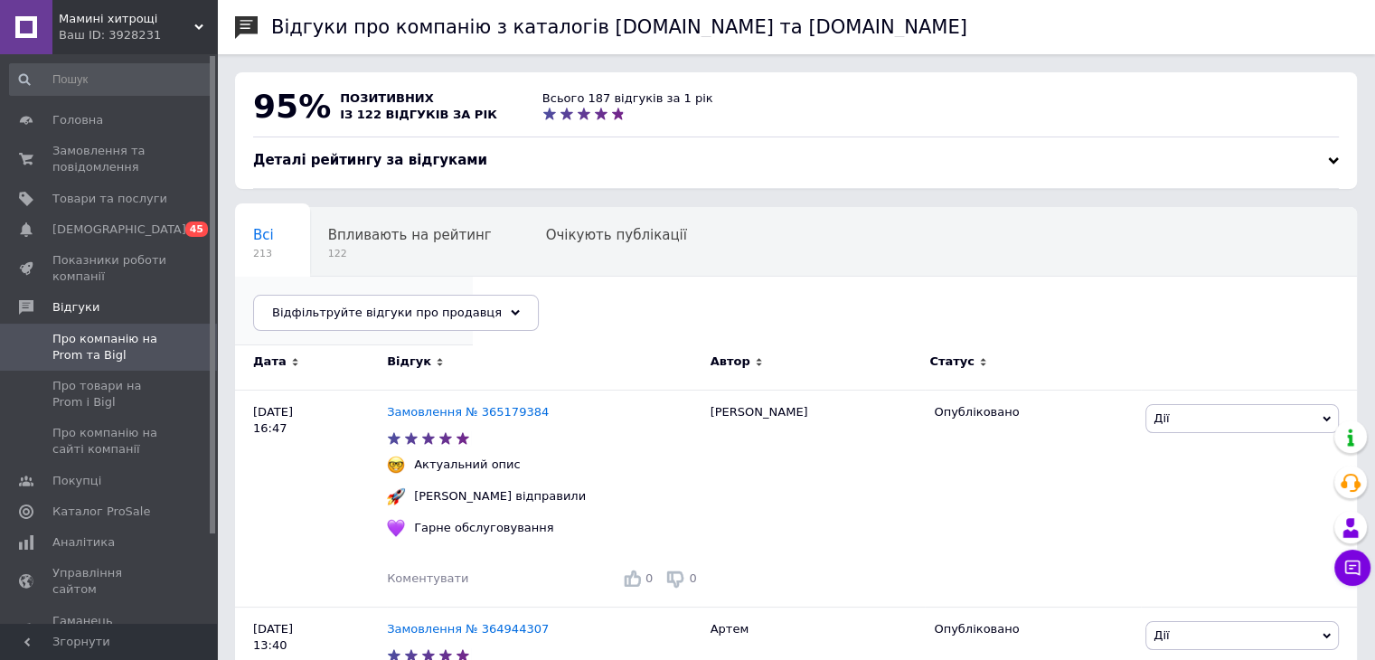
click at [437, 296] on span "Опубліковані без комен..." at bounding box center [344, 304] width 183 height 16
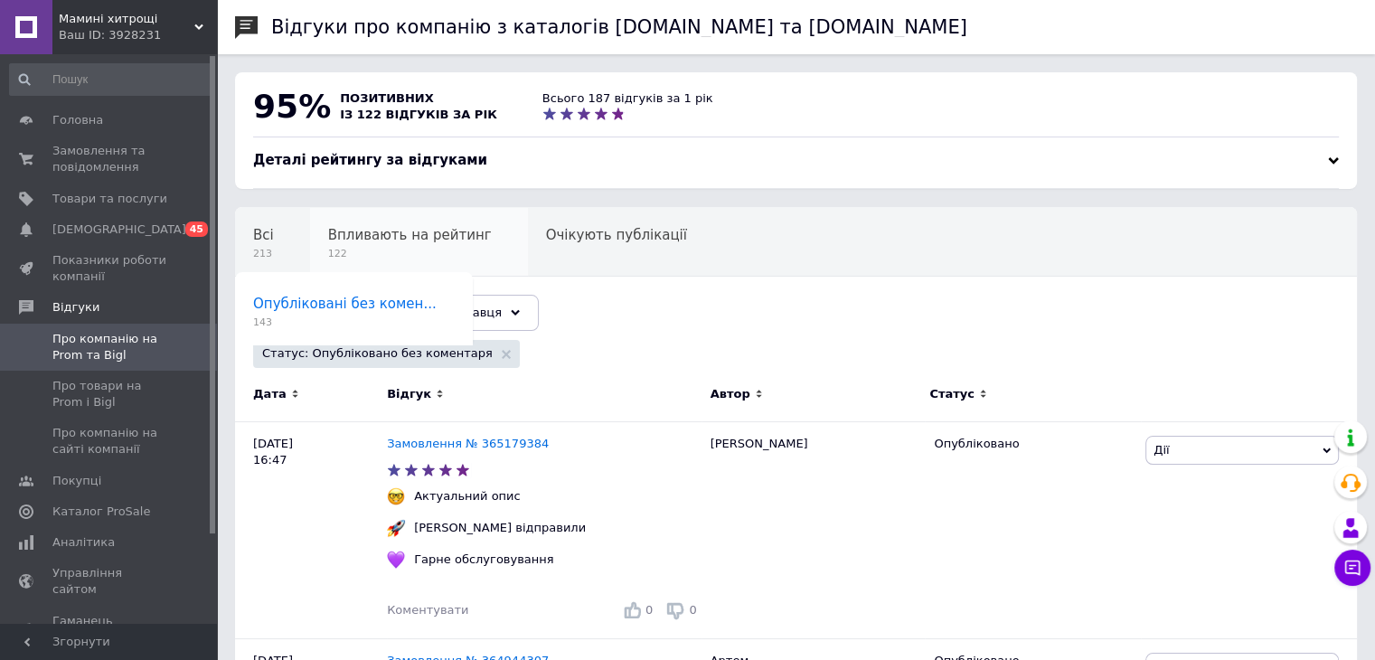
click at [400, 247] on span "122" at bounding box center [410, 254] width 164 height 14
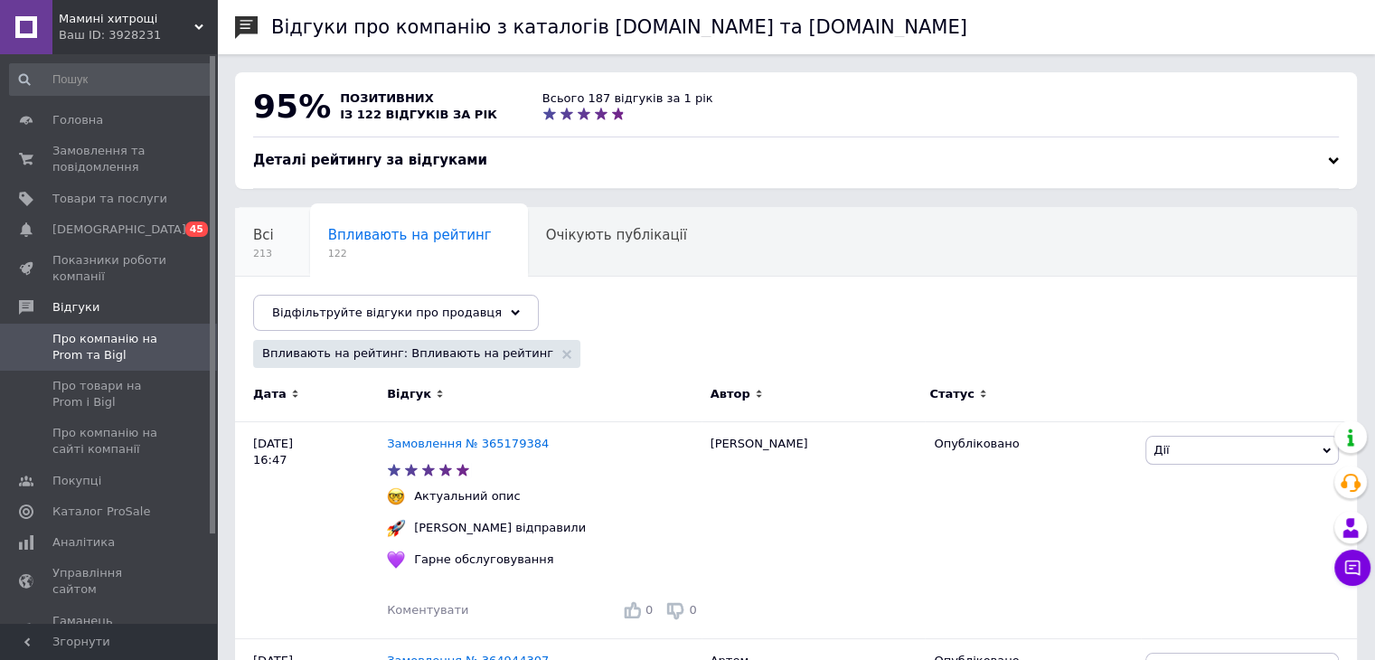
click at [289, 240] on div "Всі 213" at bounding box center [272, 242] width 75 height 69
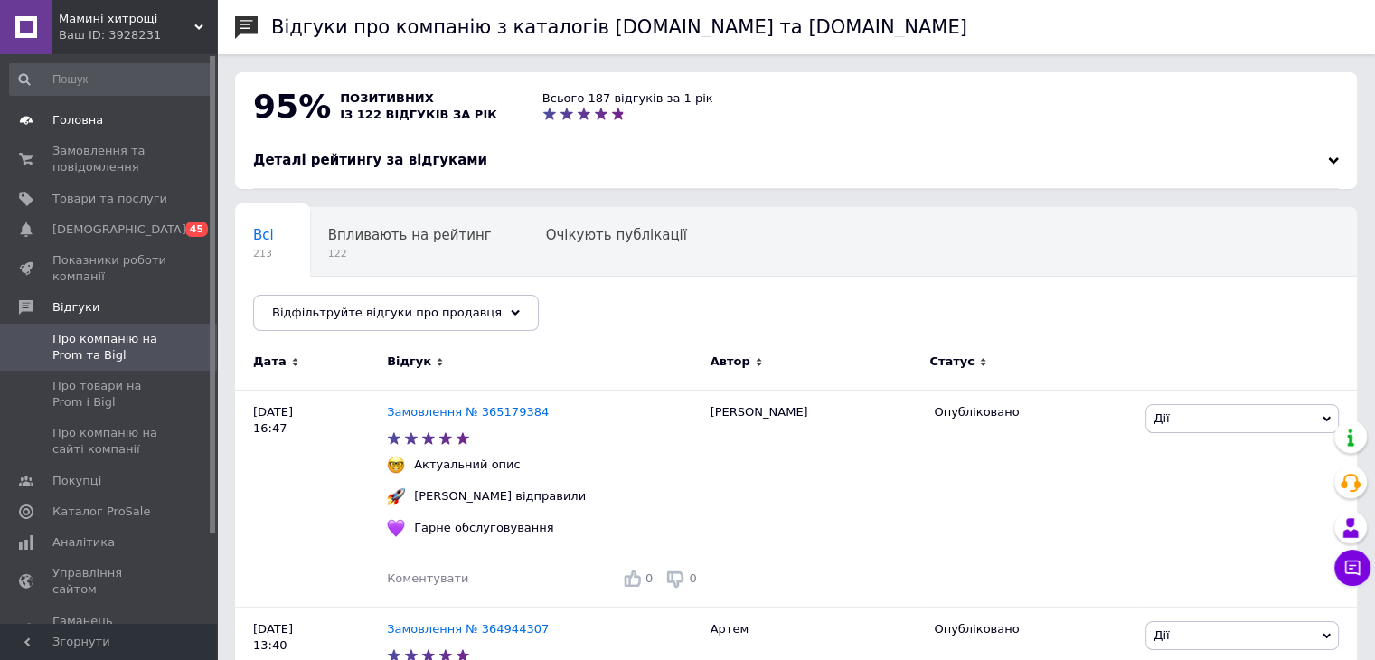
click at [73, 126] on span "Головна" at bounding box center [77, 120] width 51 height 16
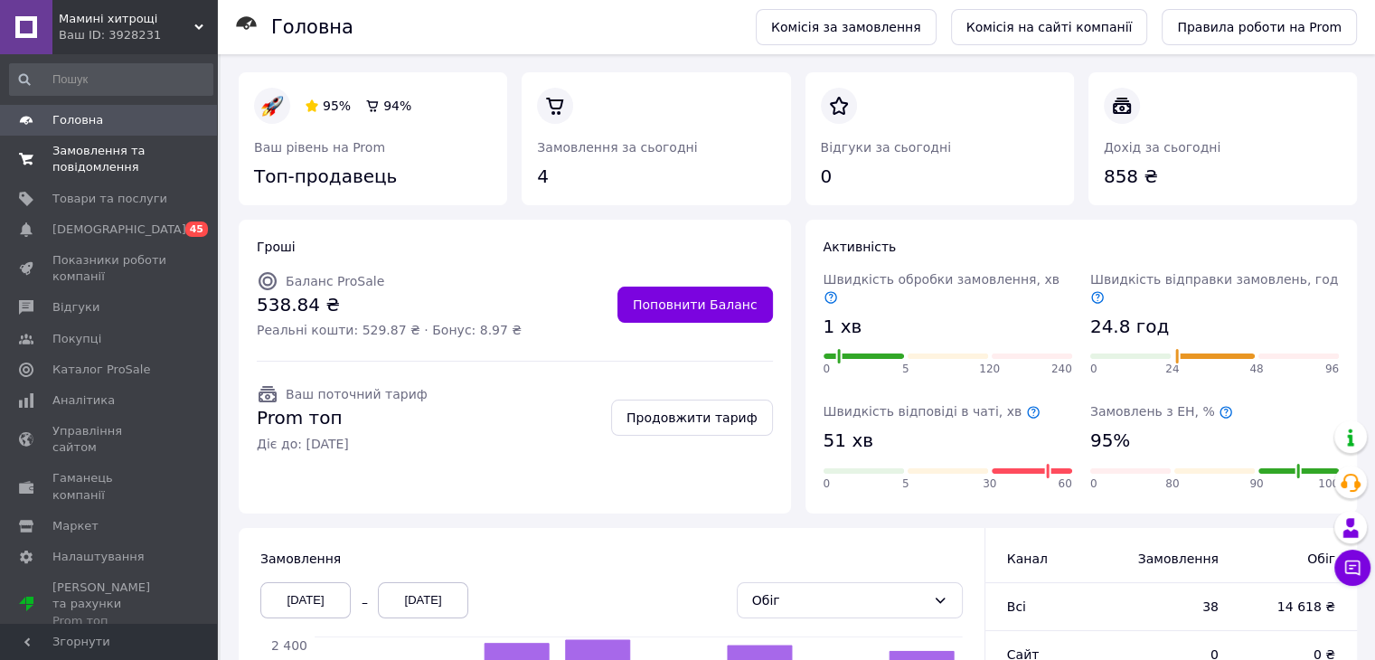
click at [86, 164] on span "Замовлення та повідомлення" at bounding box center [109, 159] width 115 height 33
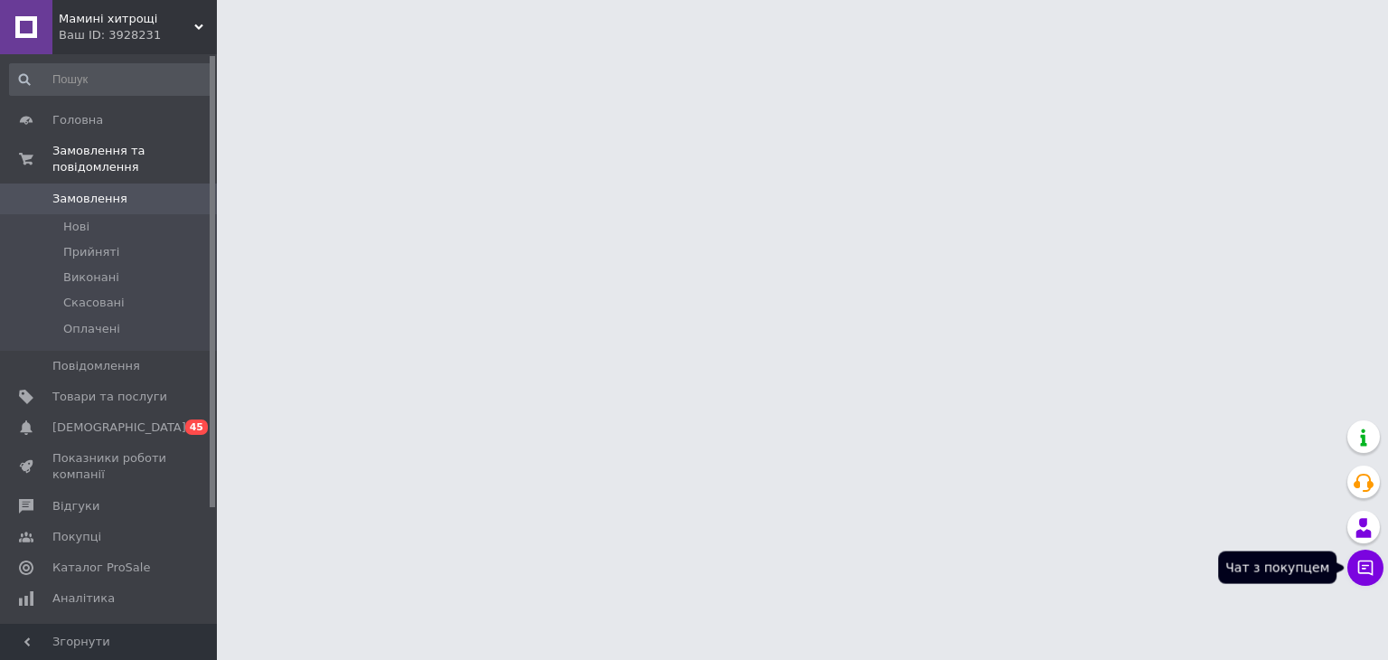
click at [1366, 569] on icon at bounding box center [1366, 568] width 18 height 18
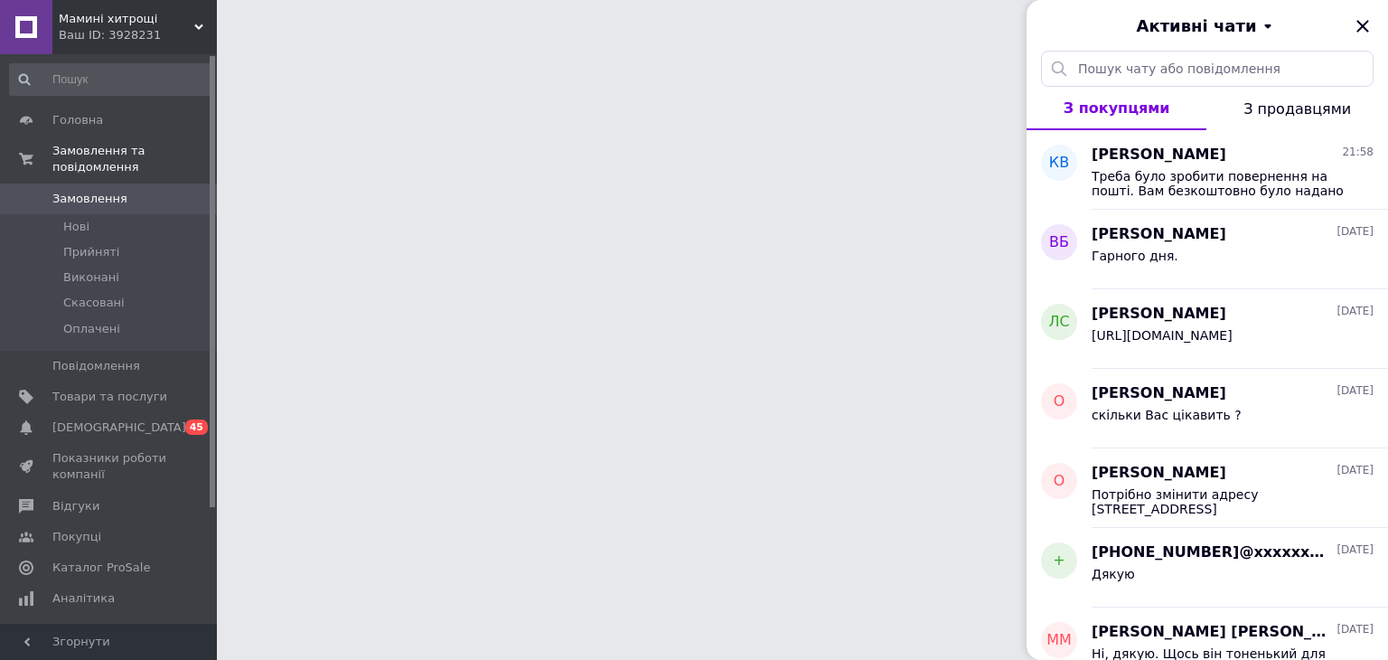
click at [1365, 30] on div "Активні чати" at bounding box center [1208, 25] width 362 height 51
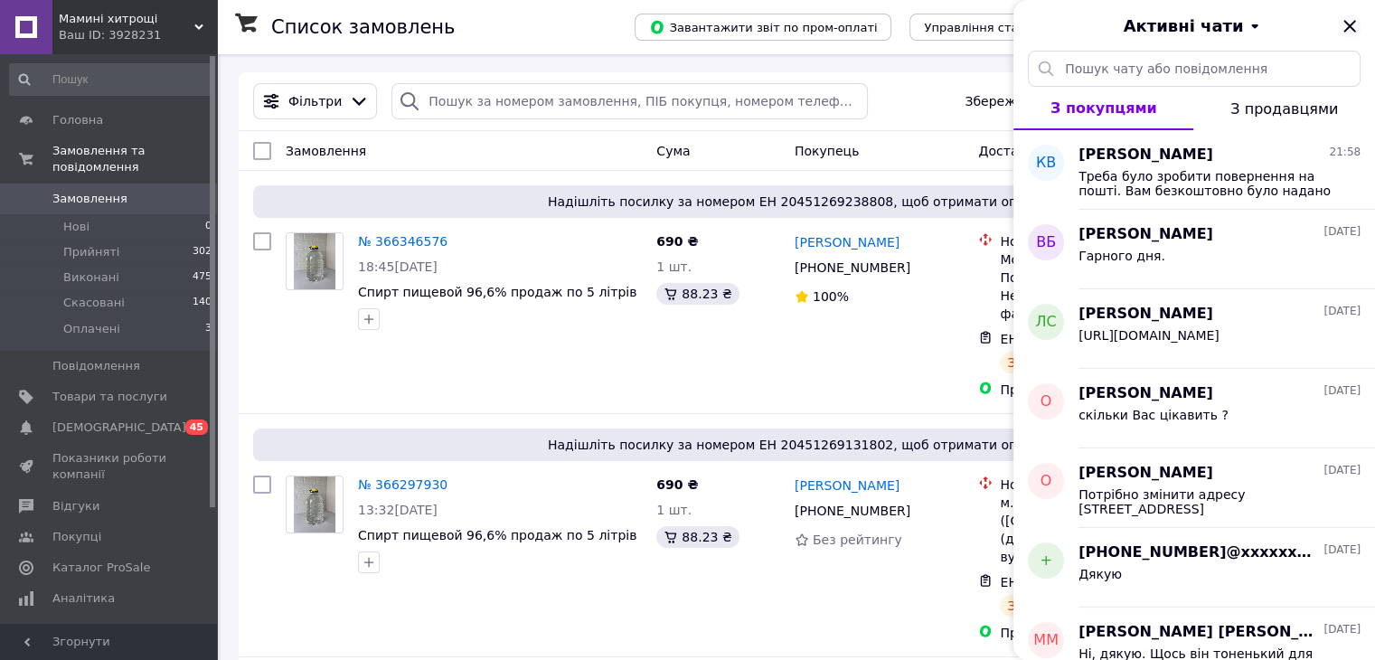
click at [1354, 22] on icon "Закрити" at bounding box center [1349, 26] width 12 height 12
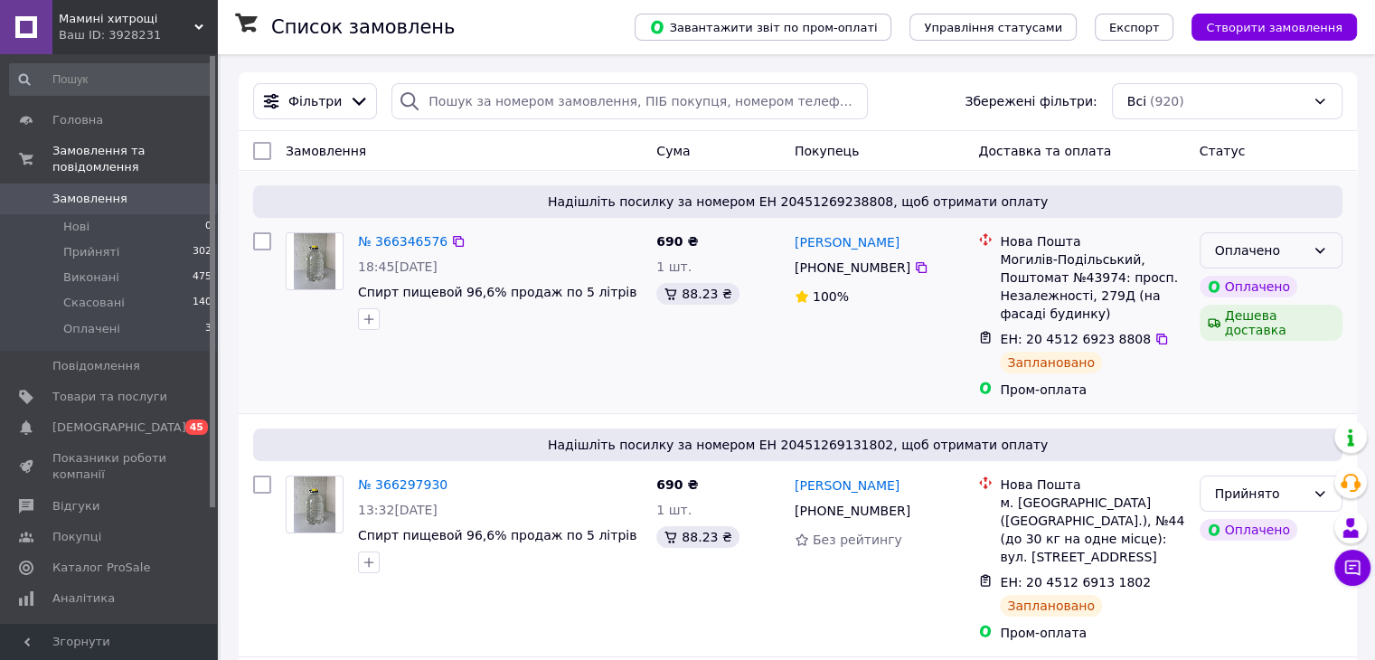
click at [1315, 255] on icon at bounding box center [1319, 250] width 14 height 14
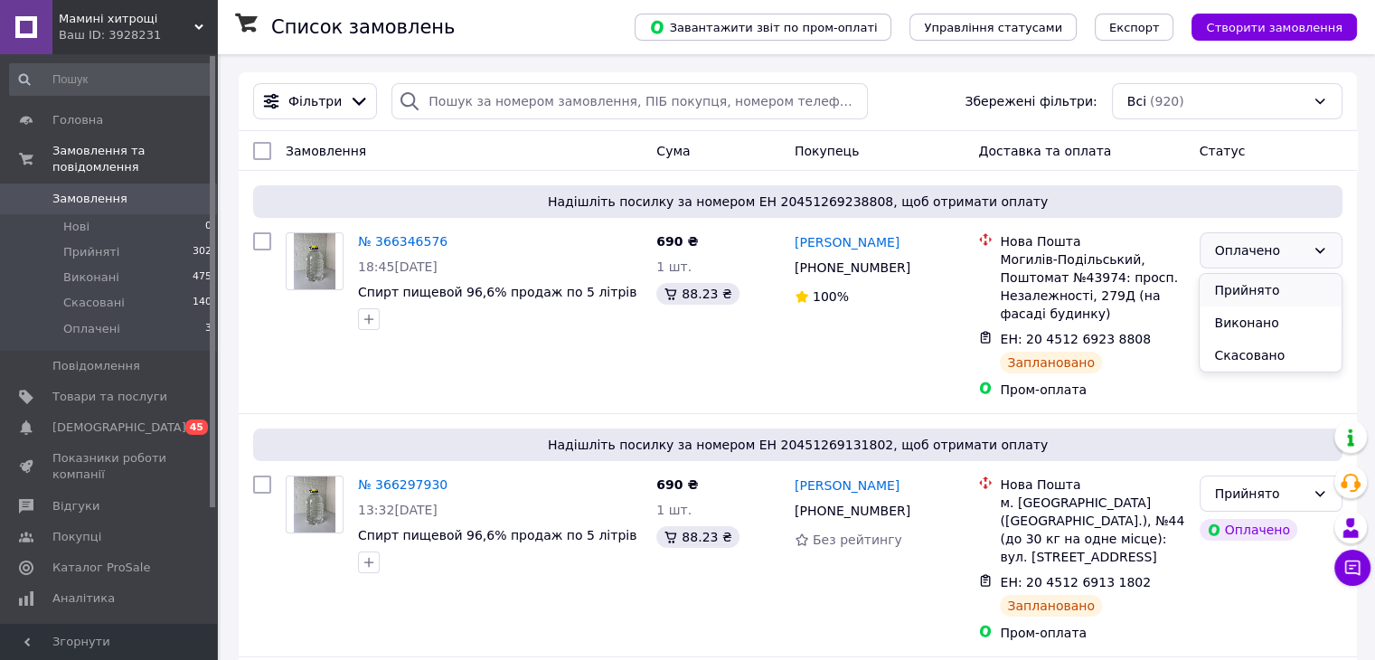
click at [1266, 287] on li "Прийнято" at bounding box center [1269, 290] width 141 height 33
click at [77, 127] on span "Головна" at bounding box center [77, 120] width 51 height 16
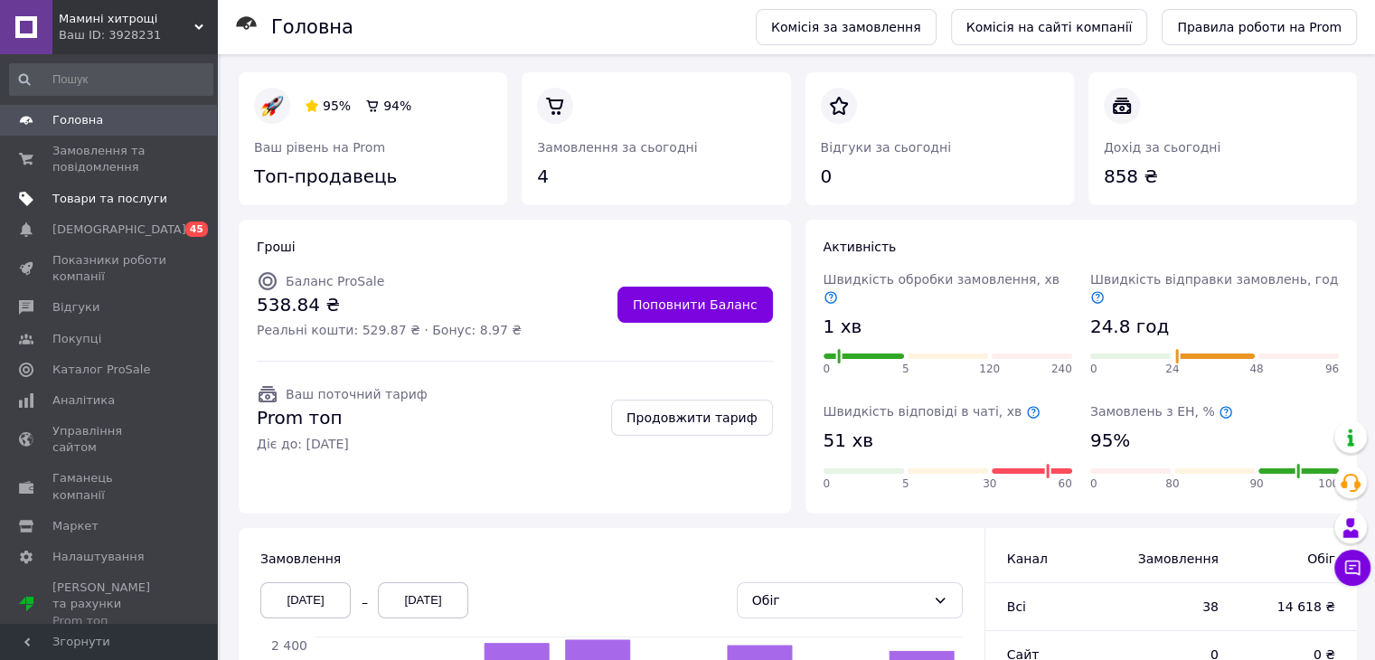
click at [88, 203] on span "Товари та послуги" at bounding box center [109, 199] width 115 height 16
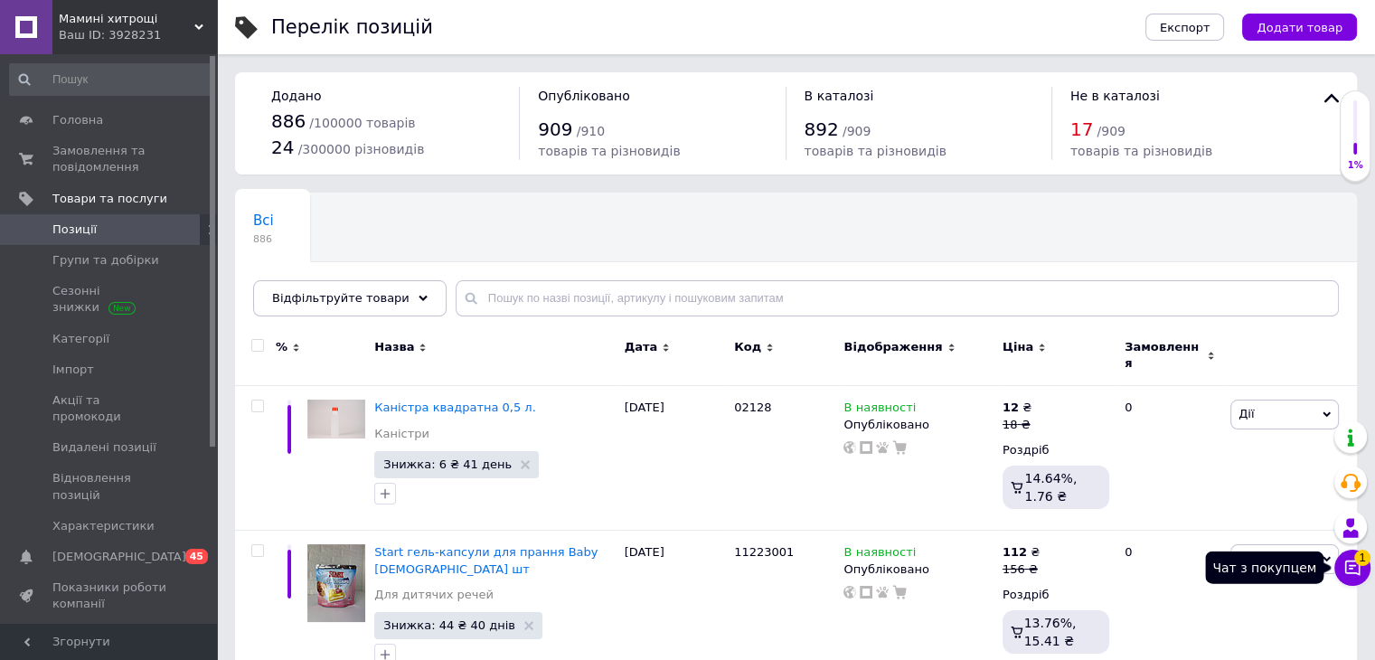
click at [1355, 561] on span "1" at bounding box center [1362, 558] width 16 height 16
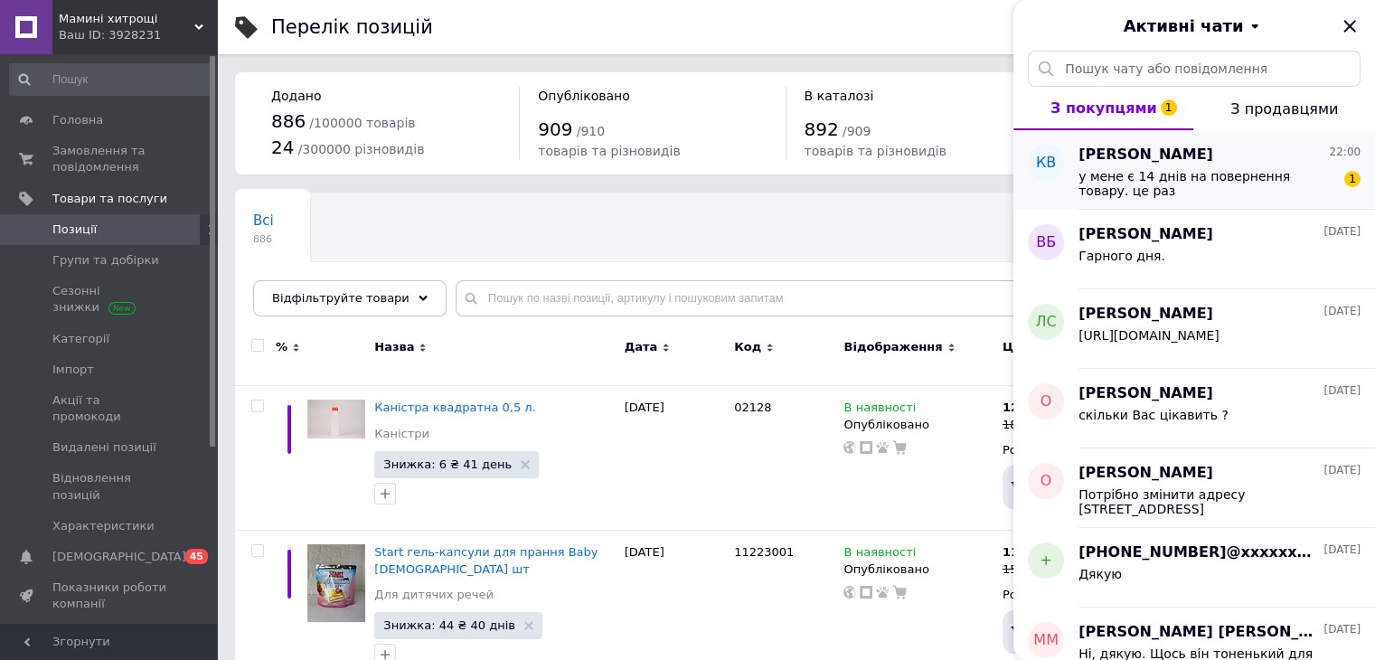
click at [1208, 193] on span "у мене є 14 днів на повернення товару. це раз" at bounding box center [1206, 183] width 257 height 29
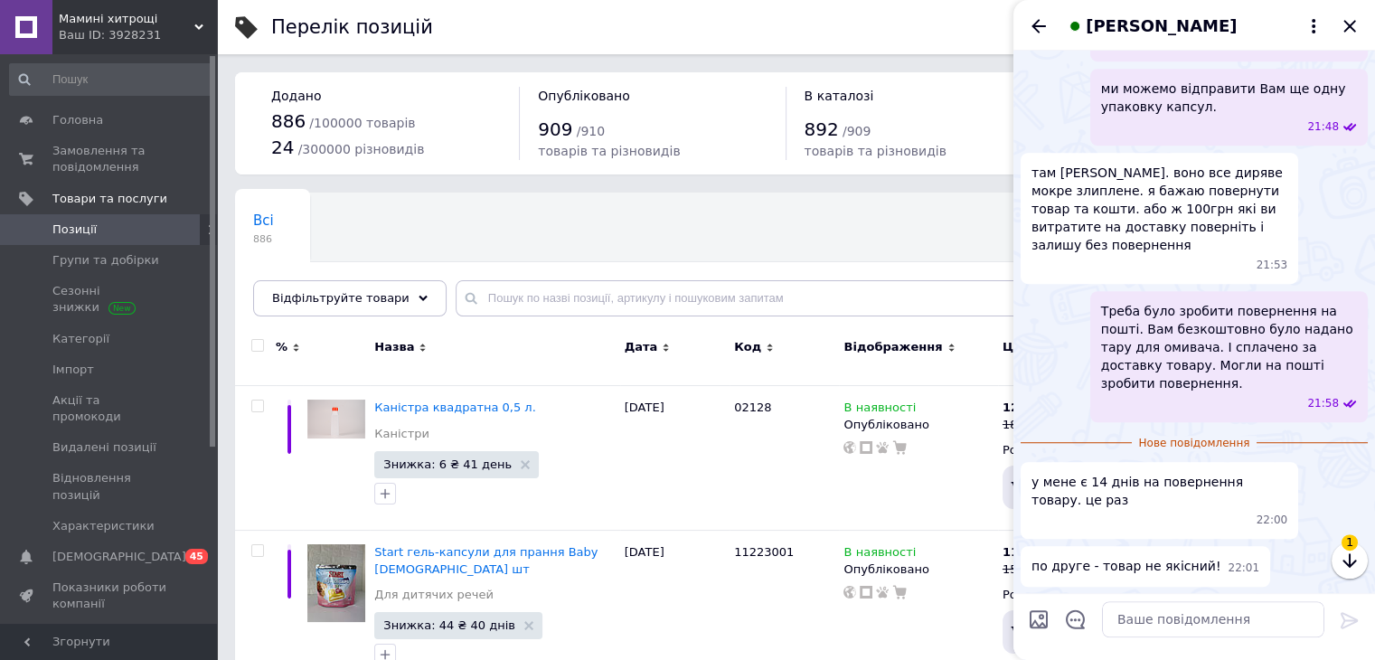
scroll to position [1567, 0]
click at [1189, 627] on textarea at bounding box center [1213, 620] width 222 height 36
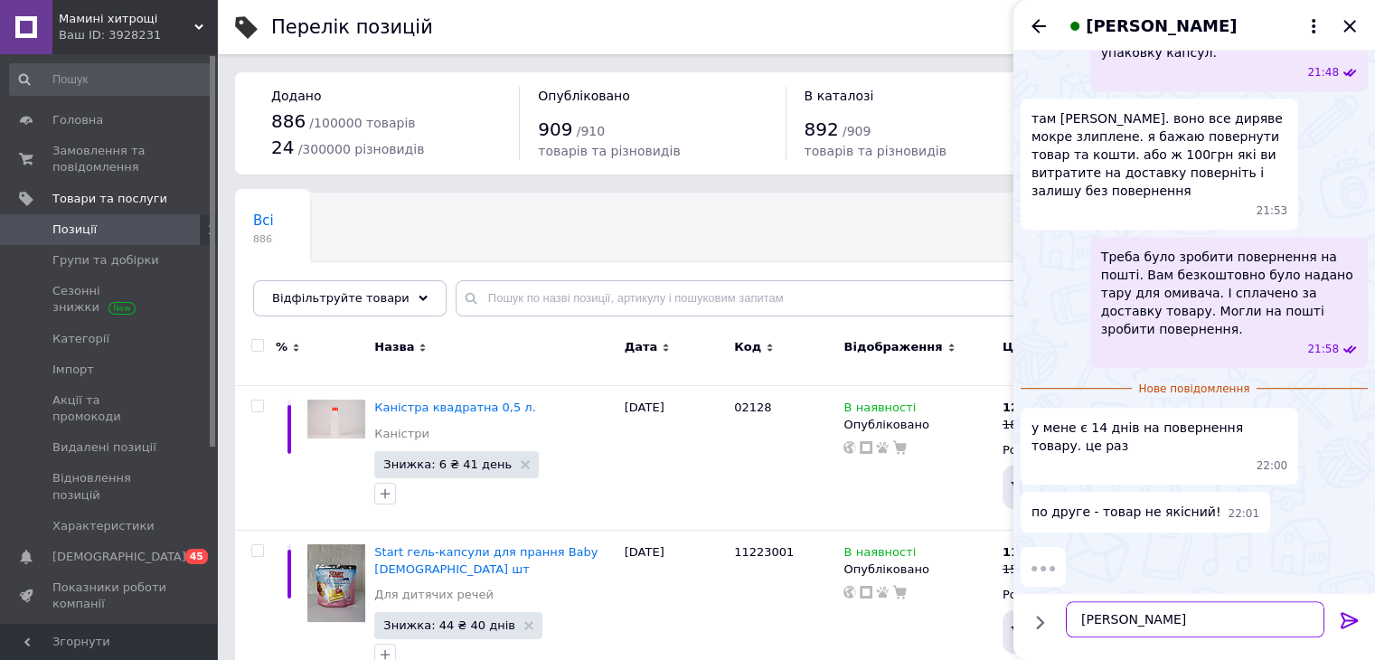
type textarea "Т"
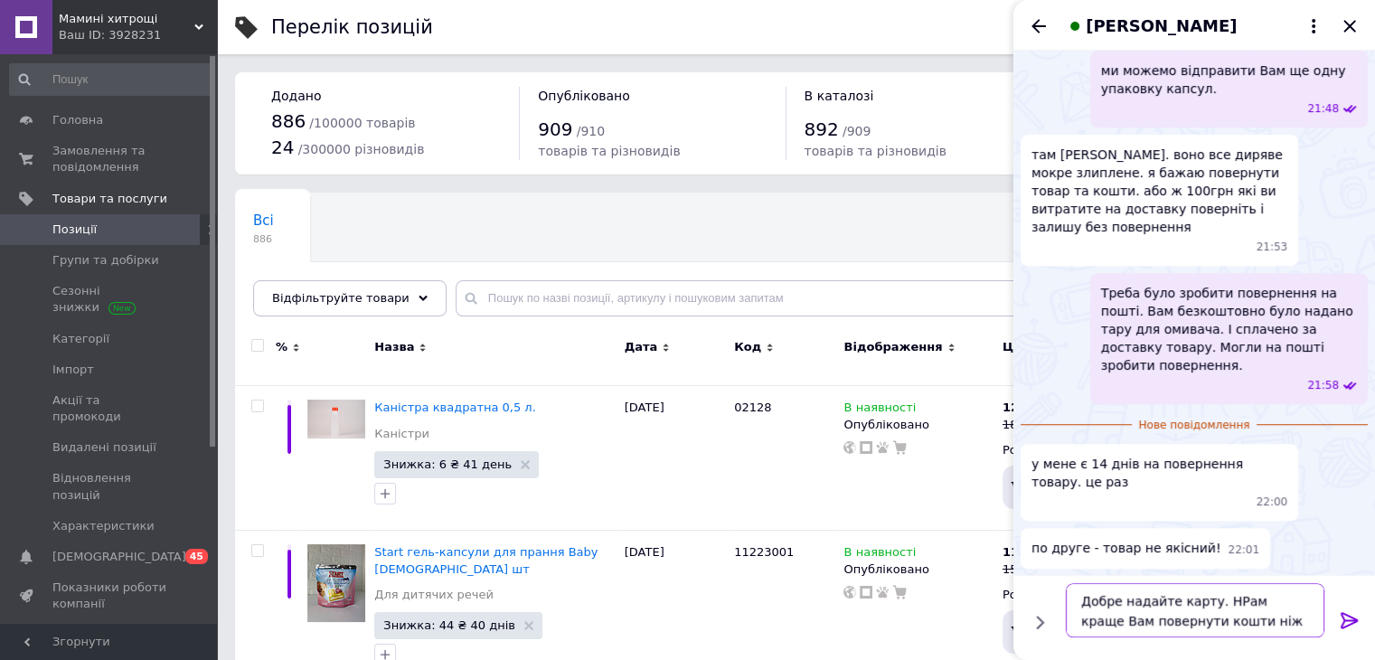
type textarea "Добре надайте карту. НРам краще Вам повернути кошти ніж сперичатися."
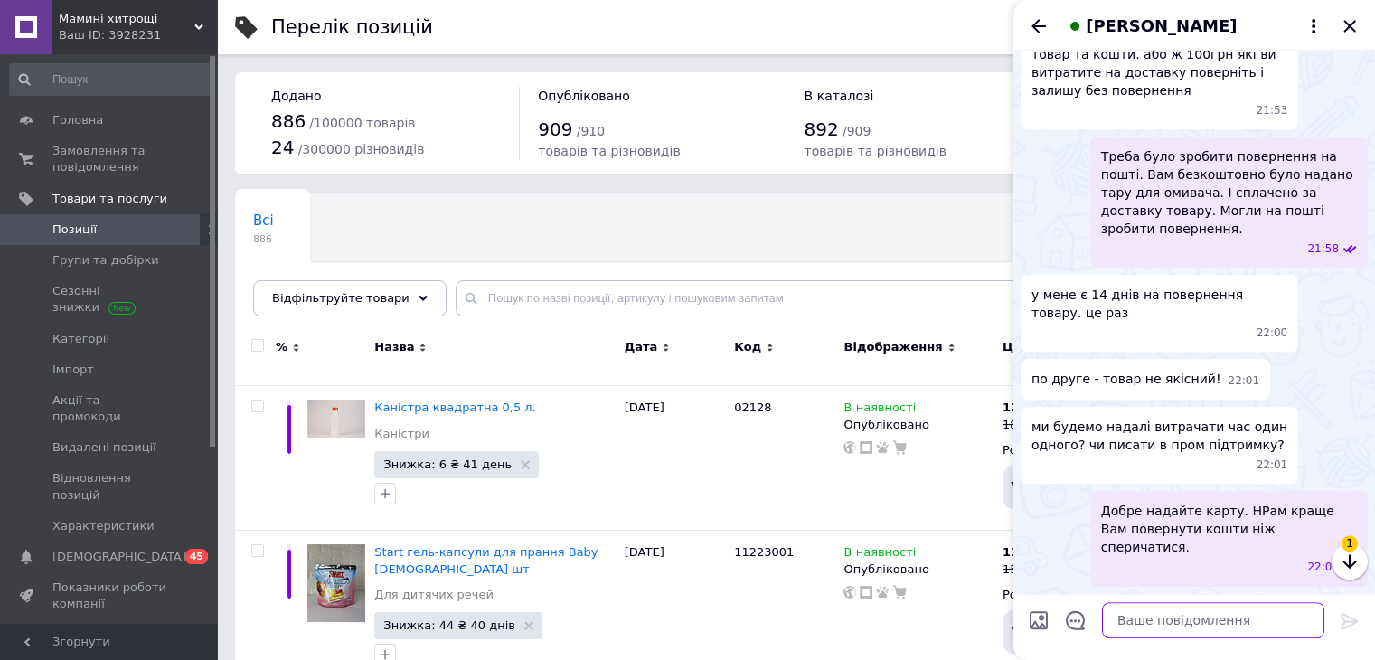
scroll to position [1703, 0]
drag, startPoint x: 1164, startPoint y: 619, endPoint x: 1185, endPoint y: 607, distance: 23.9
click at [1165, 619] on textarea at bounding box center [1213, 620] width 222 height 36
type textarea "Пишіто"
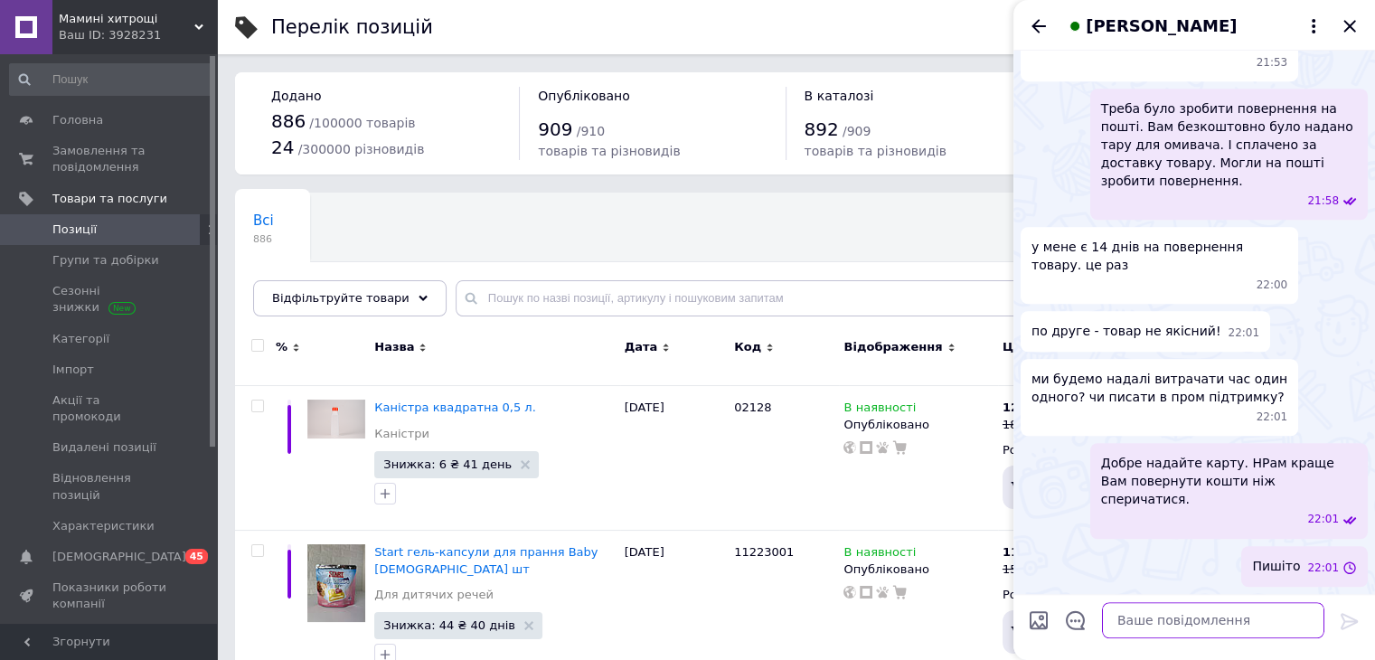
scroll to position [1751, 0]
type textarea "На фото товар відповідає"
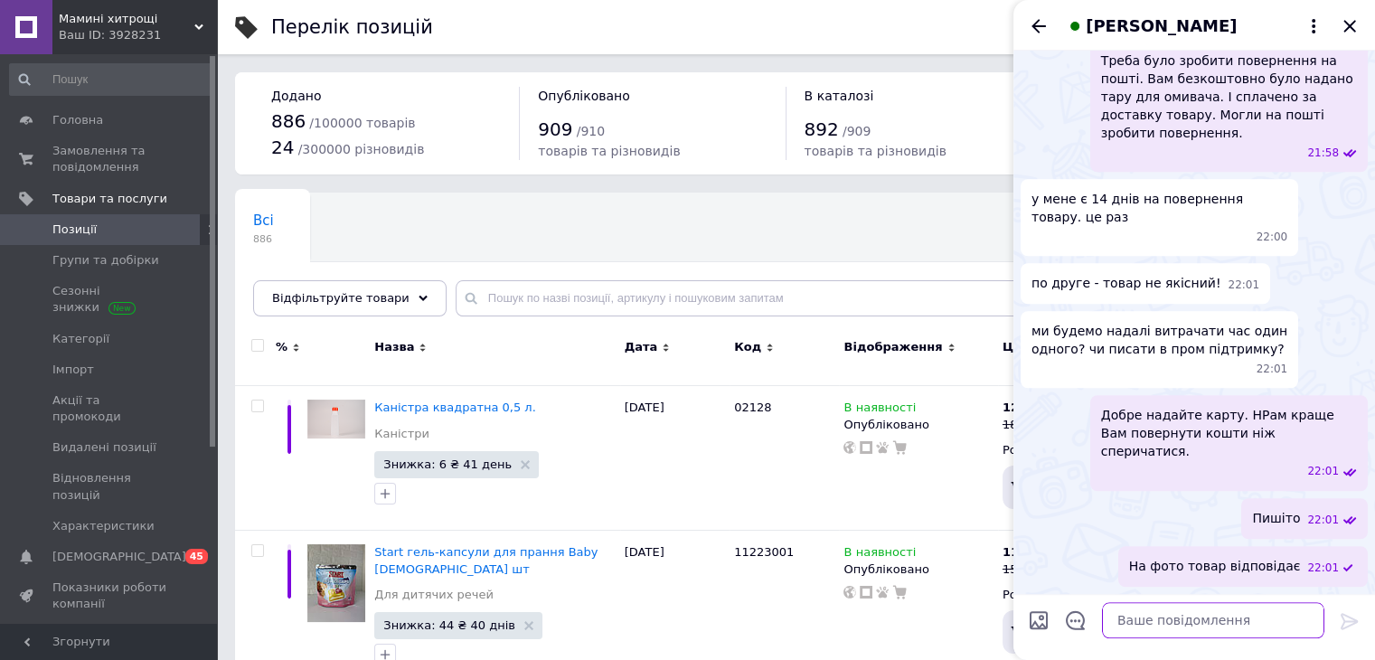
scroll to position [1800, 0]
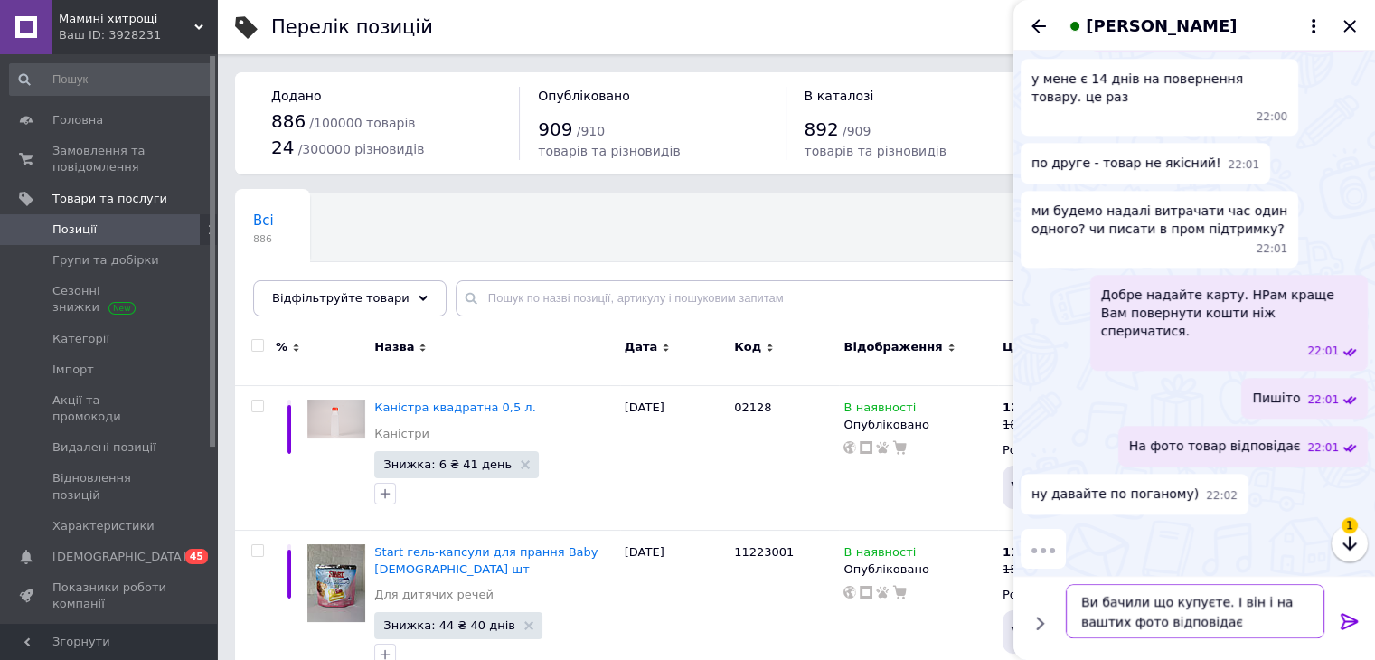
type textarea "Ви бачили що купуєте. І він і на ваштих фото відповідає"
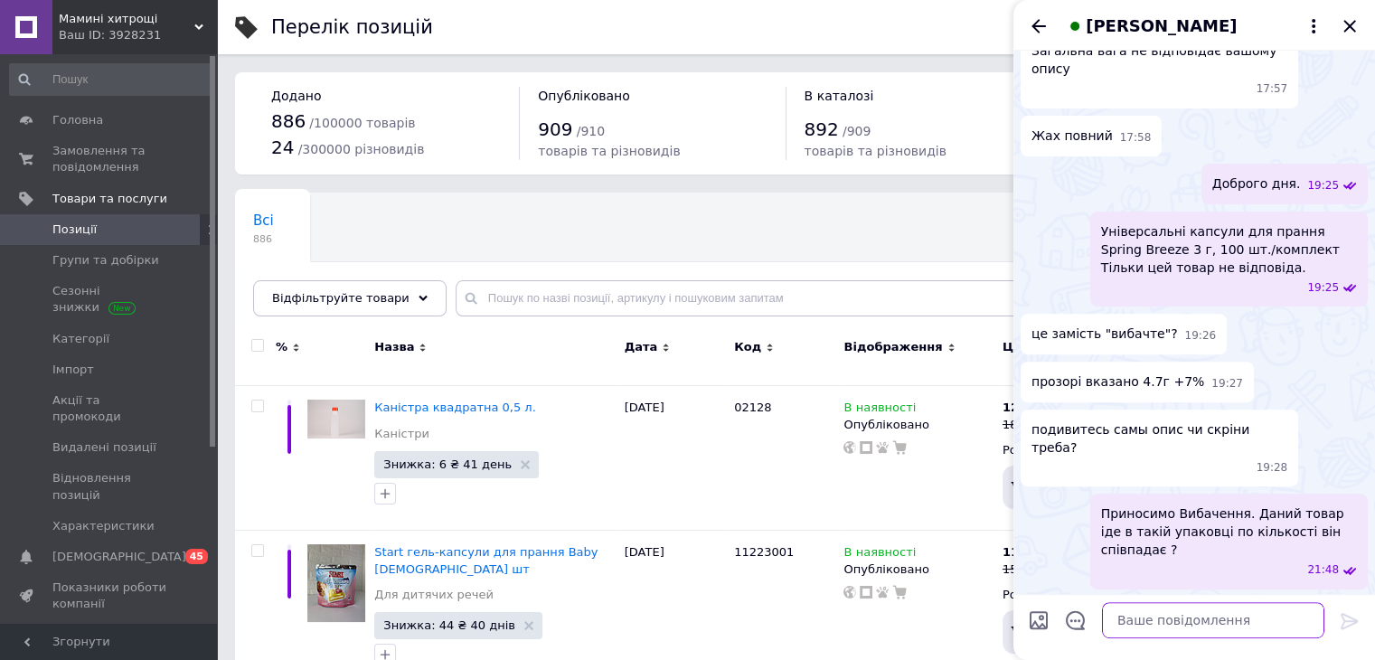
scroll to position [389, 0]
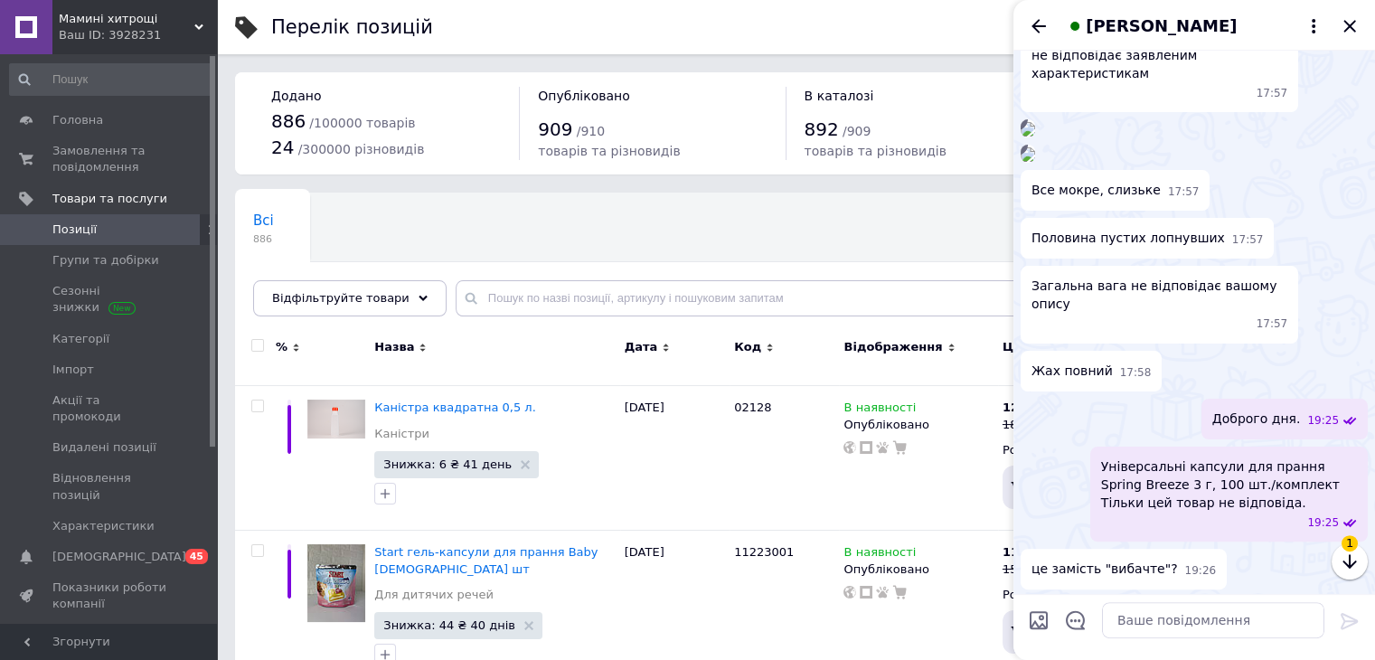
click at [1035, 136] on img at bounding box center [1027, 129] width 14 height 14
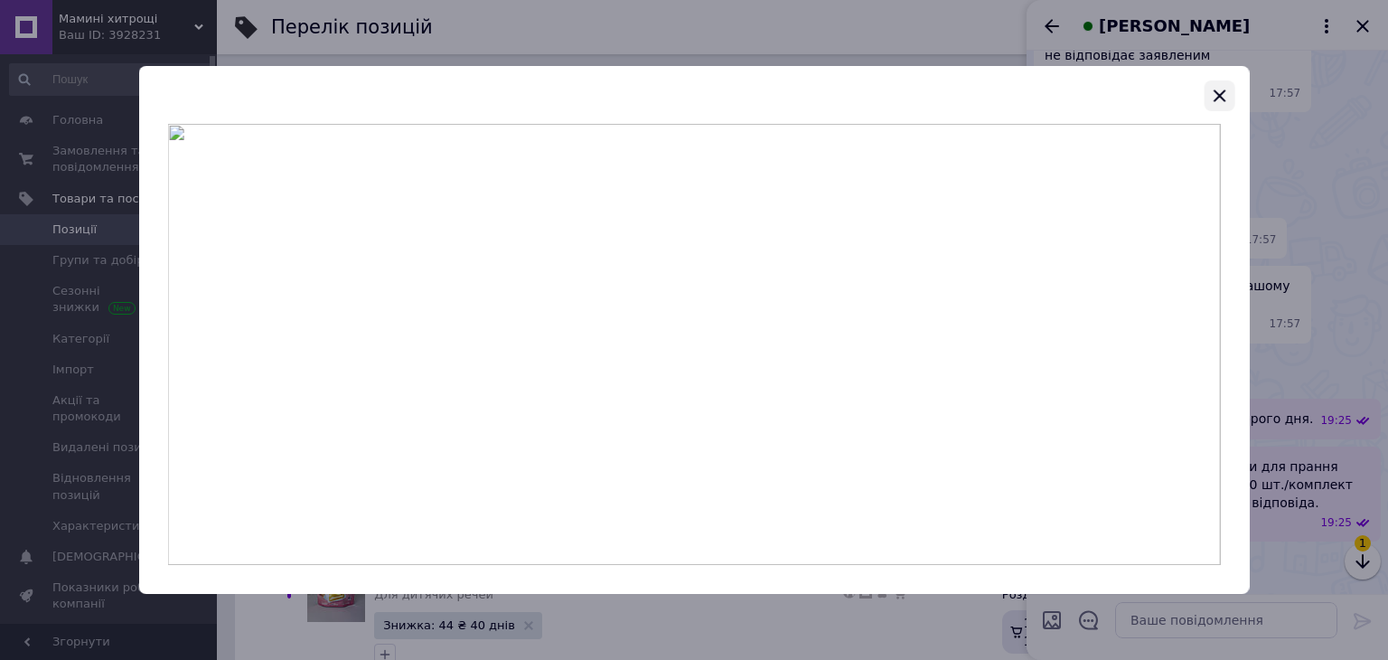
click at [1221, 100] on icon "button" at bounding box center [1220, 96] width 22 height 22
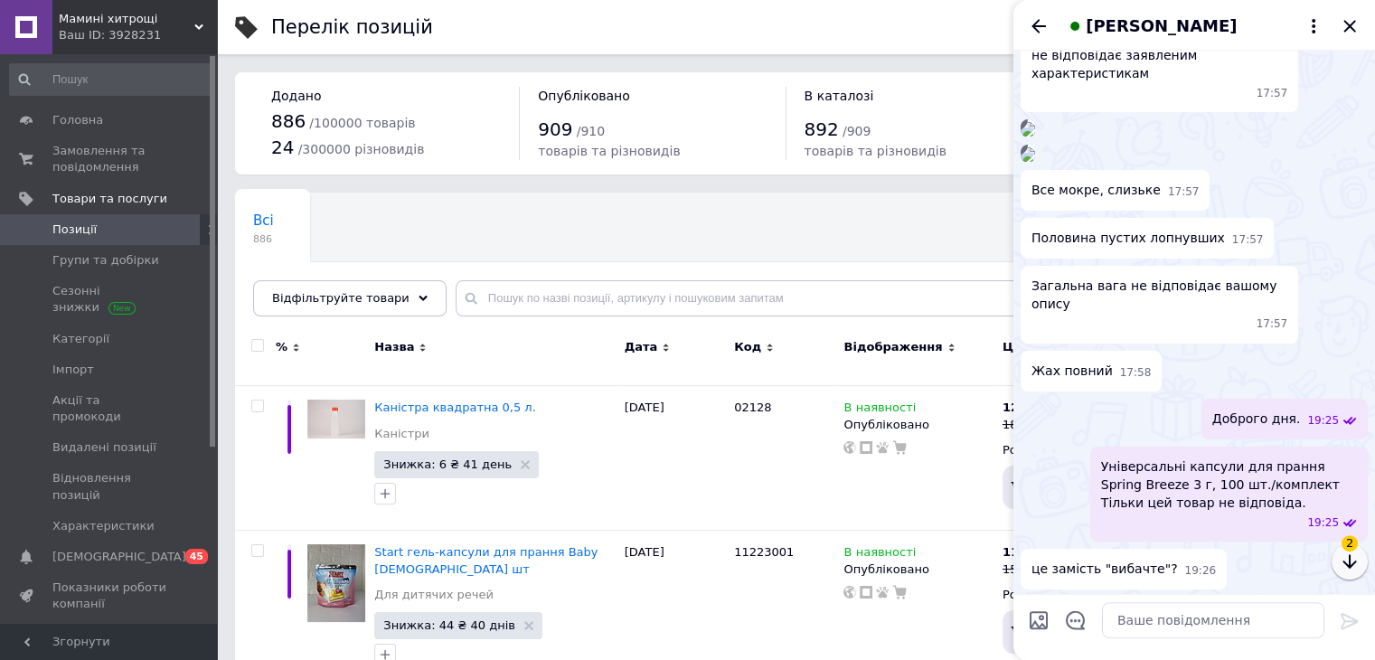
click at [1349, 565] on icon "button" at bounding box center [1349, 561] width 14 height 14
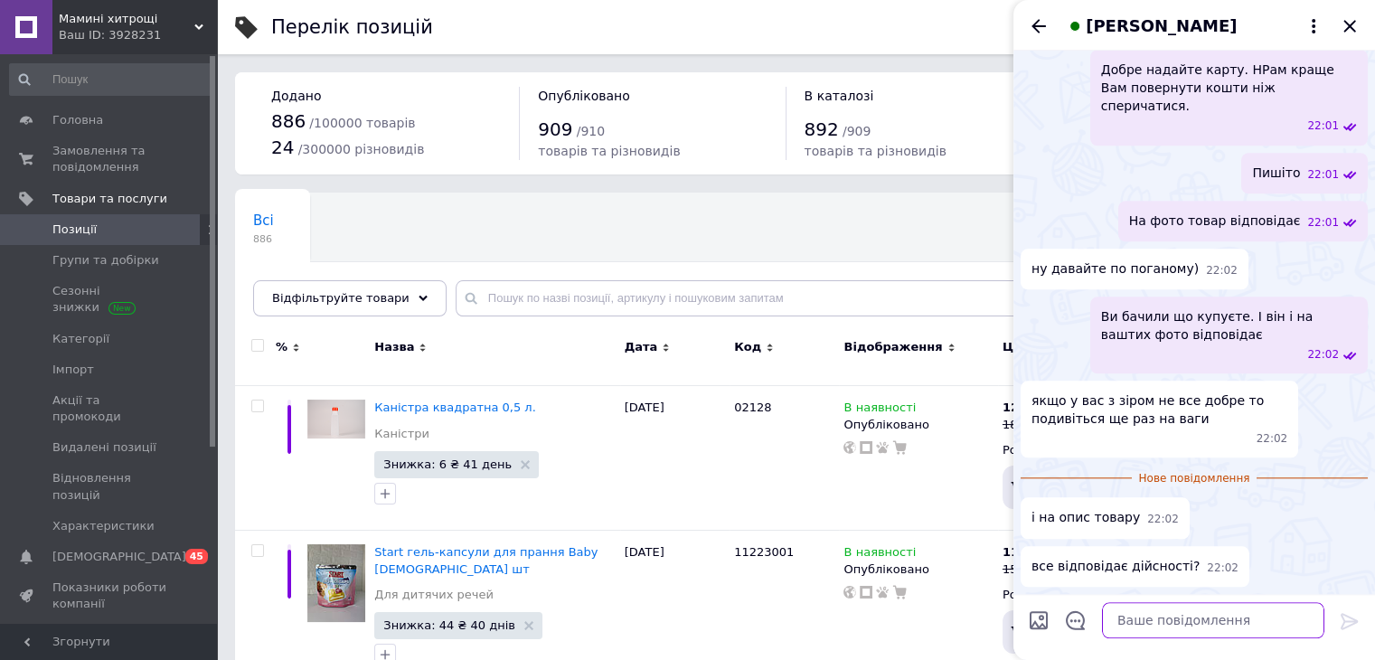
click at [1183, 618] on textarea at bounding box center [1213, 620] width 222 height 36
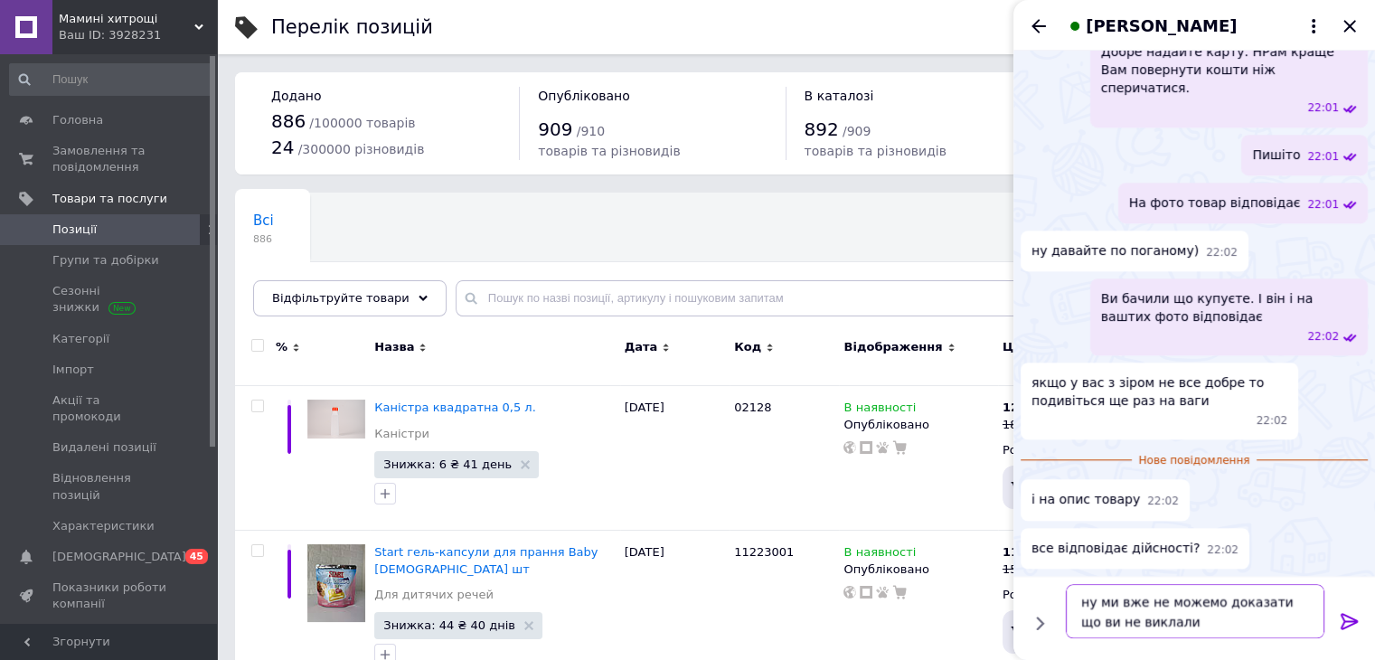
click at [1170, 625] on textarea "ну ми вже не можемо доказати що ви не виклали" at bounding box center [1195, 611] width 259 height 54
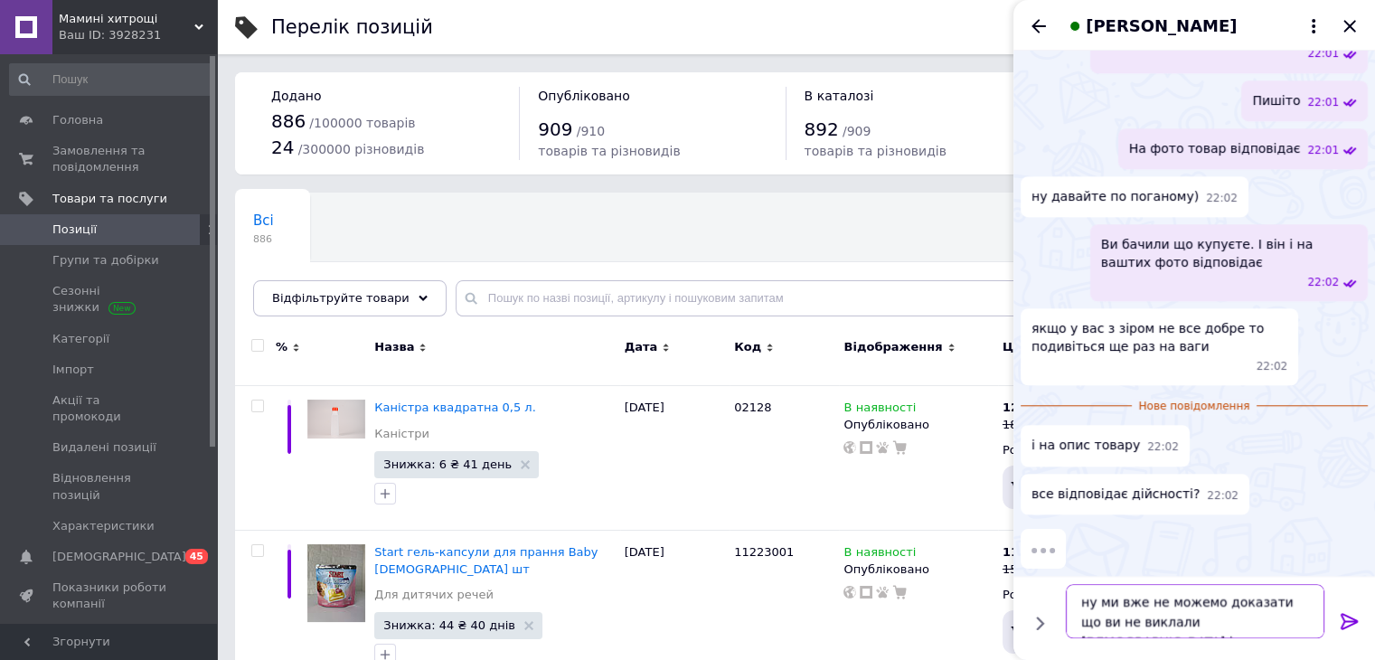
type textarea "ну ми вже не можемо доказати що ви не виклали [DEMOGRAPHIC_DATA] і не зробили ф…"
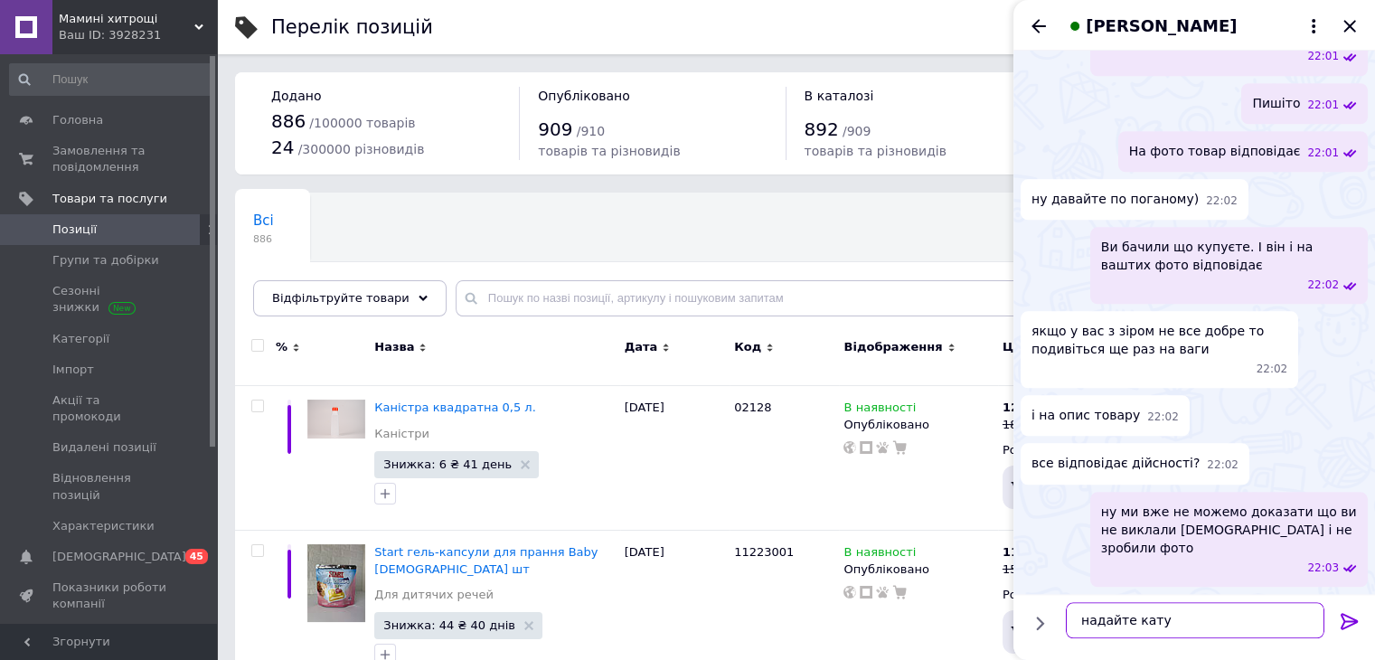
scroll to position [2250, 0]
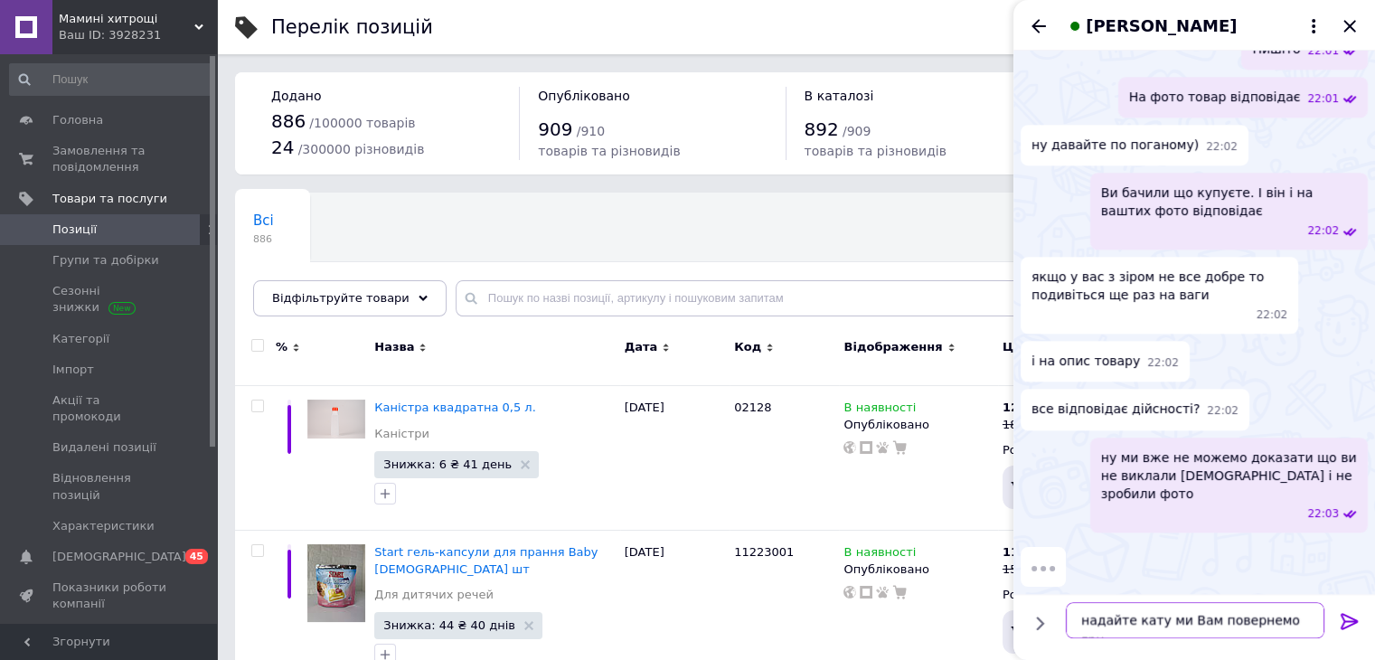
type textarea "надайте кату ми Вам повернемо грн."
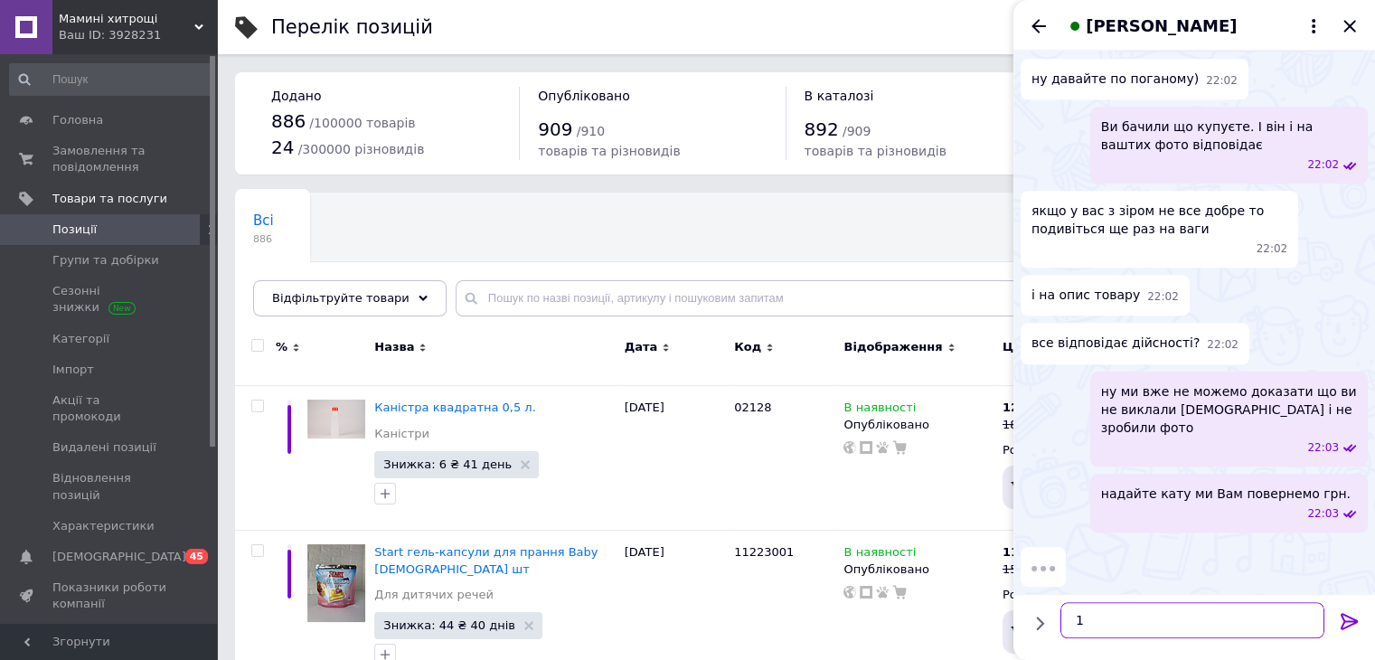
scroll to position [2317, 0]
type textarea "100 грн."
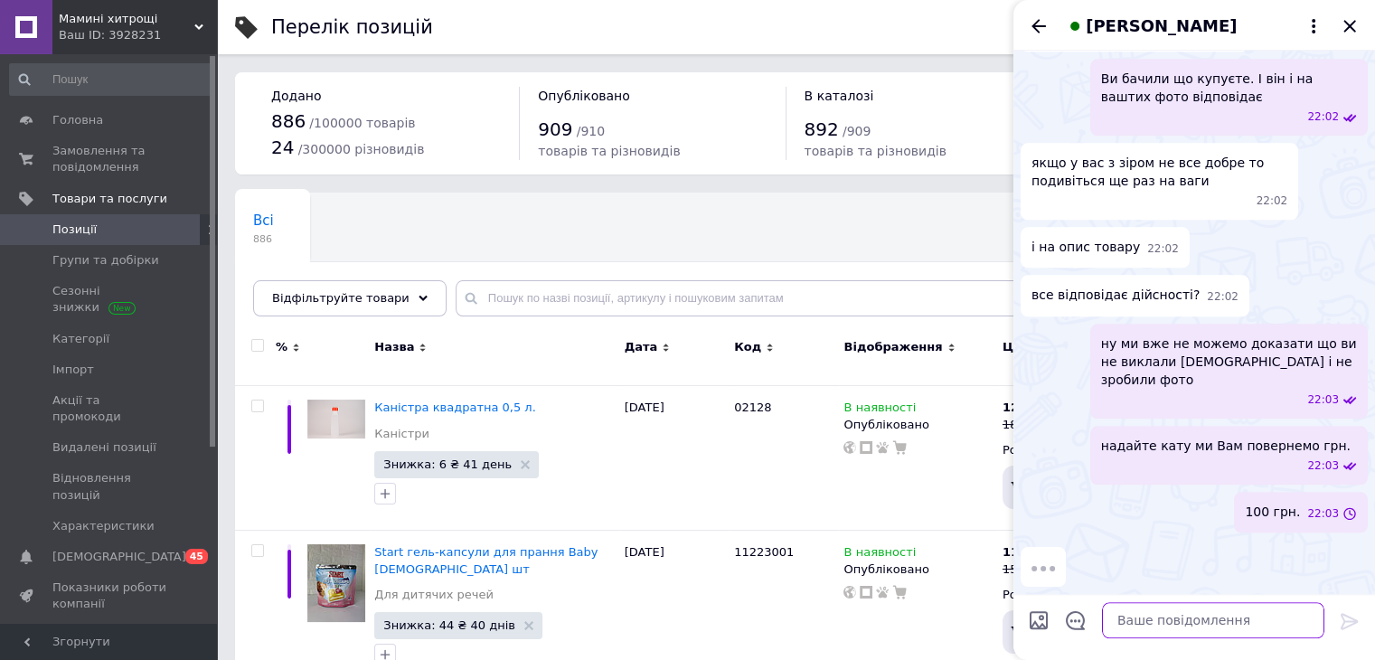
scroll to position [2365, 0]
click at [1143, 29] on span "[PERSON_NAME]" at bounding box center [1161, 26] width 151 height 24
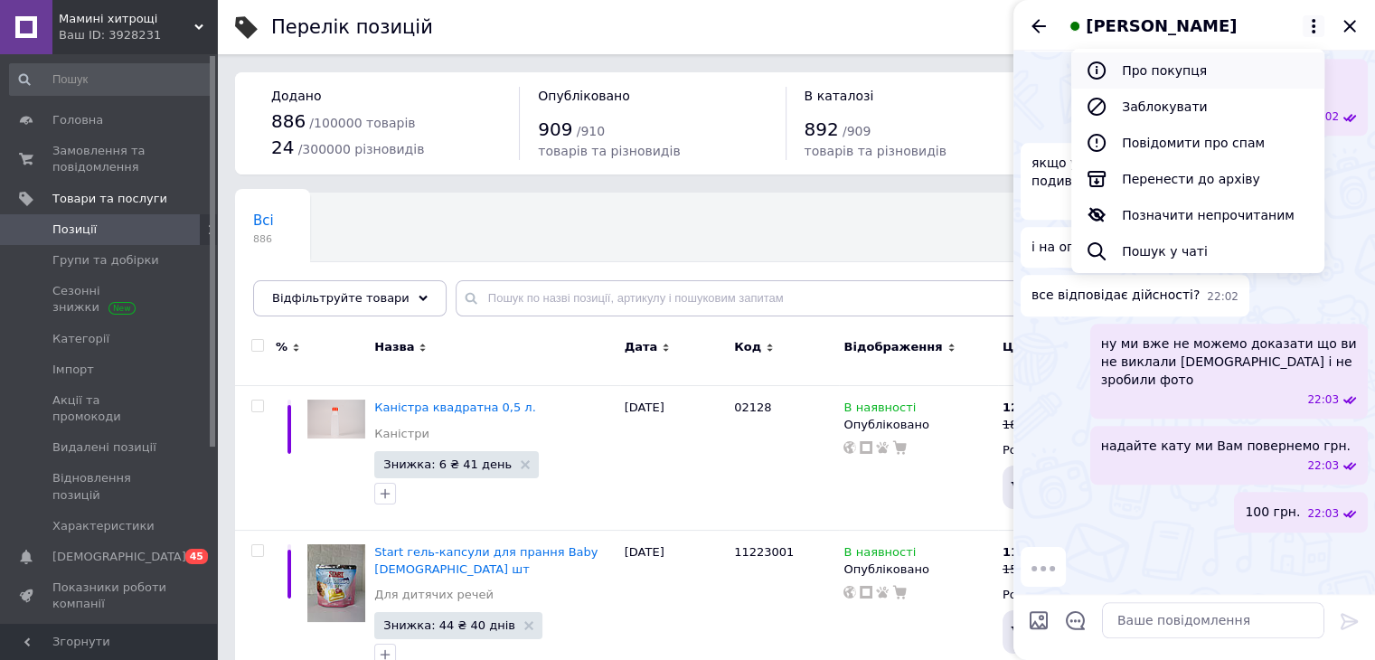
click at [1143, 70] on button "Про покупця" at bounding box center [1197, 70] width 253 height 36
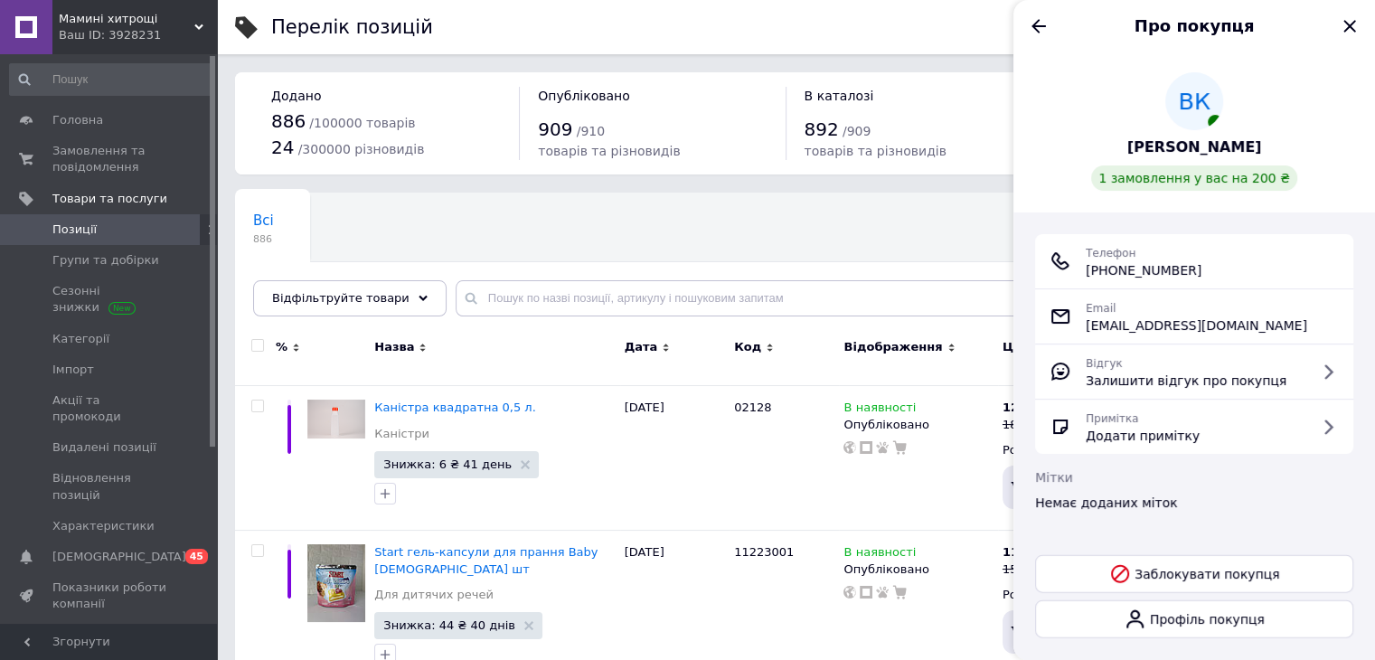
click at [1176, 138] on span "[PERSON_NAME]" at bounding box center [1194, 147] width 135 height 21
click at [1284, 424] on div "Примітка Додати примітку" at bounding box center [1193, 427] width 289 height 36
click at [1351, 29] on icon "Закрити" at bounding box center [1349, 26] width 12 height 12
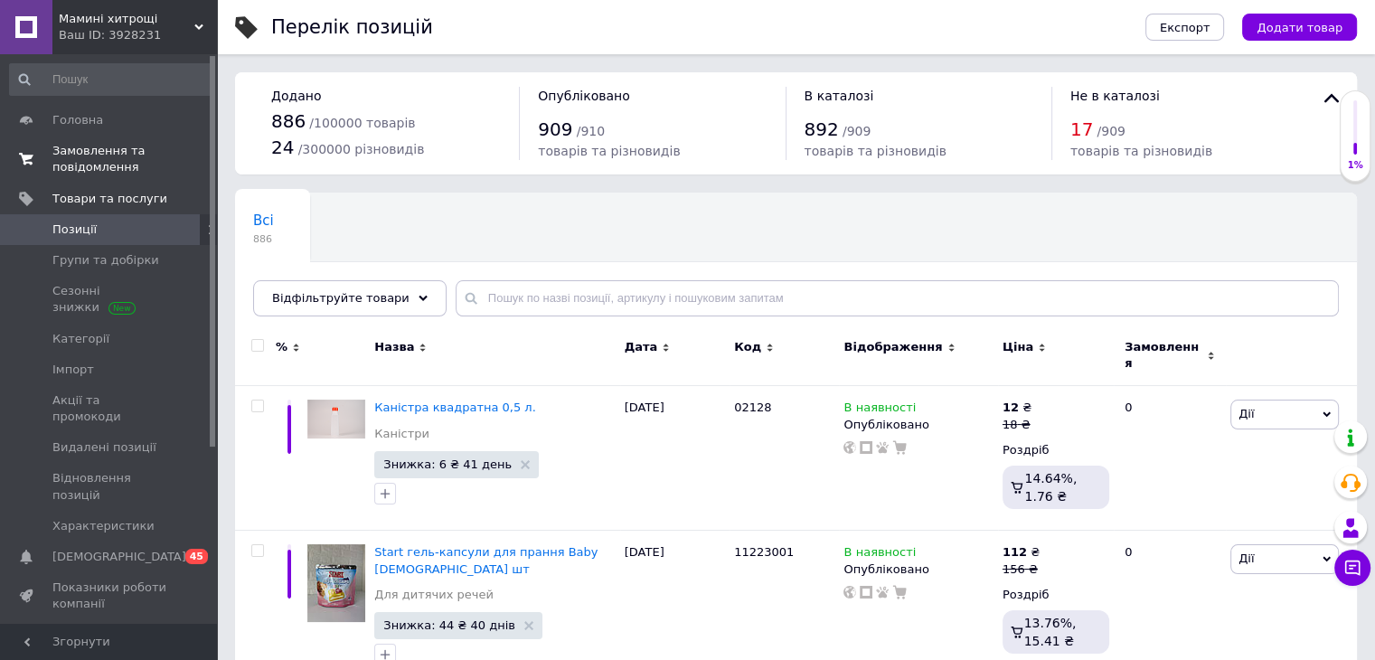
click at [78, 167] on span "Замовлення та повідомлення" at bounding box center [109, 159] width 115 height 33
